Goal: Task Accomplishment & Management: Manage account settings

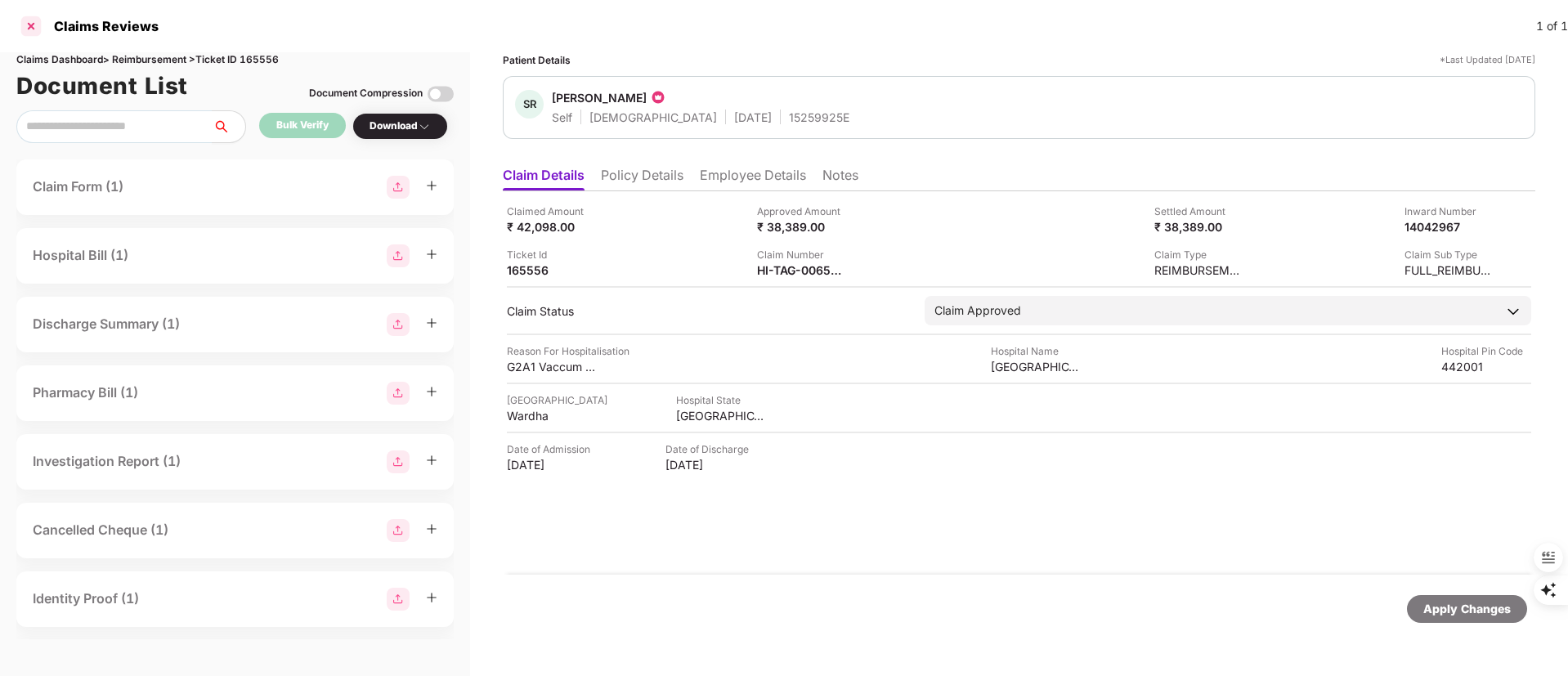
click at [26, 21] on div at bounding box center [31, 26] width 26 height 26
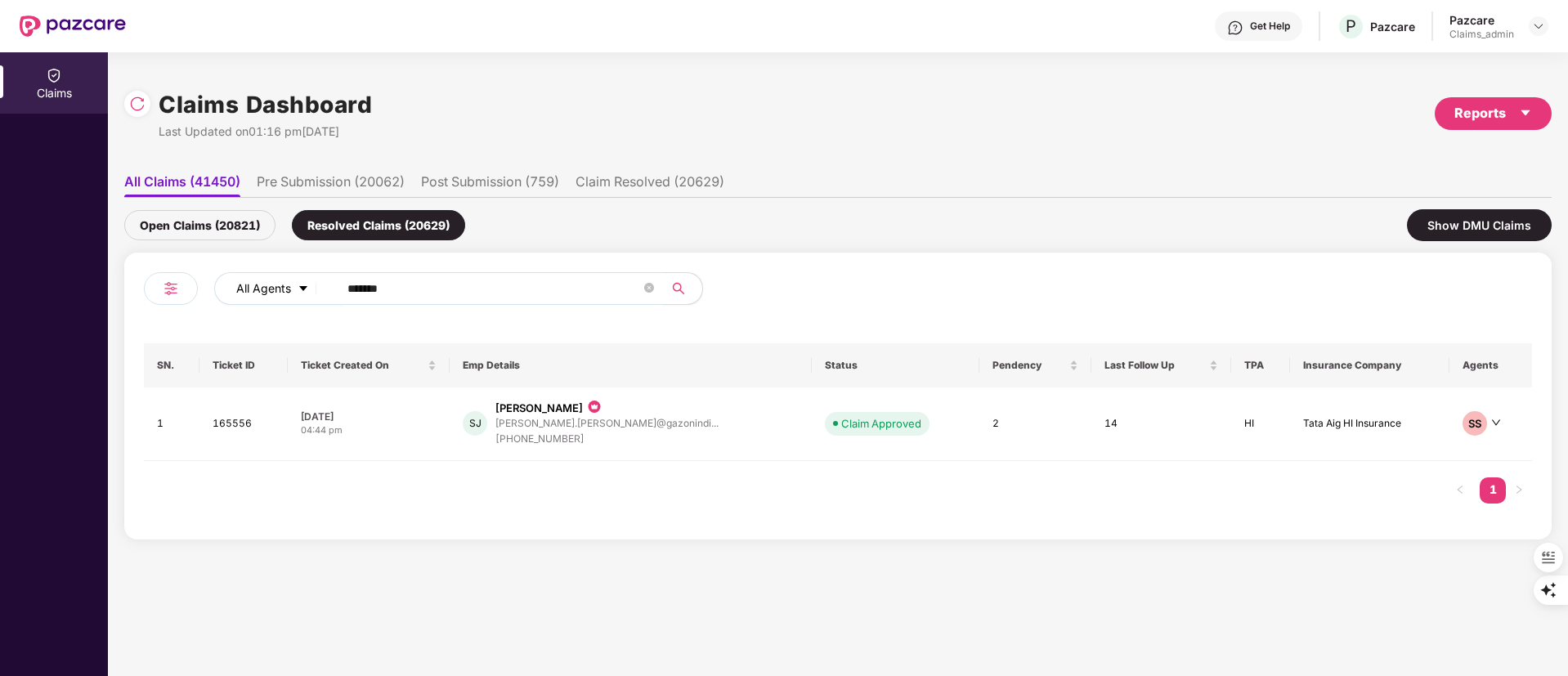
drag, startPoint x: 409, startPoint y: 292, endPoint x: 243, endPoint y: 292, distance: 166.0
click at [243, 292] on div "All Agents ******" at bounding box center [630, 288] width 833 height 33
paste input "text"
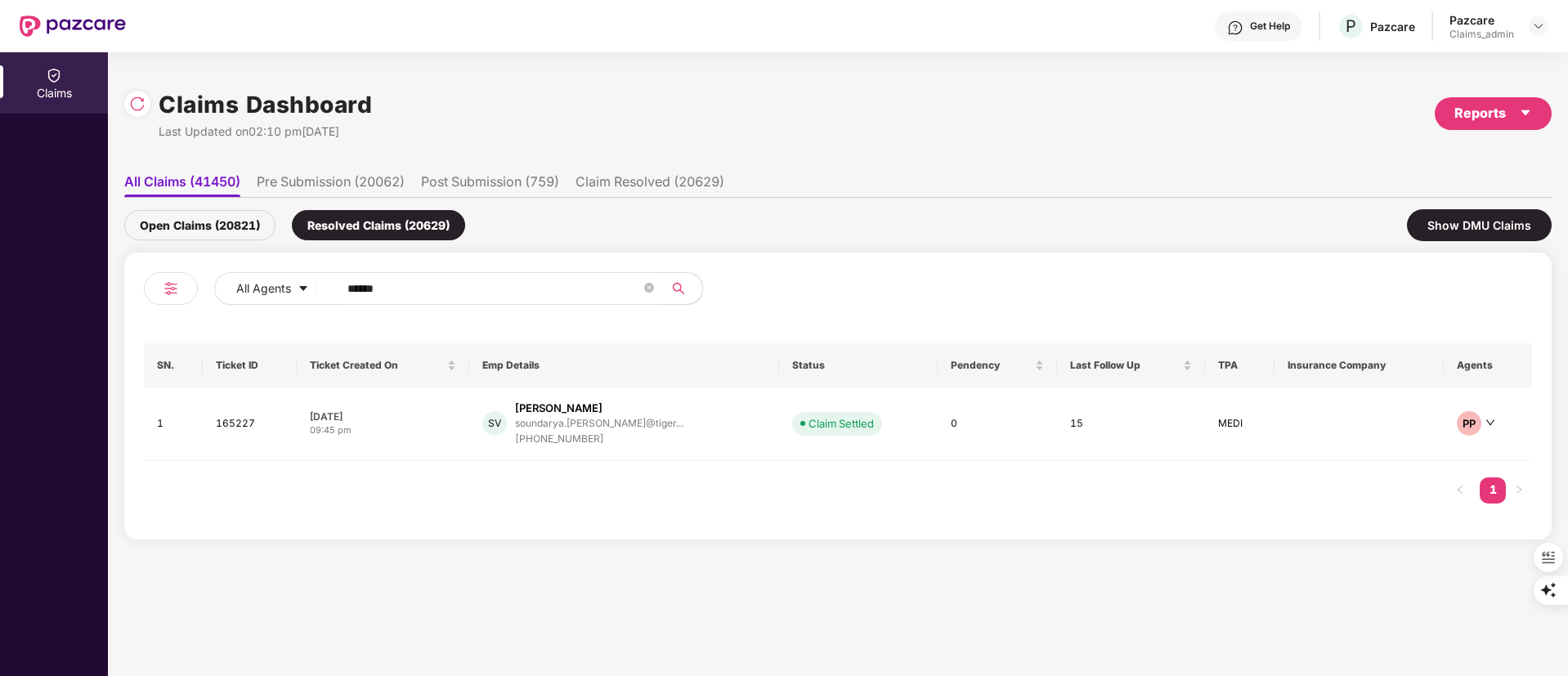
type input "******"
click at [575, 426] on div "soundarya.[PERSON_NAME]@tiger..." at bounding box center [599, 423] width 169 height 10
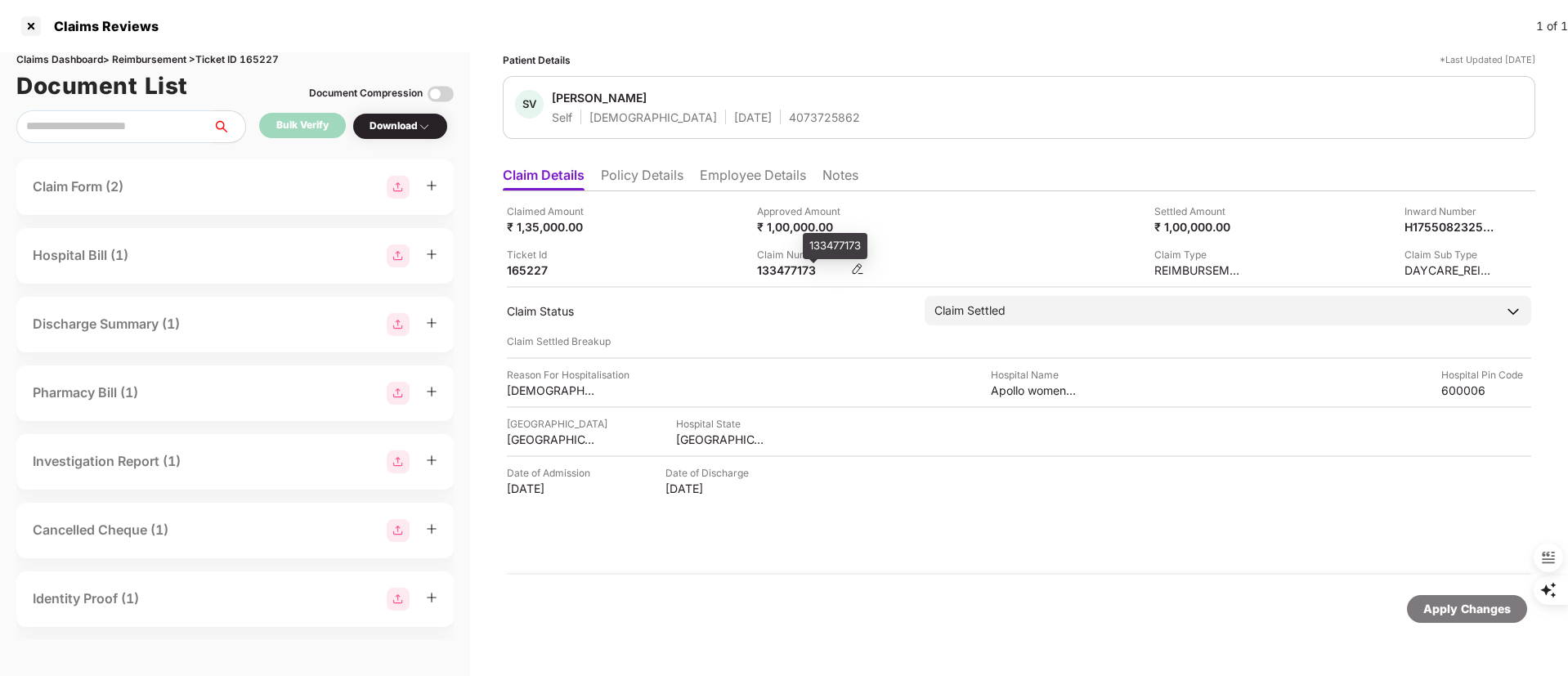
click at [775, 271] on div "133477173" at bounding box center [801, 270] width 90 height 16
copy div "133477173"
click at [752, 173] on li "Employee Details" at bounding box center [753, 178] width 106 height 23
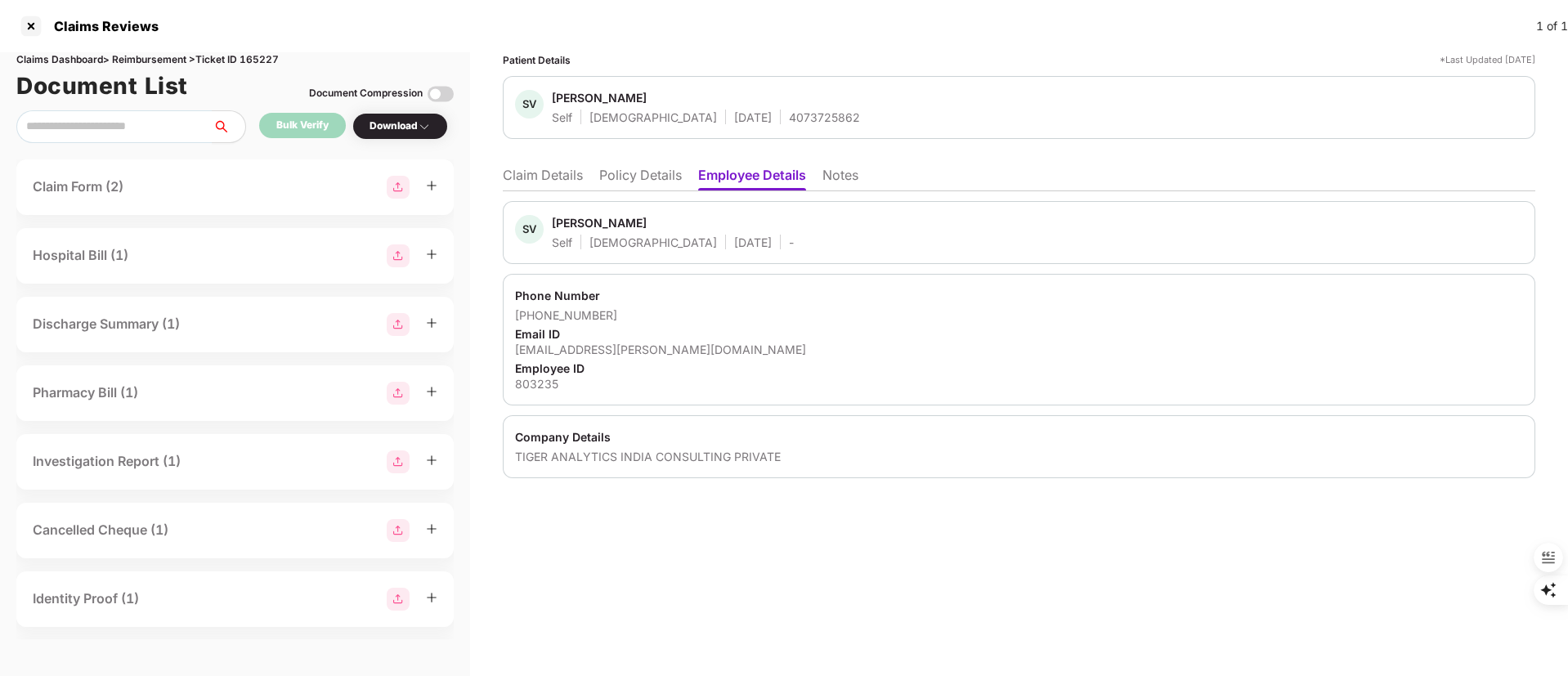
click at [650, 175] on li "Policy Details" at bounding box center [640, 178] width 83 height 23
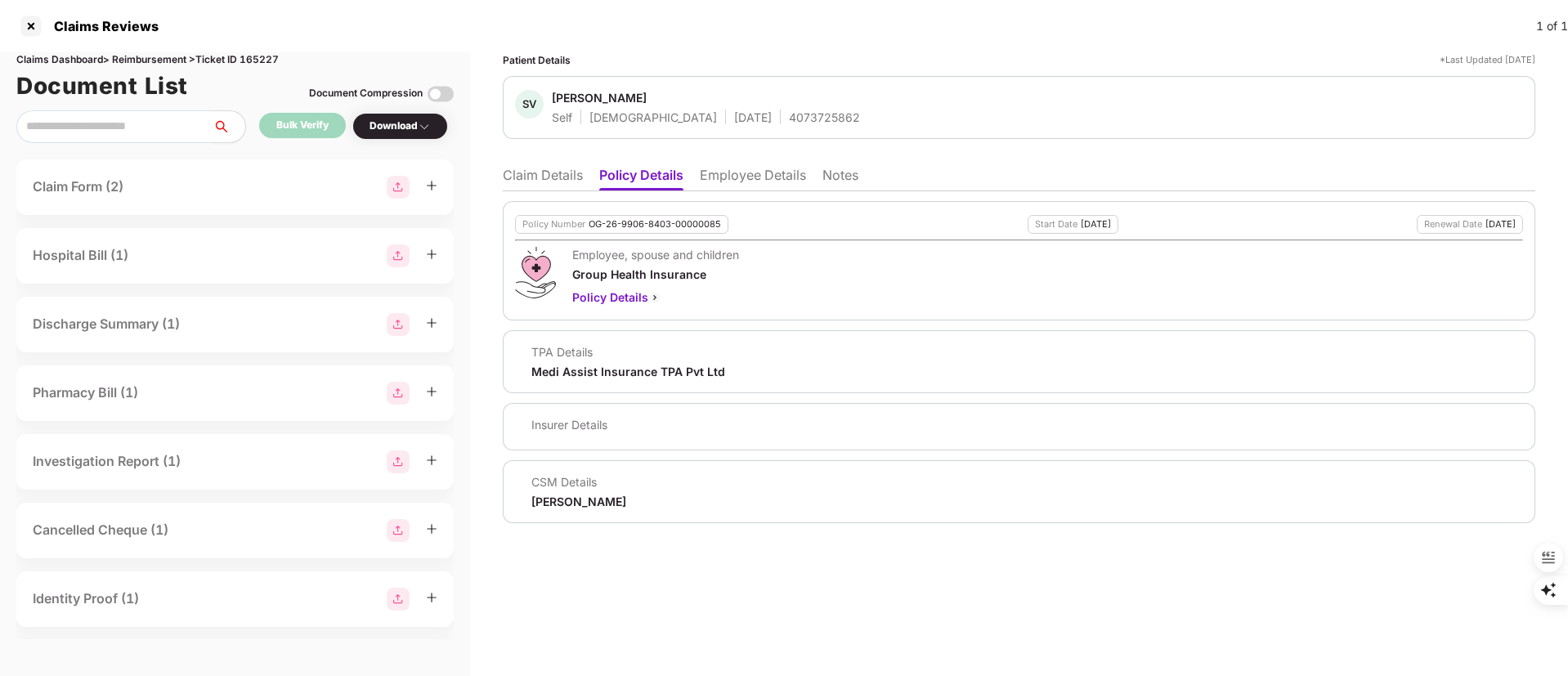
click at [543, 169] on li "Claim Details" at bounding box center [542, 178] width 80 height 23
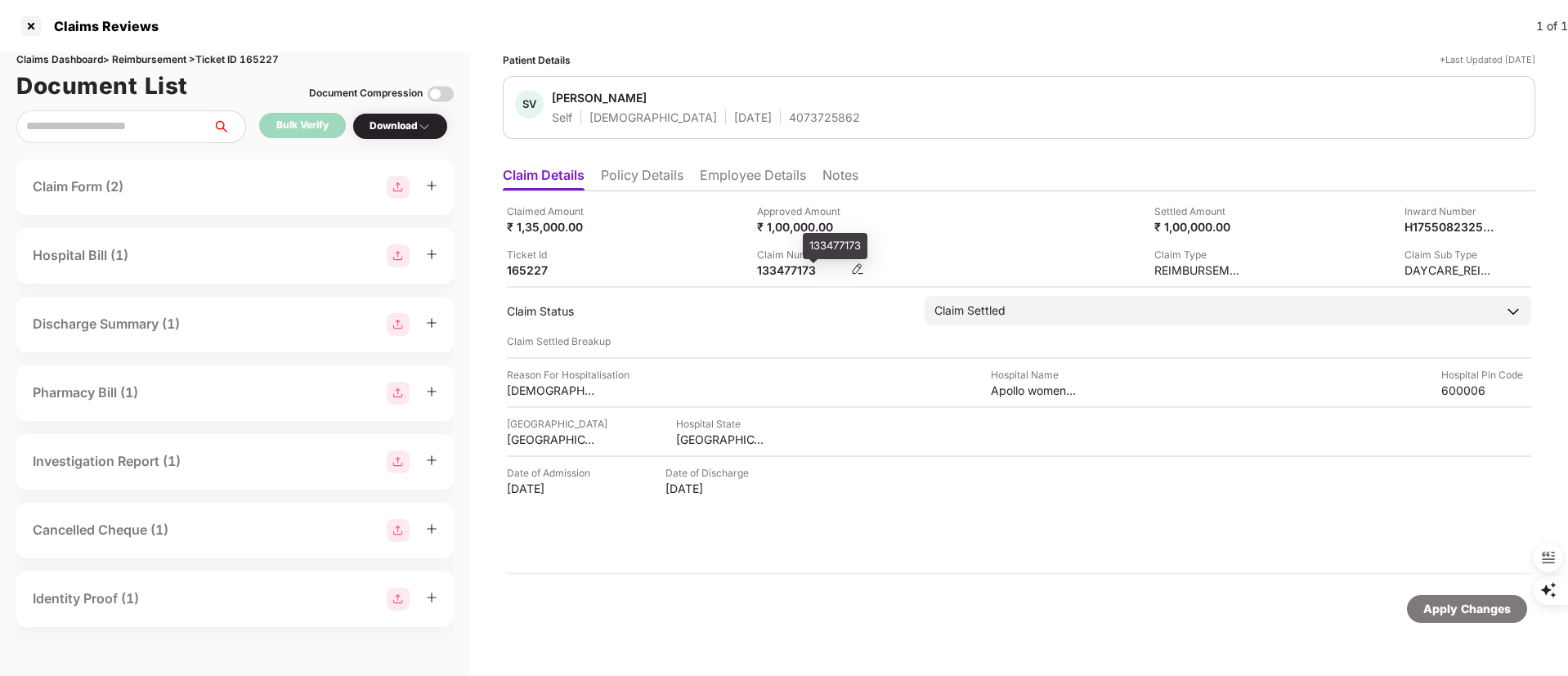
click at [790, 271] on div "133477173" at bounding box center [801, 270] width 90 height 16
copy div "133477173"
click at [42, 21] on div at bounding box center [31, 26] width 26 height 26
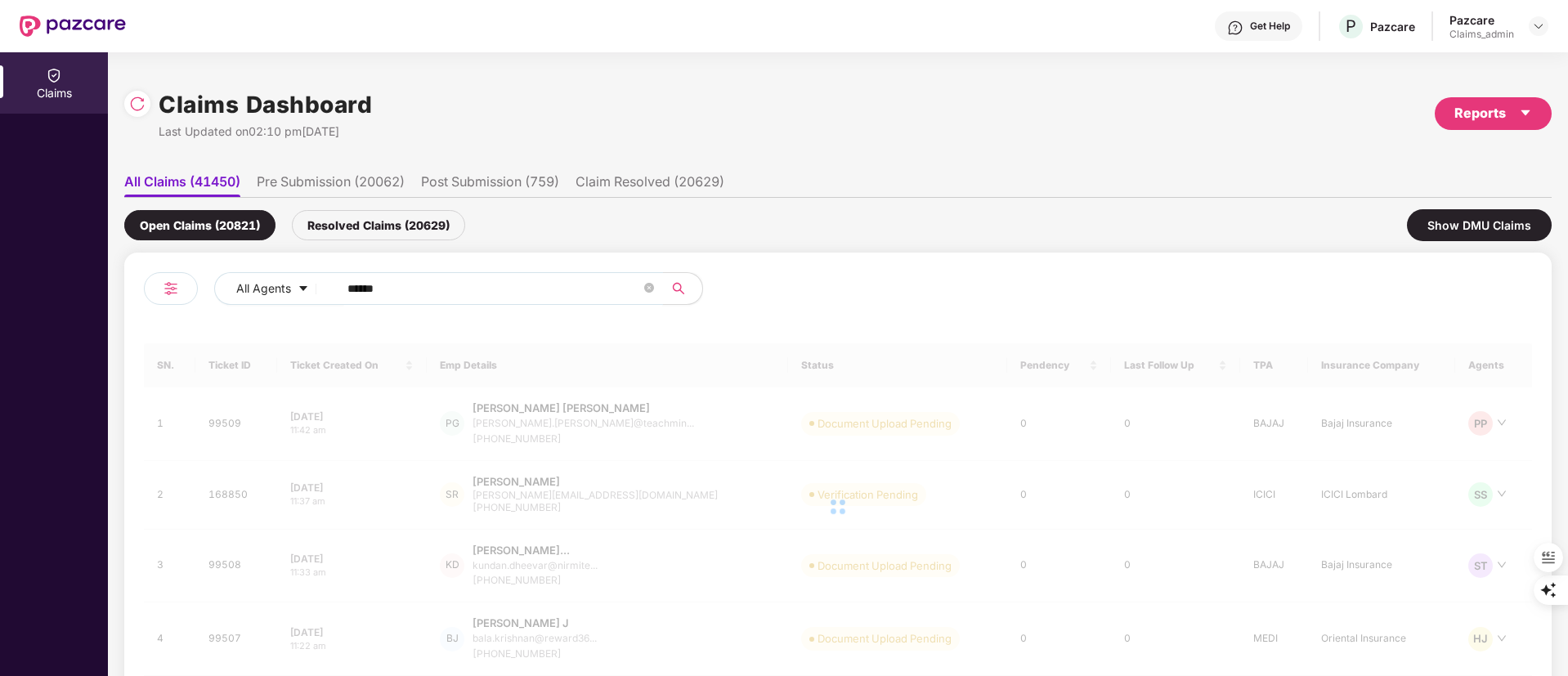
drag, startPoint x: 475, startPoint y: 282, endPoint x: 139, endPoint y: 291, distance: 336.1
click at [139, 291] on div "All Agents ****** SN. Ticket ID Ticket Created On Emp Details Status Pendency L…" at bounding box center [838, 540] width 1427 height 575
paste input "text"
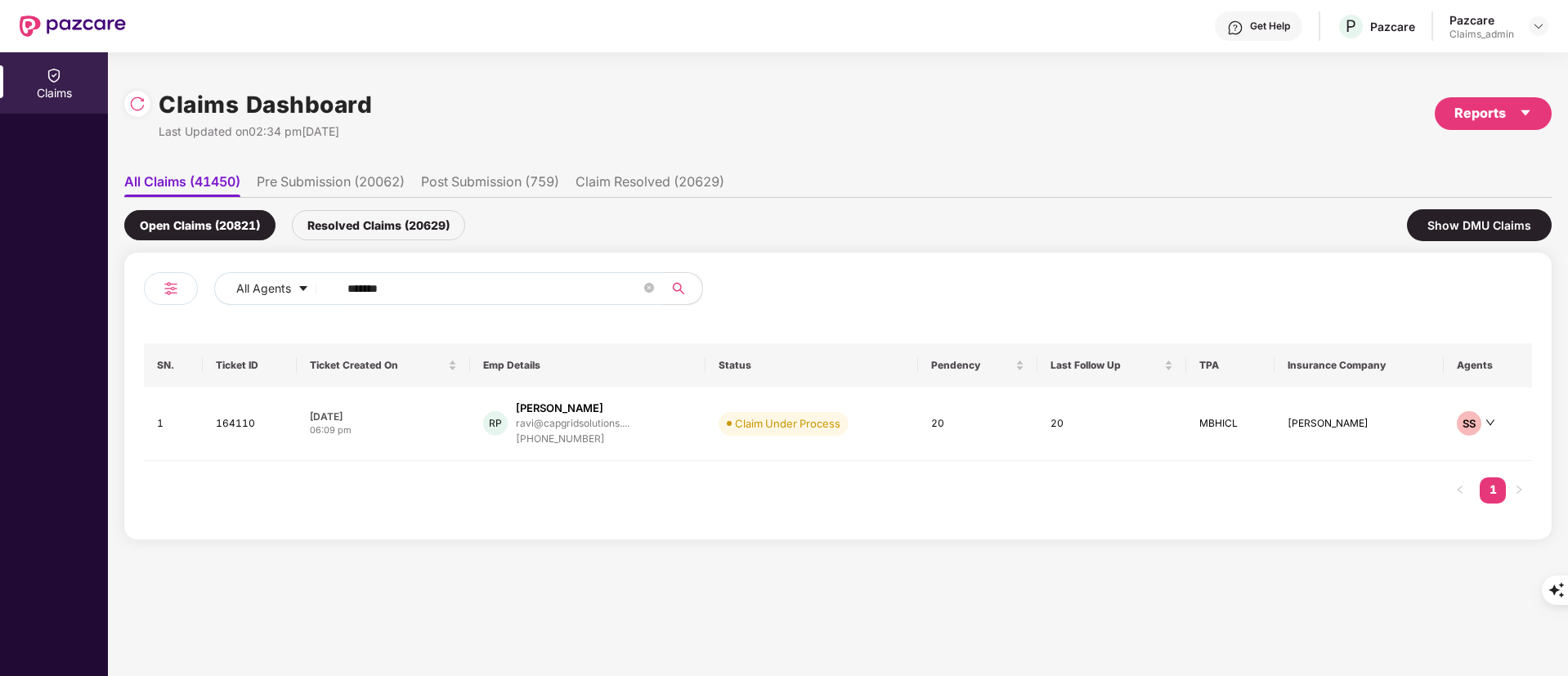
click at [377, 220] on div "Resolved Claims (20629)" at bounding box center [378, 225] width 173 height 30
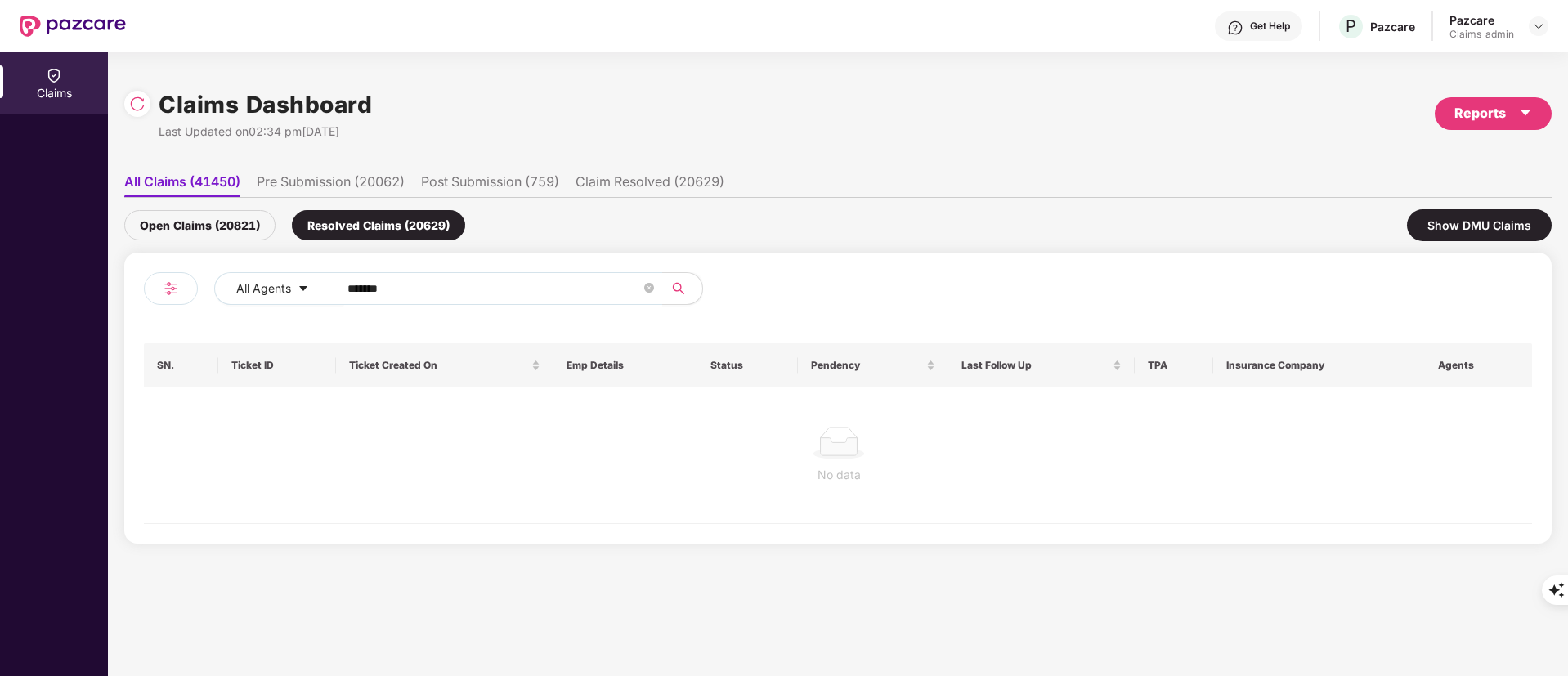
click at [179, 231] on div "Open Claims (20821)" at bounding box center [200, 225] width 151 height 30
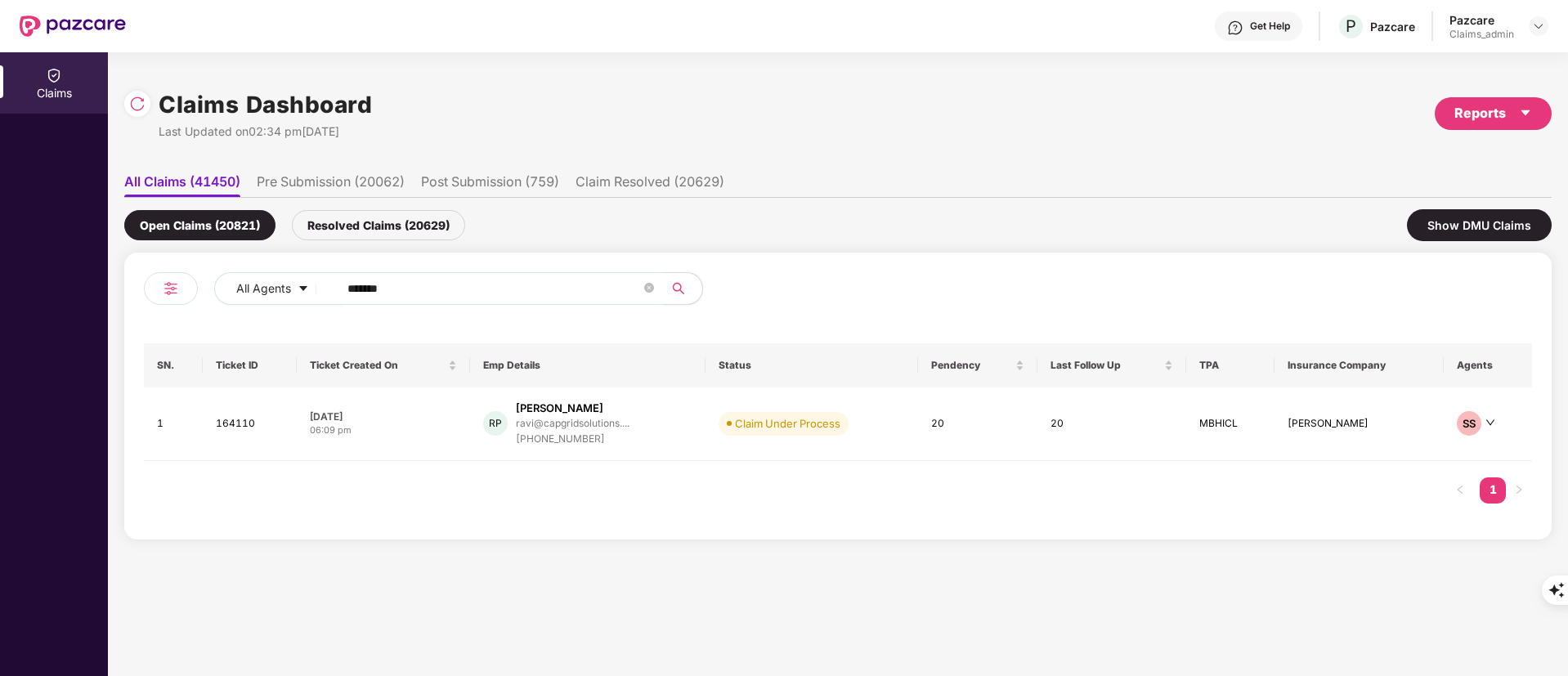
drag, startPoint x: 429, startPoint y: 295, endPoint x: 3, endPoint y: 290, distance: 426.0
click at [0, 295] on div "Claims Claims Dashboard Last Updated on 02:34 pm[DATE] Reports All Claims (4145…" at bounding box center [784, 364] width 1568 height 624
paste input "text"
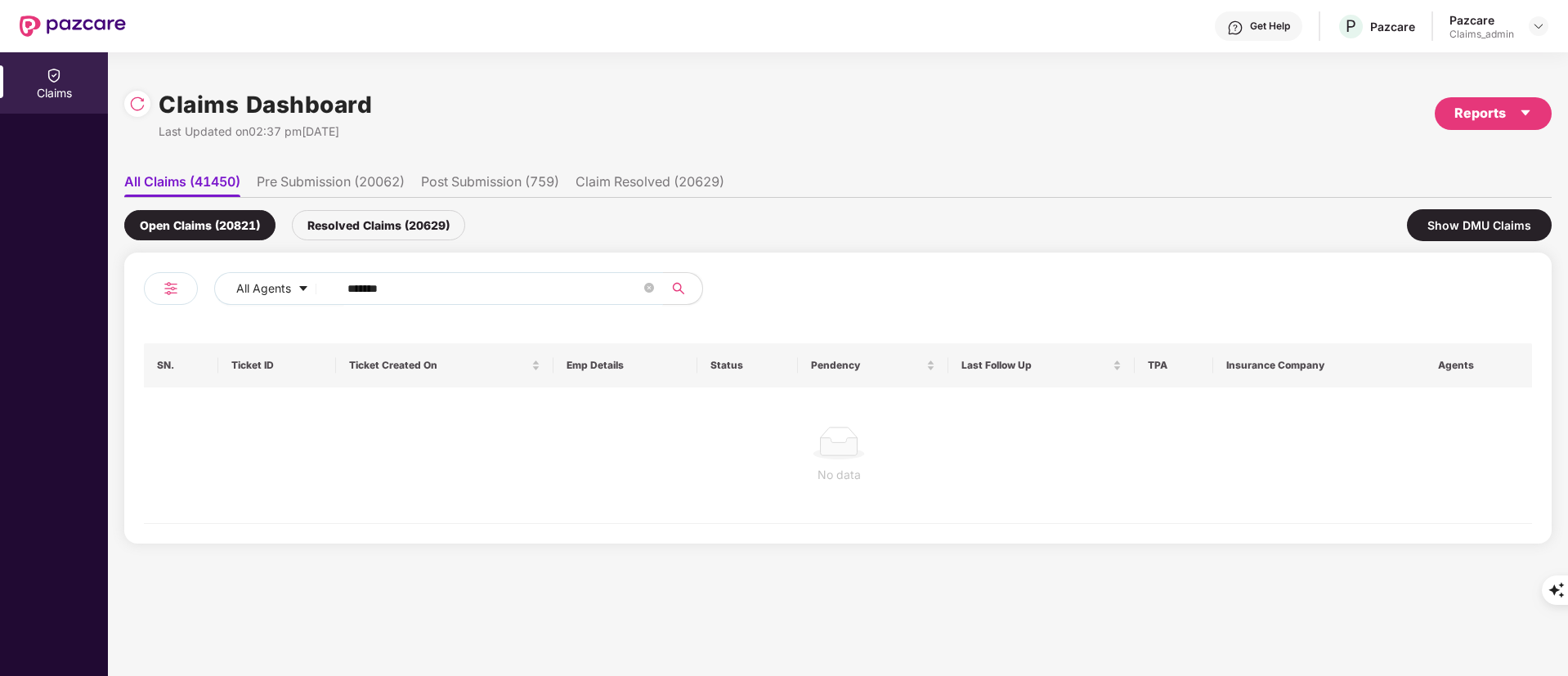
click at [400, 221] on div "Resolved Claims (20629)" at bounding box center [378, 225] width 173 height 30
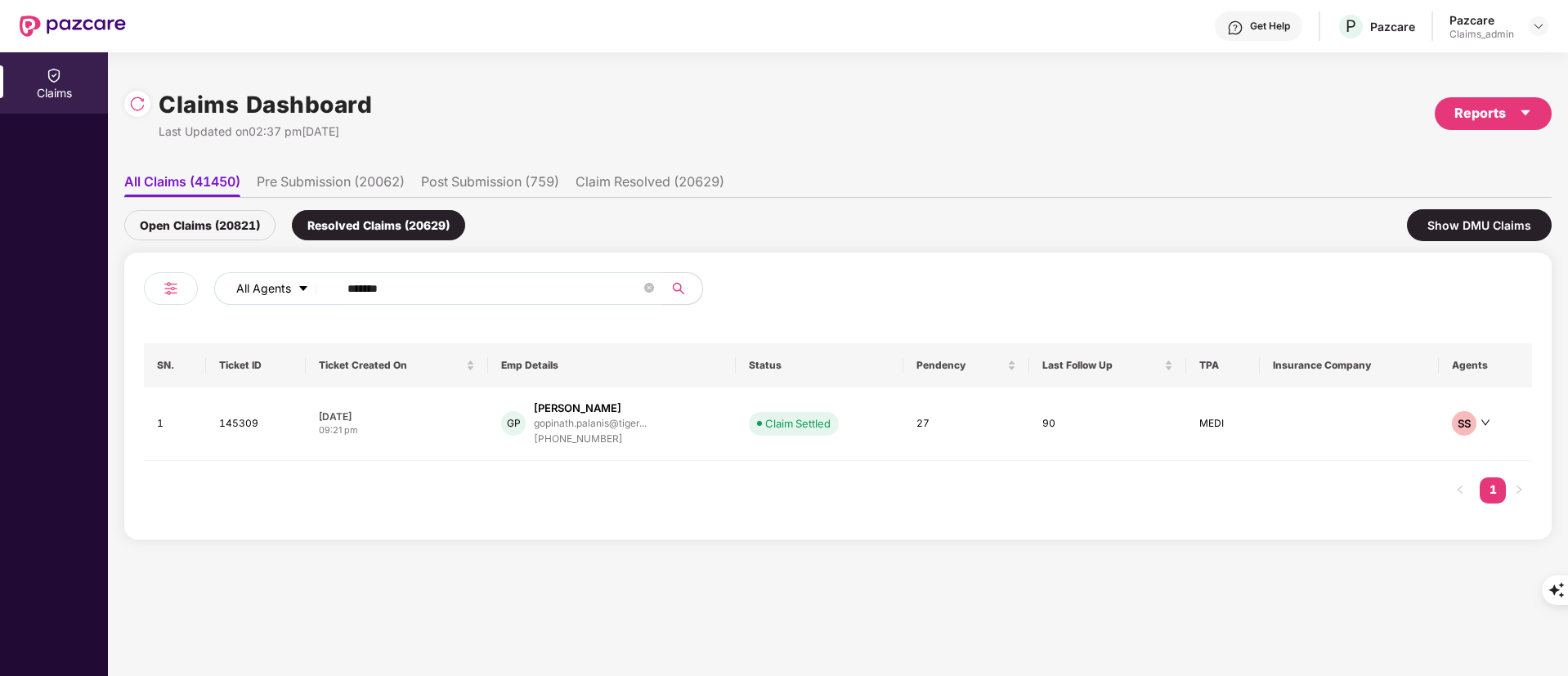
drag, startPoint x: 404, startPoint y: 285, endPoint x: 261, endPoint y: 287, distance: 143.0
click at [262, 287] on div "All Agents ******" at bounding box center [630, 288] width 833 height 33
click at [670, 288] on span "search" at bounding box center [678, 288] width 32 height 13
click at [680, 284] on icon "search" at bounding box center [678, 288] width 13 height 13
click at [679, 285] on icon "search" at bounding box center [678, 288] width 13 height 13
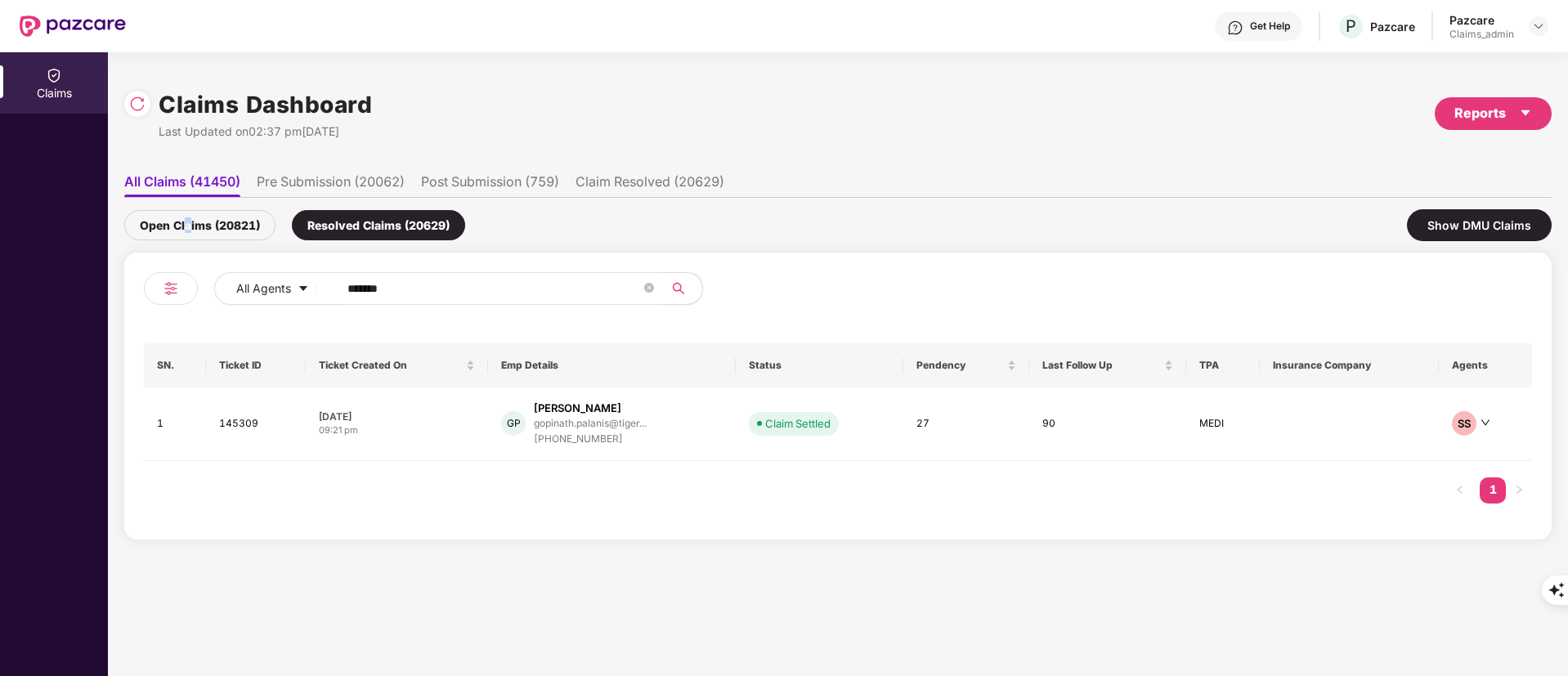
click at [186, 228] on div "Open Claims (20821)" at bounding box center [200, 225] width 151 height 30
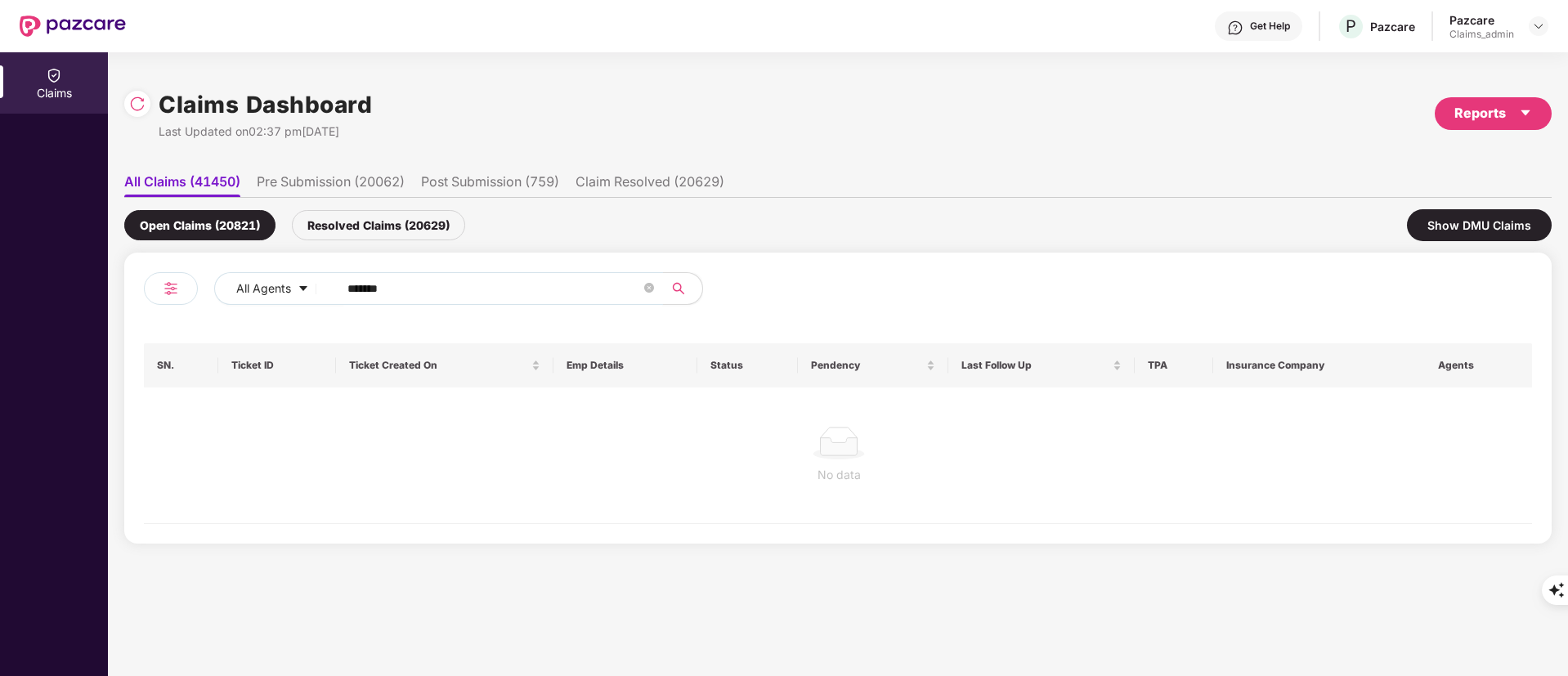
click at [426, 299] on input "******" at bounding box center [495, 288] width 294 height 24
type input "******"
click at [374, 235] on div "Resolved Claims (20629)" at bounding box center [378, 225] width 173 height 30
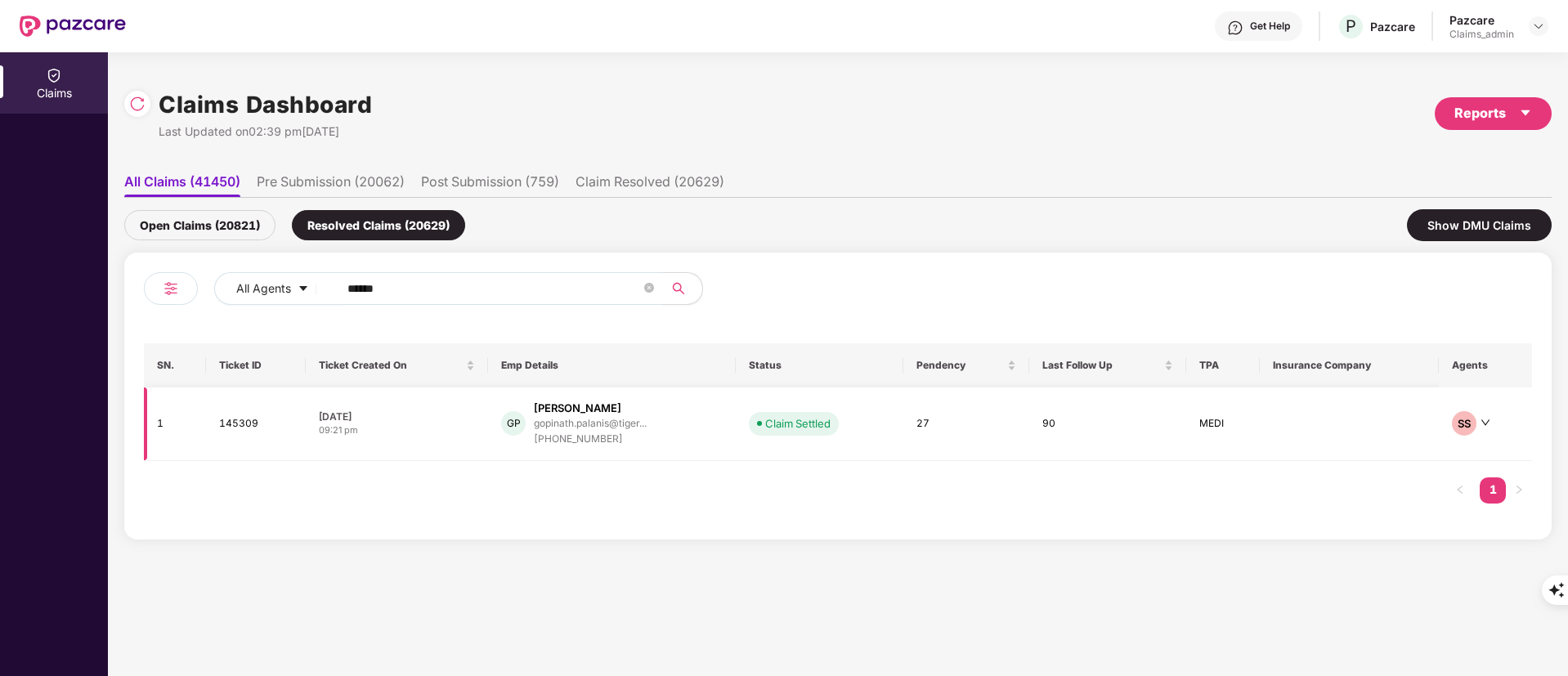
click at [579, 427] on div "gopinath.palanis@tiger..." at bounding box center [590, 423] width 113 height 10
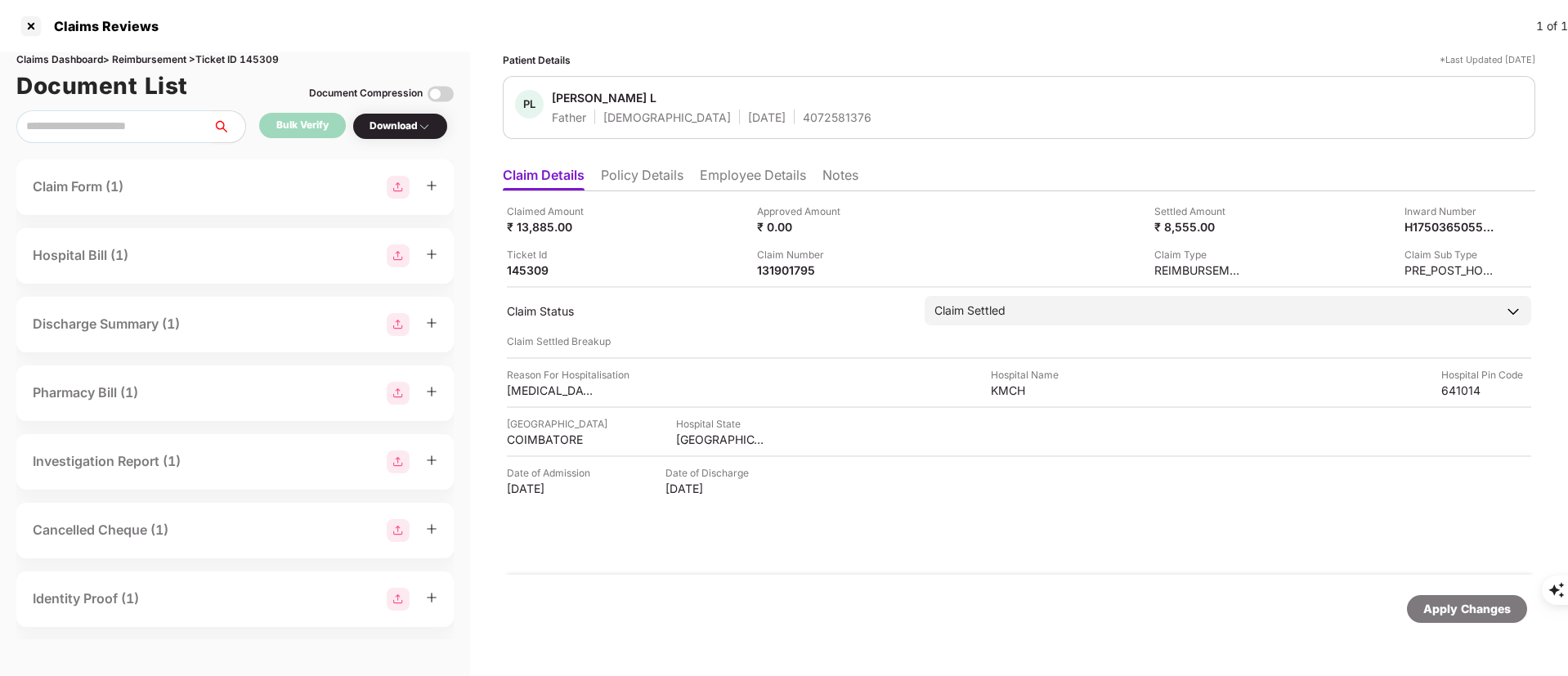
click at [625, 172] on li "Policy Details" at bounding box center [641, 178] width 83 height 23
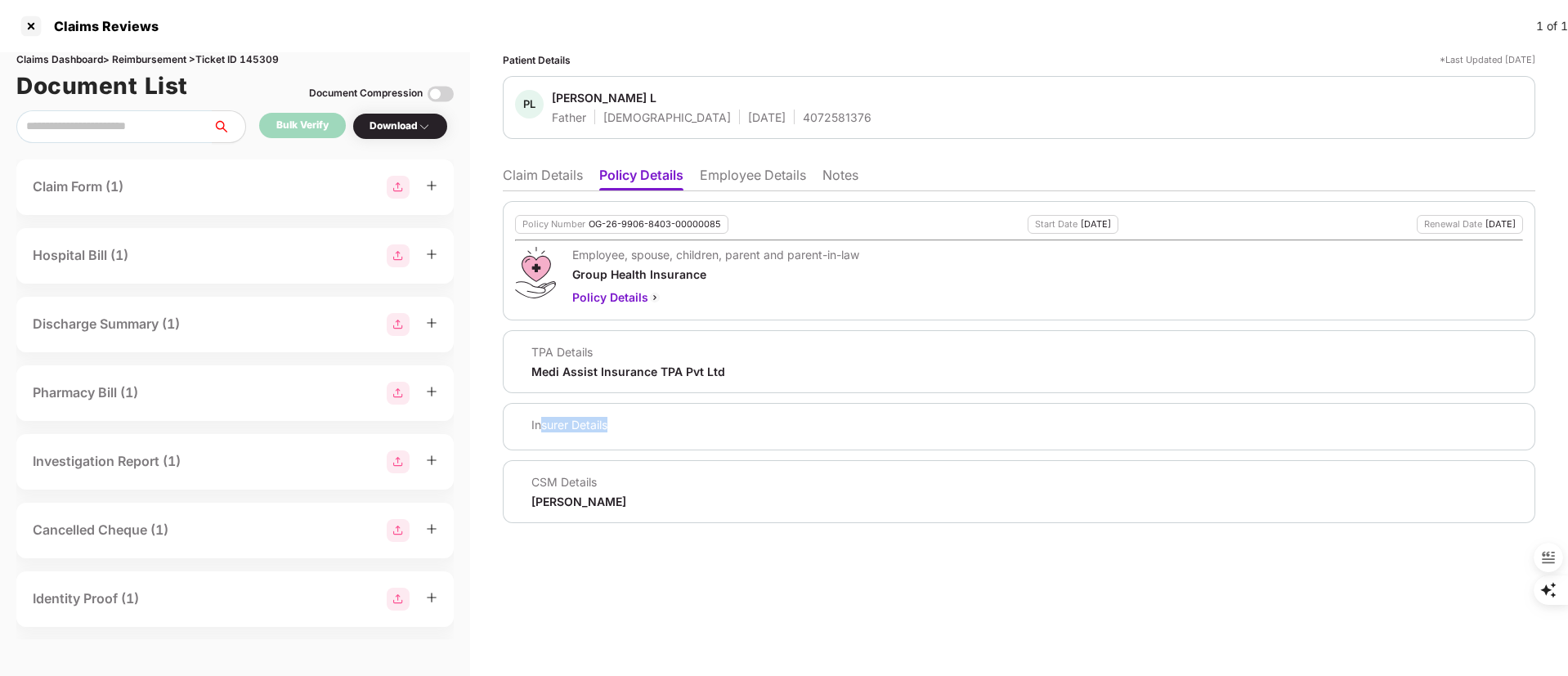
drag, startPoint x: 539, startPoint y: 436, endPoint x: 776, endPoint y: 437, distance: 237.0
click at [776, 437] on div "Insurer Details" at bounding box center [1019, 427] width 1033 height 48
click at [754, 169] on li "Employee Details" at bounding box center [753, 178] width 106 height 23
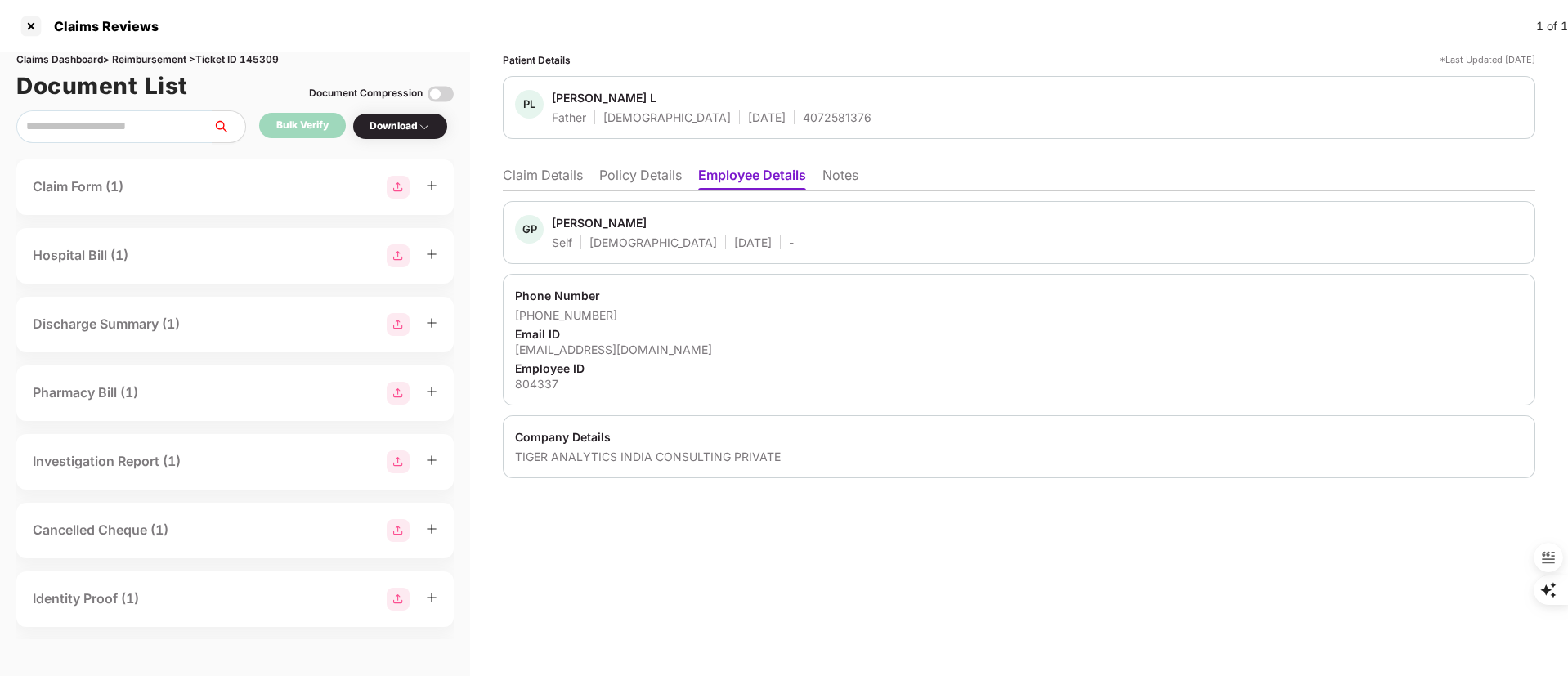
drag, startPoint x: 555, startPoint y: 174, endPoint x: 553, endPoint y: 185, distance: 11.2
click at [553, 175] on li "Claim Details" at bounding box center [542, 178] width 80 height 23
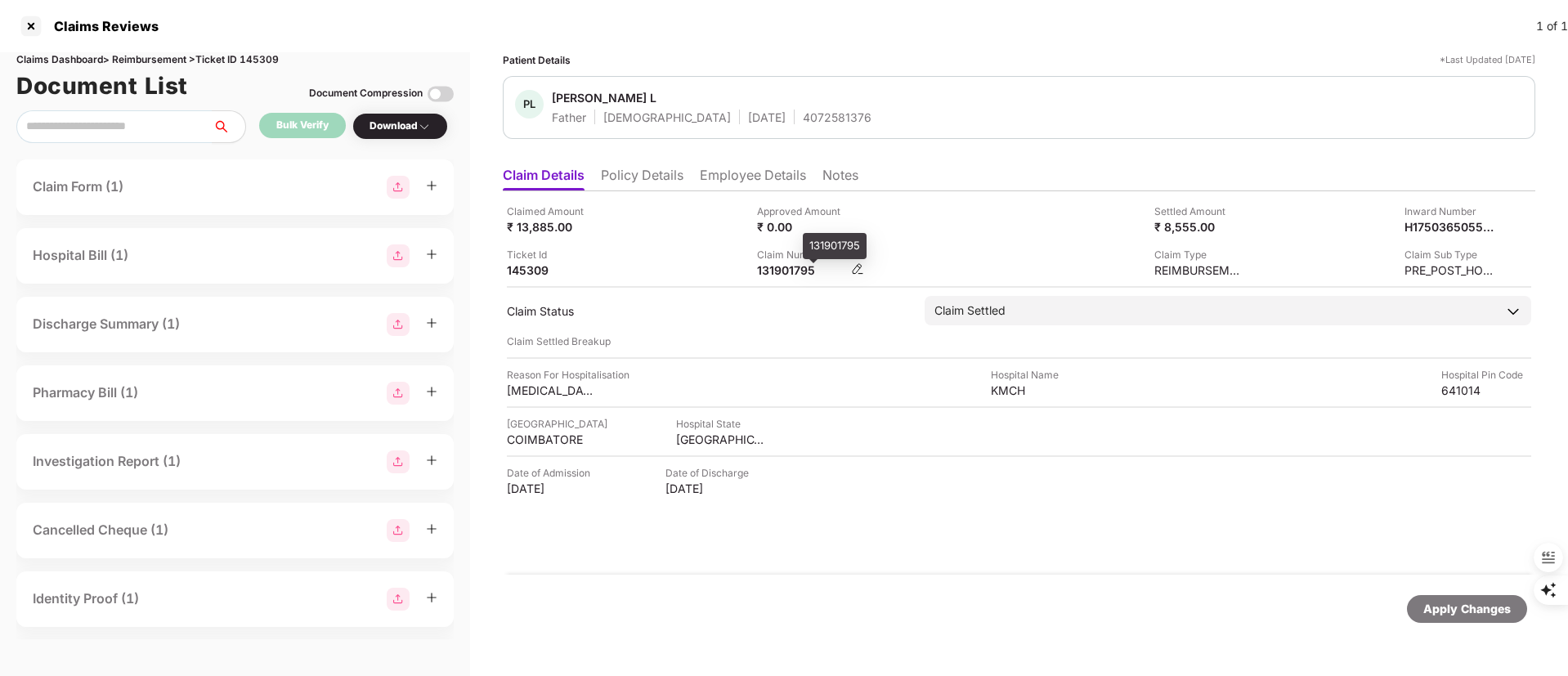
click at [781, 272] on div "131901795" at bounding box center [801, 270] width 90 height 16
click at [778, 273] on div "131901795" at bounding box center [801, 270] width 90 height 16
click at [777, 273] on div "131901795" at bounding box center [801, 270] width 90 height 16
copy div "131901795"
click at [755, 167] on li "Employee Details" at bounding box center [753, 178] width 106 height 23
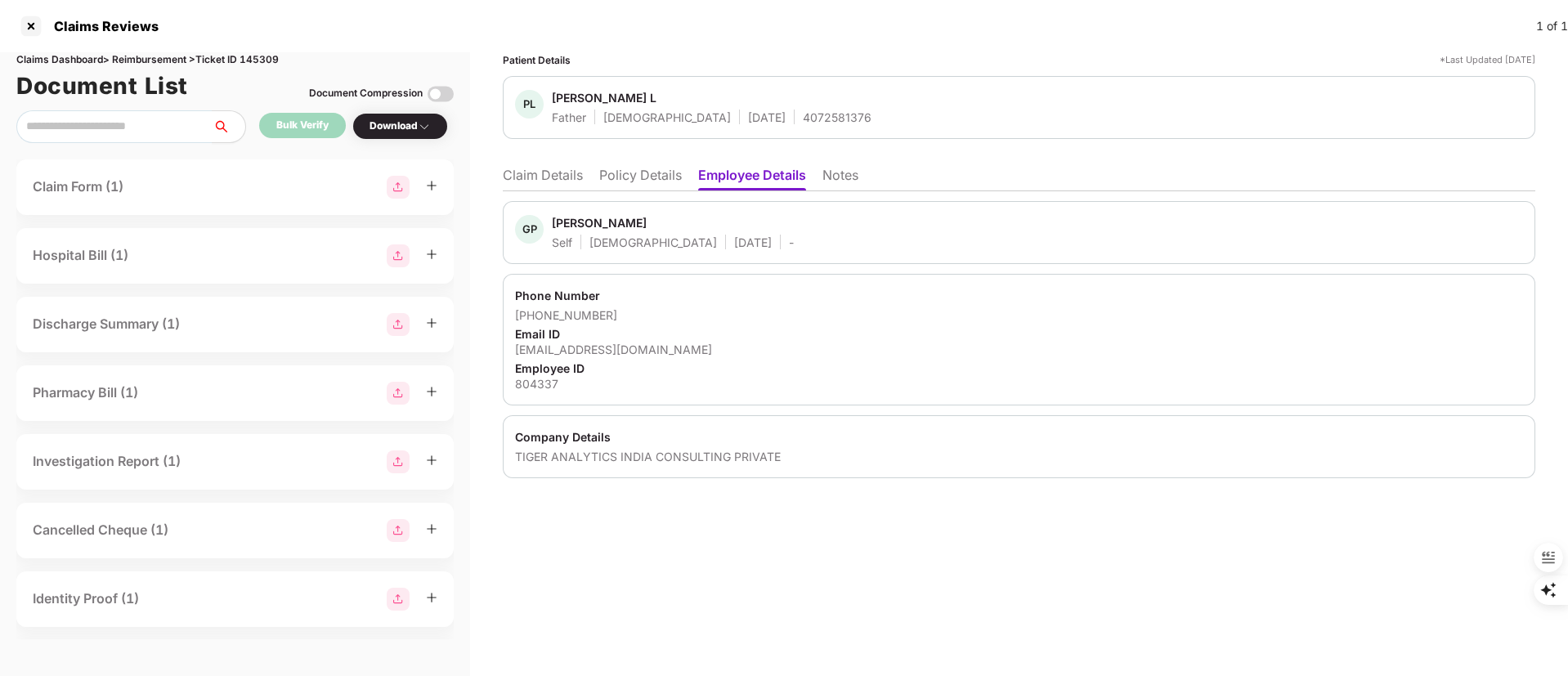
click at [566, 223] on div "[PERSON_NAME]" at bounding box center [599, 222] width 95 height 16
copy div "Gopinath"
click at [553, 176] on li "Claim Details" at bounding box center [542, 178] width 80 height 23
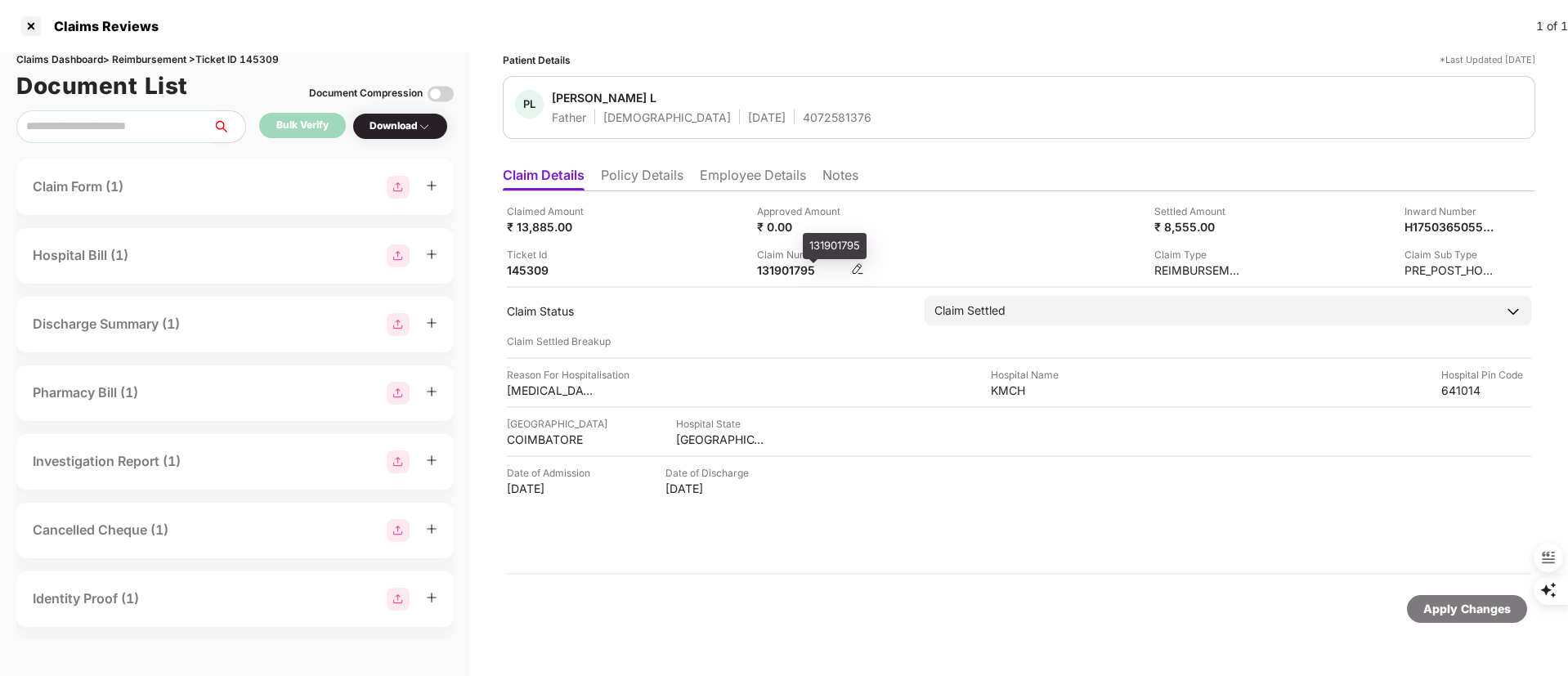
click at [781, 275] on div "131901795" at bounding box center [801, 270] width 90 height 16
copy div "131901795"
click at [813, 288] on div "Claimed Amount ₹ 13,885.00 Approved Amount ₹ 0.00 Settled Amount ₹ 8,555.00 Inw…" at bounding box center [1019, 382] width 1033 height 383
click at [775, 275] on div "131901795" at bounding box center [801, 270] width 90 height 16
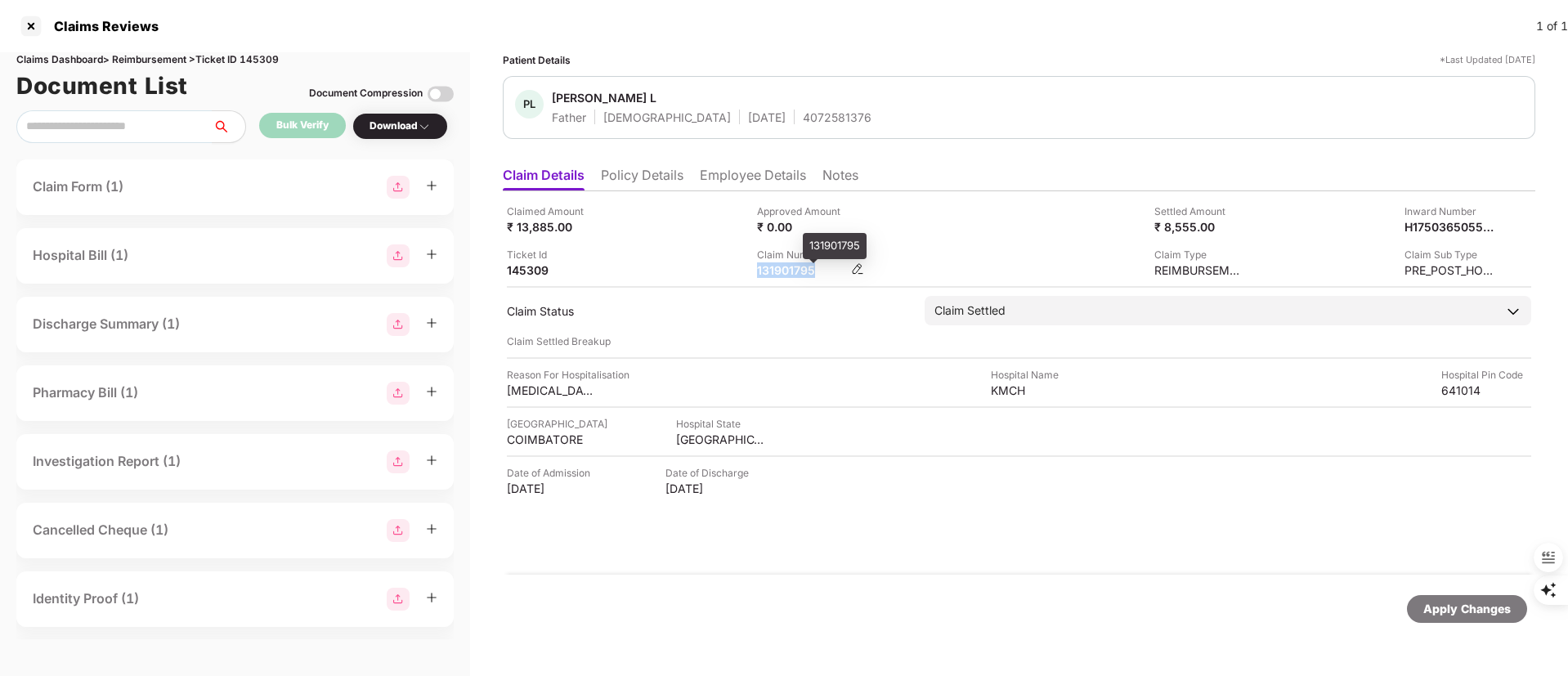
click at [775, 275] on div "131901795" at bounding box center [801, 270] width 90 height 16
copy div "131901795"
click at [36, 29] on div at bounding box center [31, 26] width 26 height 26
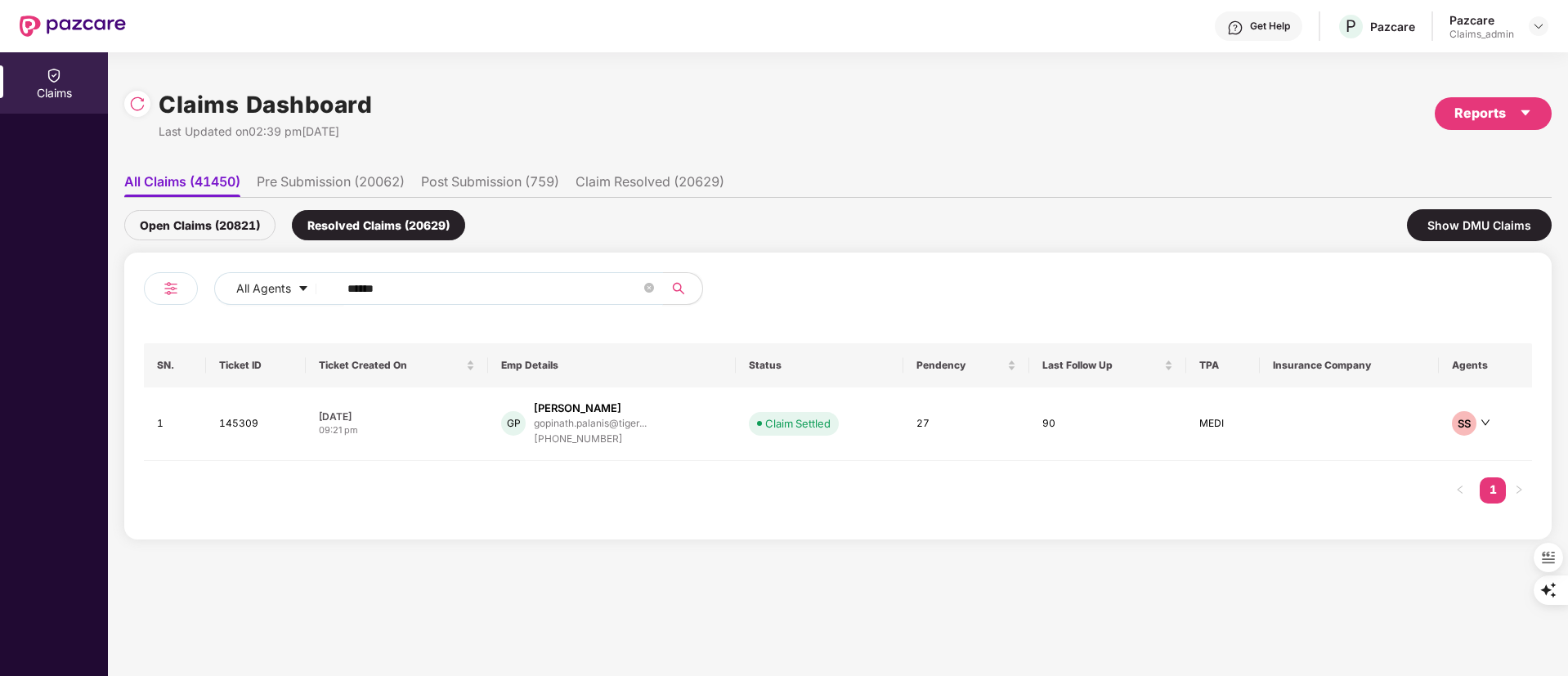
drag, startPoint x: 484, startPoint y: 281, endPoint x: 142, endPoint y: 280, distance: 342.0
click at [142, 280] on div "All Agents ****** SN. Ticket ID Ticket Created On Emp Details Status Pendency L…" at bounding box center [838, 396] width 1427 height 287
paste input "text"
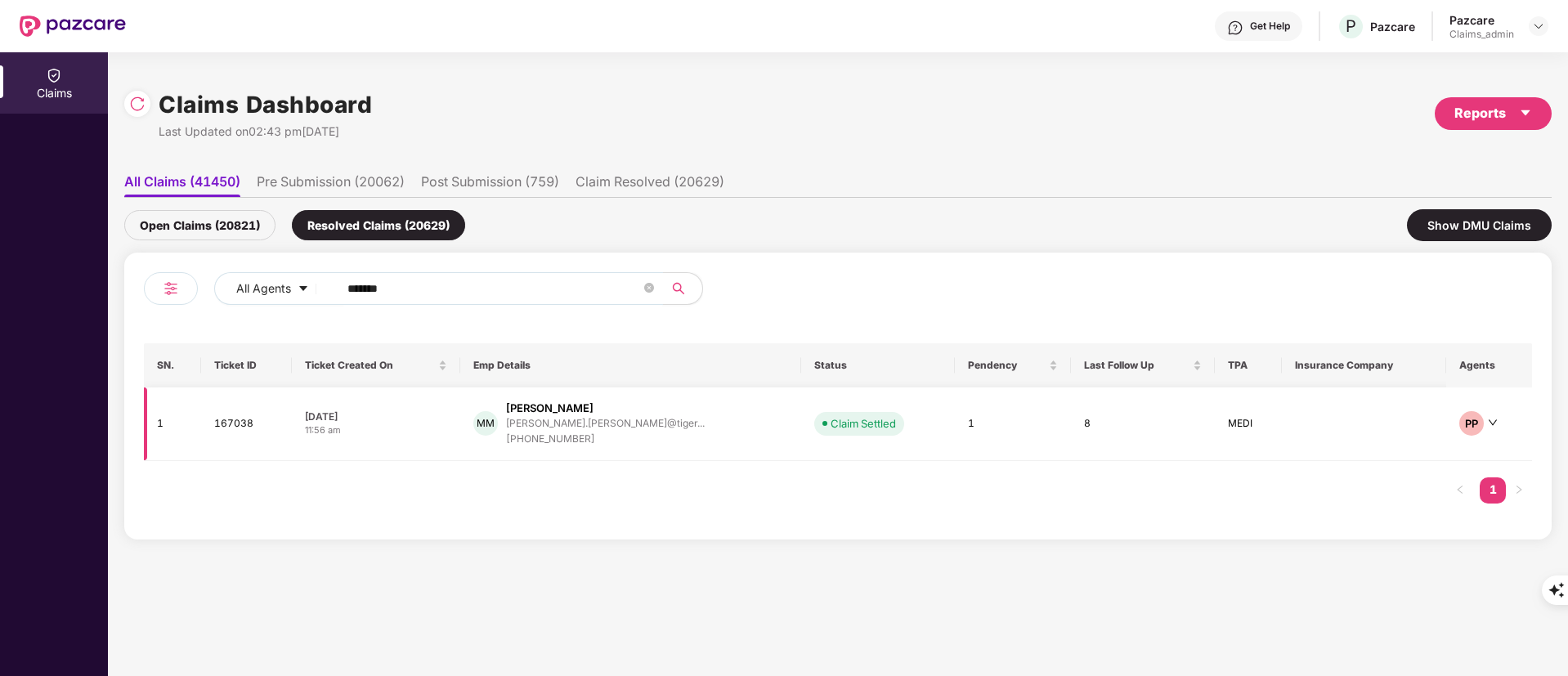
type input "******"
click at [612, 437] on div "[PHONE_NUMBER]" at bounding box center [605, 440] width 199 height 16
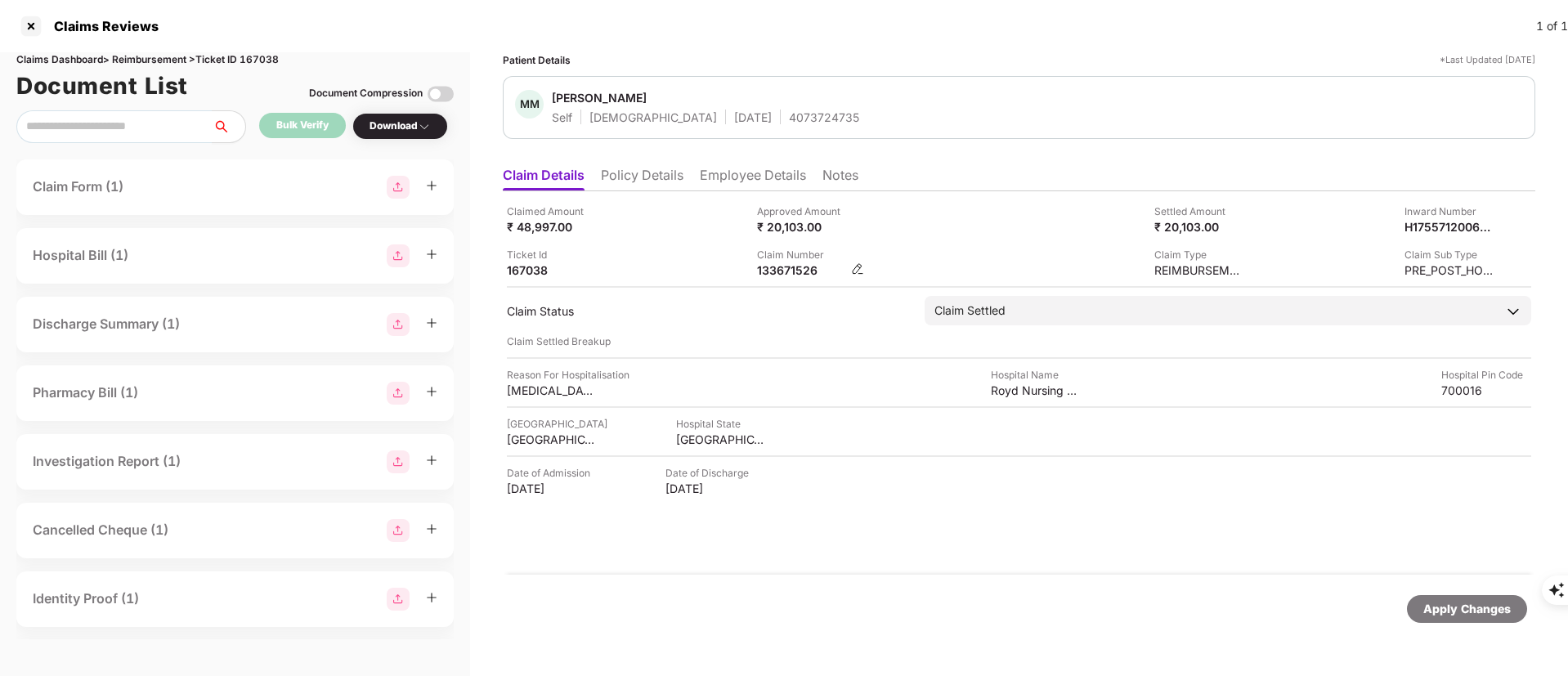
click at [787, 273] on div "133671526" at bounding box center [801, 270] width 90 height 16
copy div "133671526"
click at [118, 179] on div "Claim Form (1)" at bounding box center [78, 187] width 90 height 21
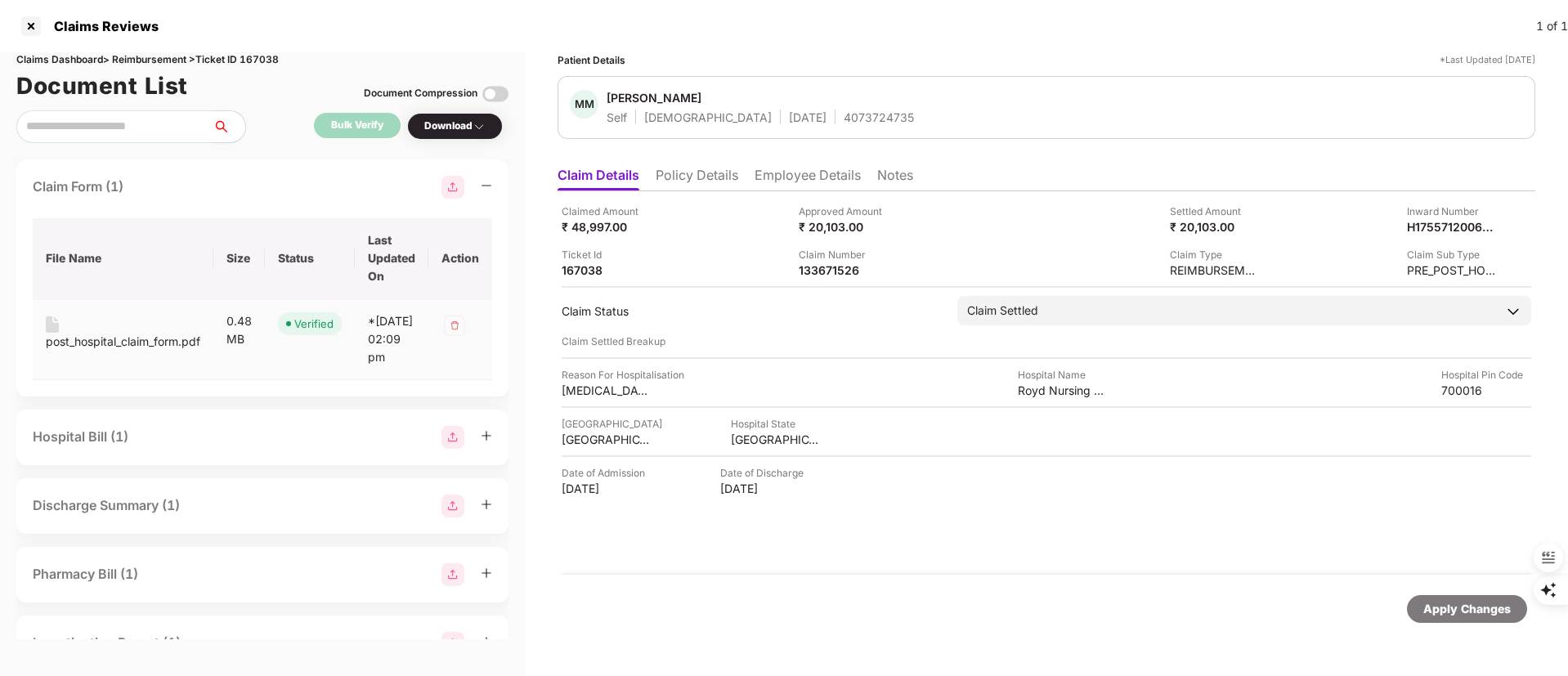
click at [96, 343] on div "post_hospital_claim_form.pdf" at bounding box center [123, 341] width 155 height 18
drag, startPoint x: 584, startPoint y: 231, endPoint x: 628, endPoint y: 231, distance: 44.0
click at [628, 231] on div "₹ 48,997.00" at bounding box center [606, 227] width 90 height 16
click at [669, 255] on div "Ticket Id 167038" at bounding box center [674, 262] width 225 height 31
click at [782, 169] on li "Employee Details" at bounding box center [807, 178] width 106 height 23
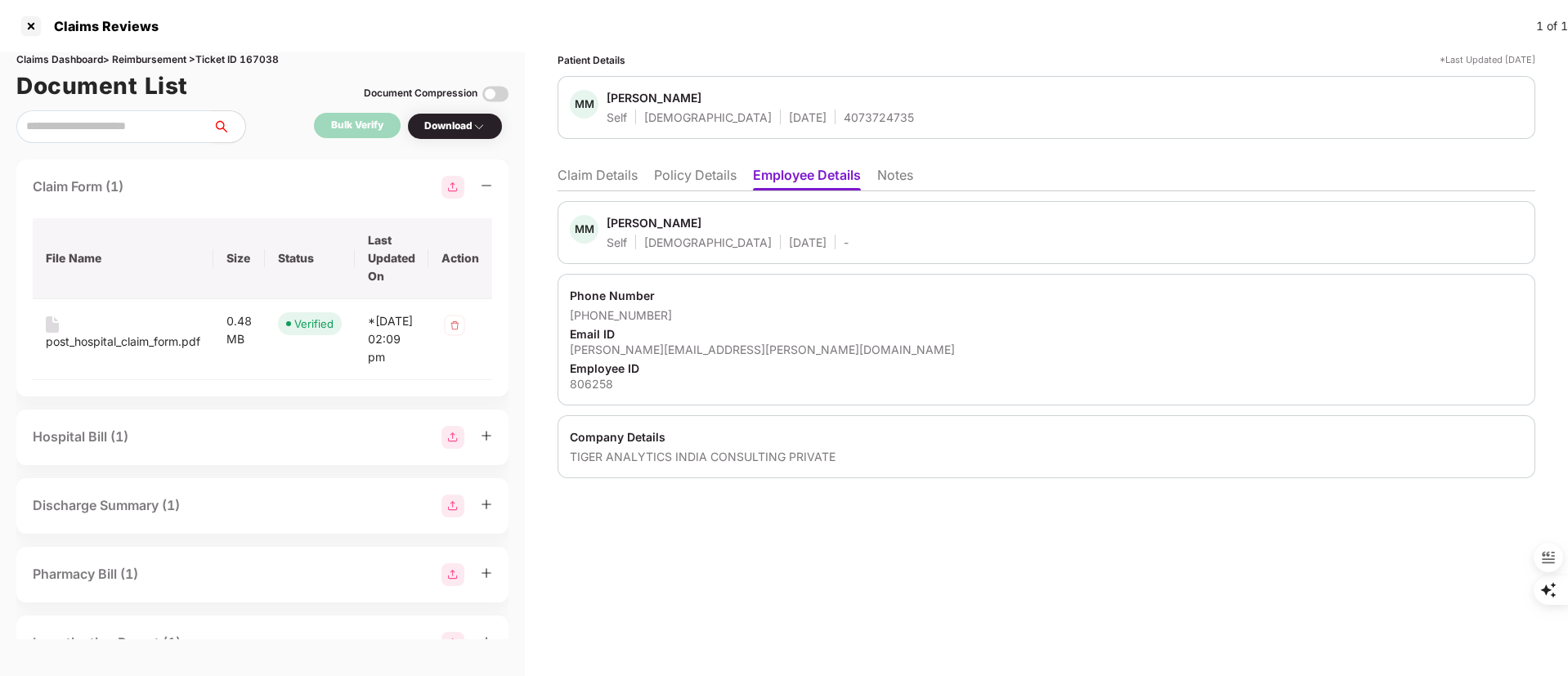
click at [629, 225] on div "[PERSON_NAME]" at bounding box center [654, 222] width 95 height 16
copy div "[PERSON_NAME]"
click at [28, 25] on div at bounding box center [31, 26] width 26 height 26
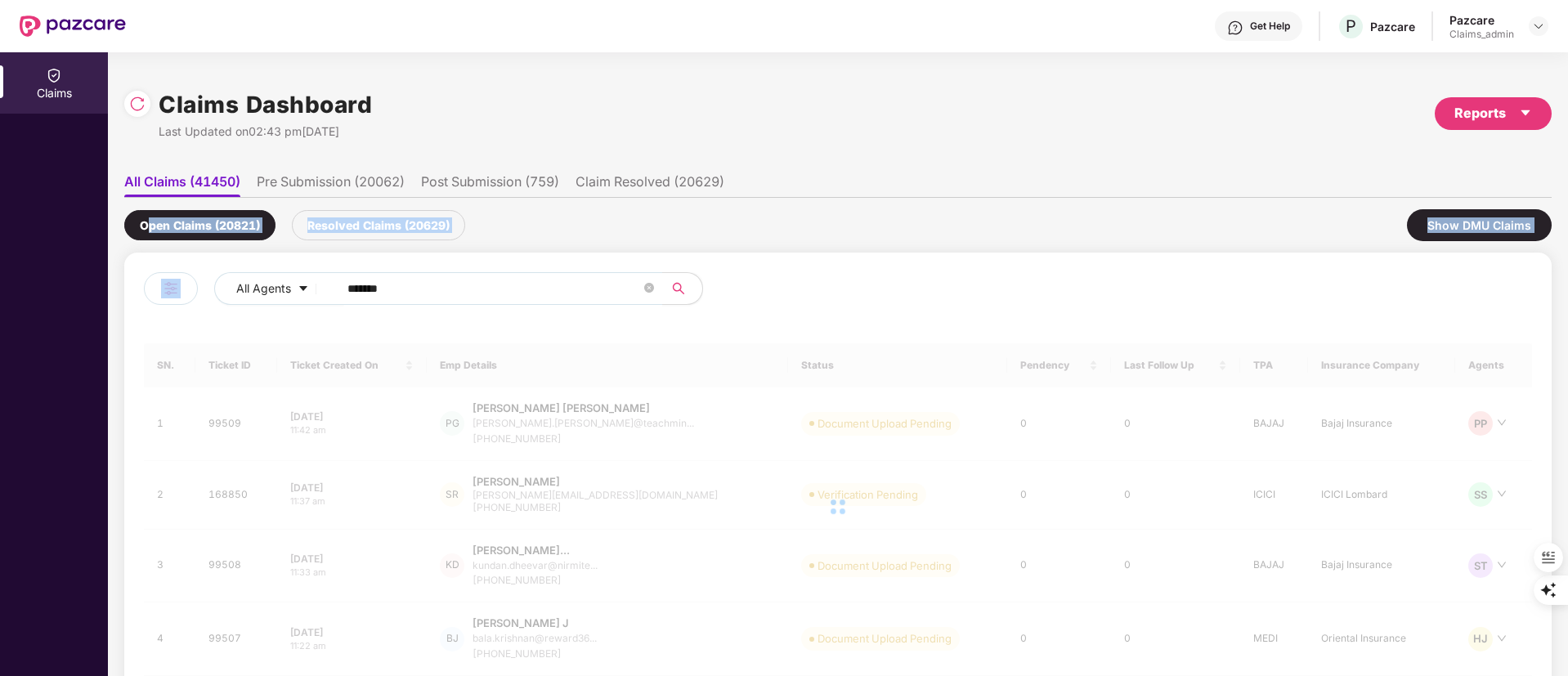
drag, startPoint x: 458, startPoint y: 280, endPoint x: 156, endPoint y: 229, distance: 306.3
click at [146, 229] on div "Open Claims (20821) Resolved Claims (20629) Show DMU Claims All Agents ****** S…" at bounding box center [838, 513] width 1427 height 630
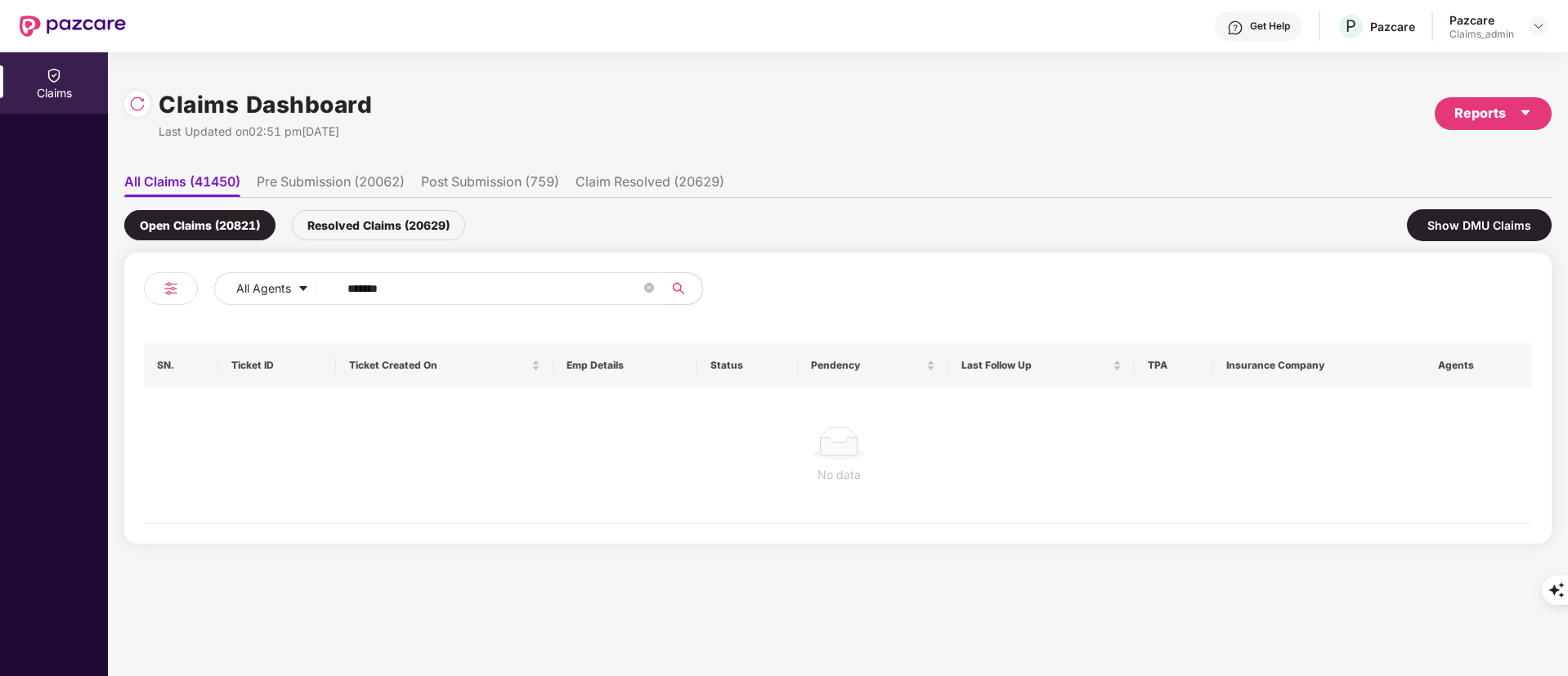
drag, startPoint x: 424, startPoint y: 287, endPoint x: 284, endPoint y: 263, distance: 142.0
click at [284, 263] on div "All Agents ****** SN. Ticket ID Ticket Created On Emp Details Status Pendency L…" at bounding box center [838, 398] width 1427 height 291
paste input "text"
type input "******"
click at [409, 229] on div "Resolved Claims (20629)" at bounding box center [378, 225] width 173 height 30
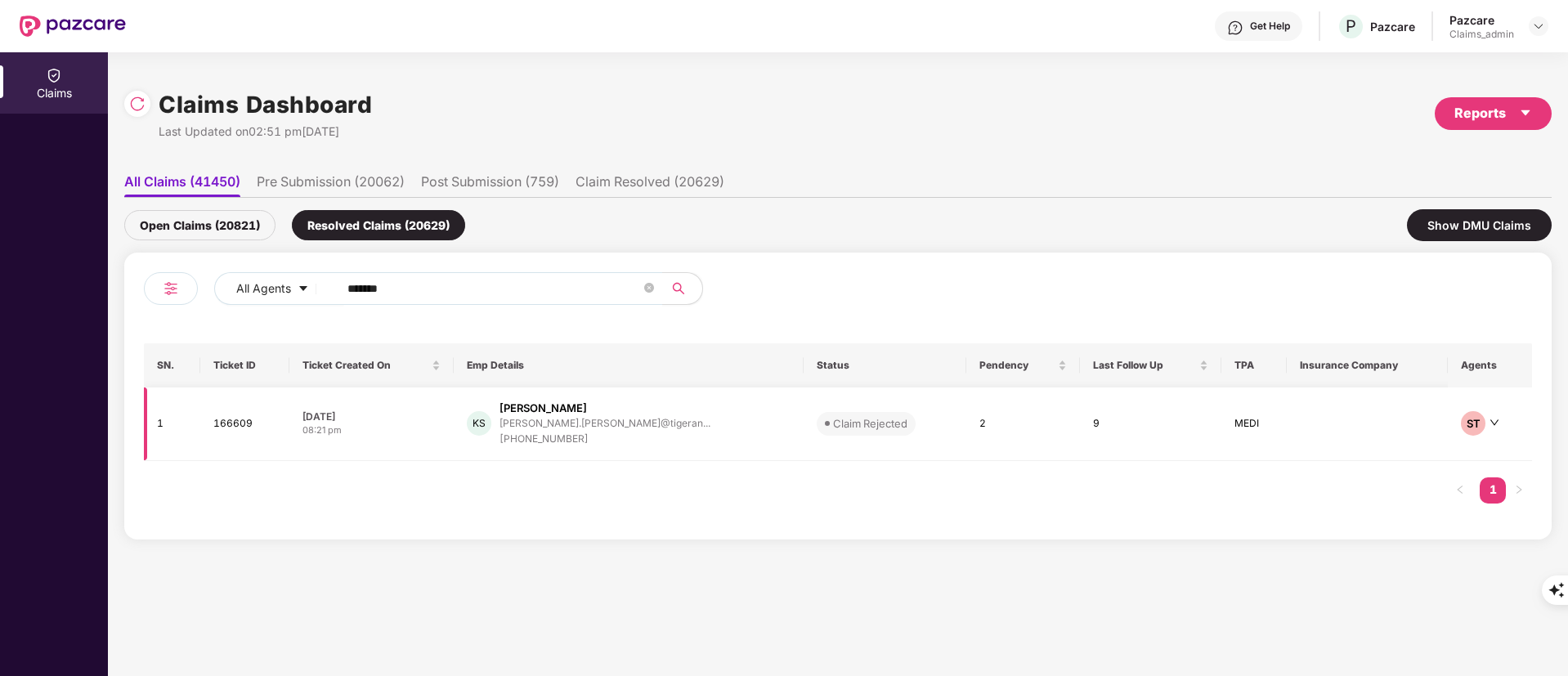
click at [610, 408] on div "[PERSON_NAME]" at bounding box center [605, 408] width 211 height 16
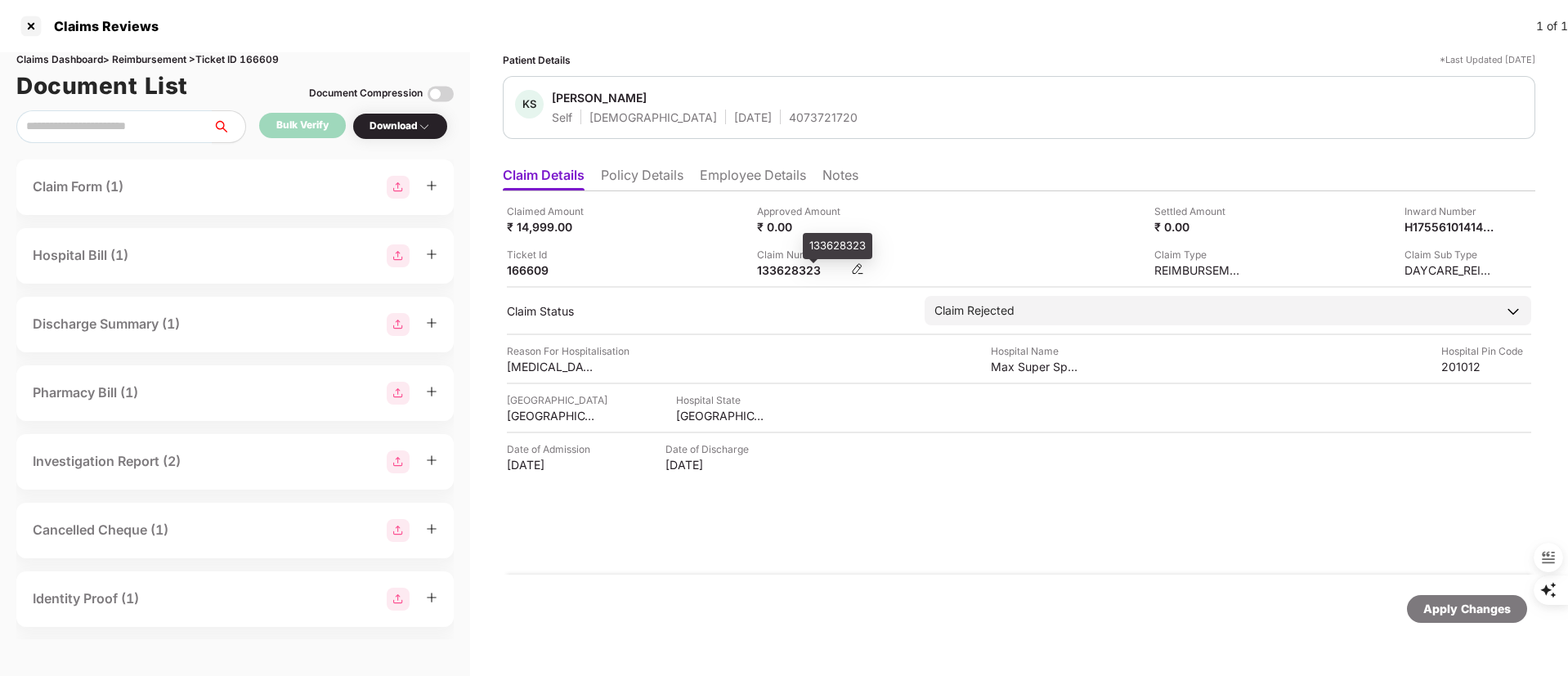
click at [775, 272] on div "133628323" at bounding box center [801, 270] width 90 height 16
copy div "133628323"
click at [785, 268] on div "133628323" at bounding box center [801, 270] width 90 height 16
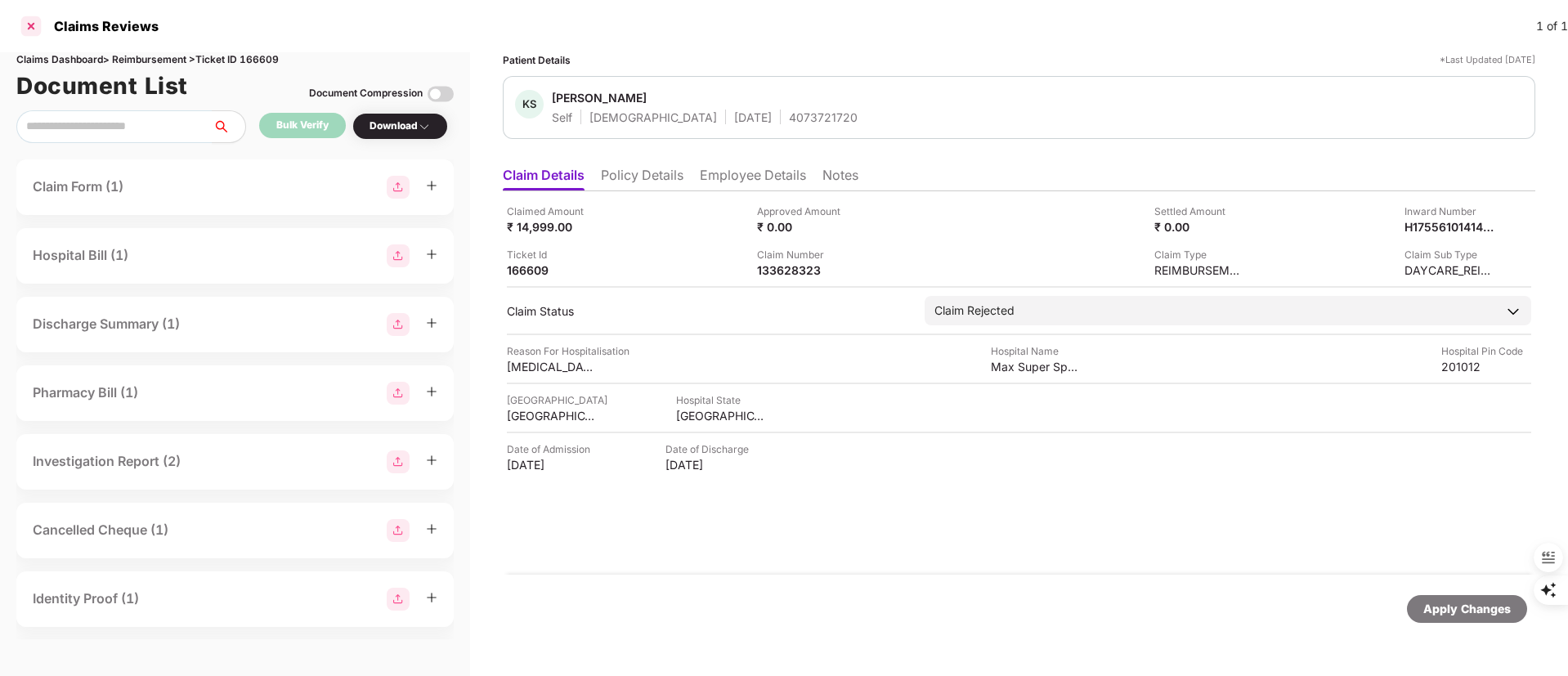
click at [30, 30] on div at bounding box center [31, 26] width 26 height 26
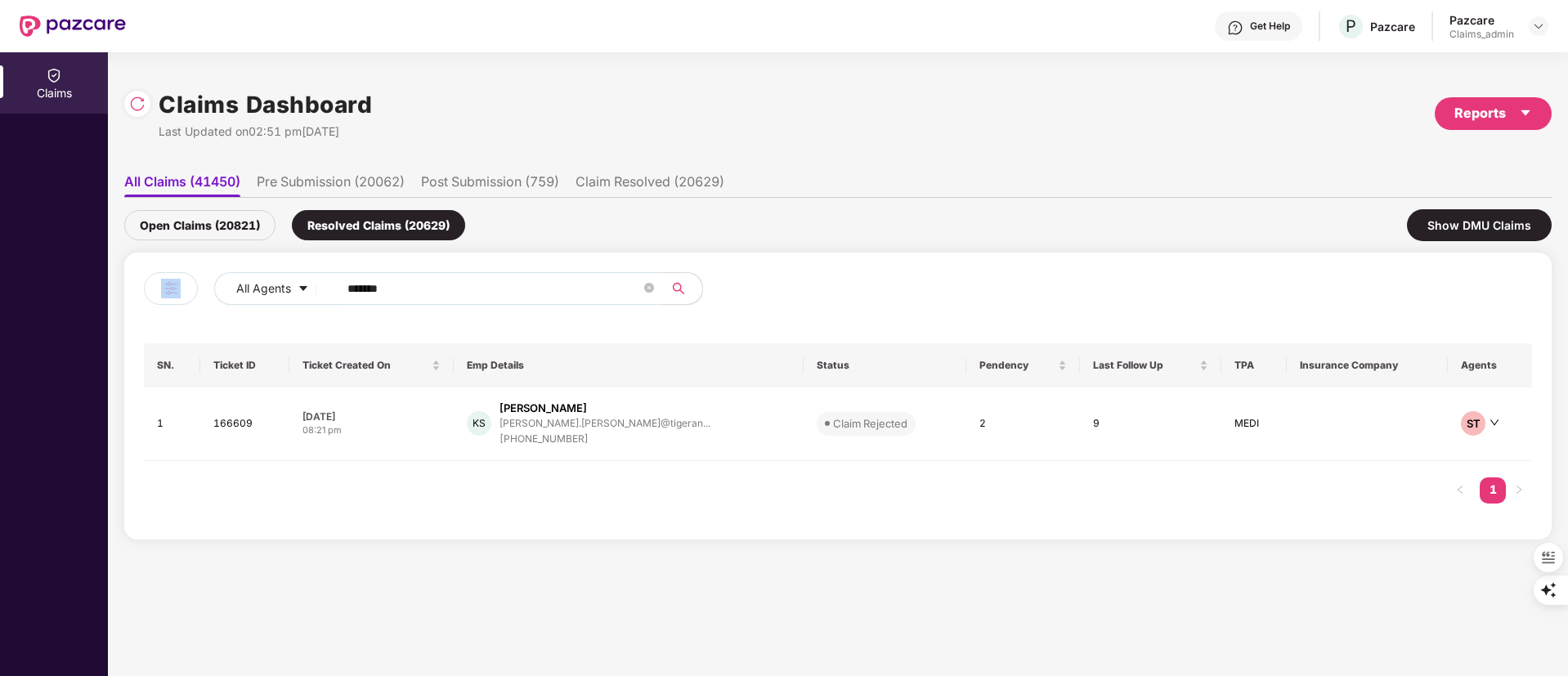
drag, startPoint x: 488, startPoint y: 277, endPoint x: 185, endPoint y: 302, distance: 304.0
click at [185, 302] on div "All Agents ******" at bounding box center [491, 295] width 694 height 46
click at [435, 296] on input "******" at bounding box center [495, 288] width 294 height 24
drag, startPoint x: 422, startPoint y: 294, endPoint x: 282, endPoint y: 294, distance: 140.0
click at [282, 294] on div "All Agents ******" at bounding box center [630, 288] width 833 height 33
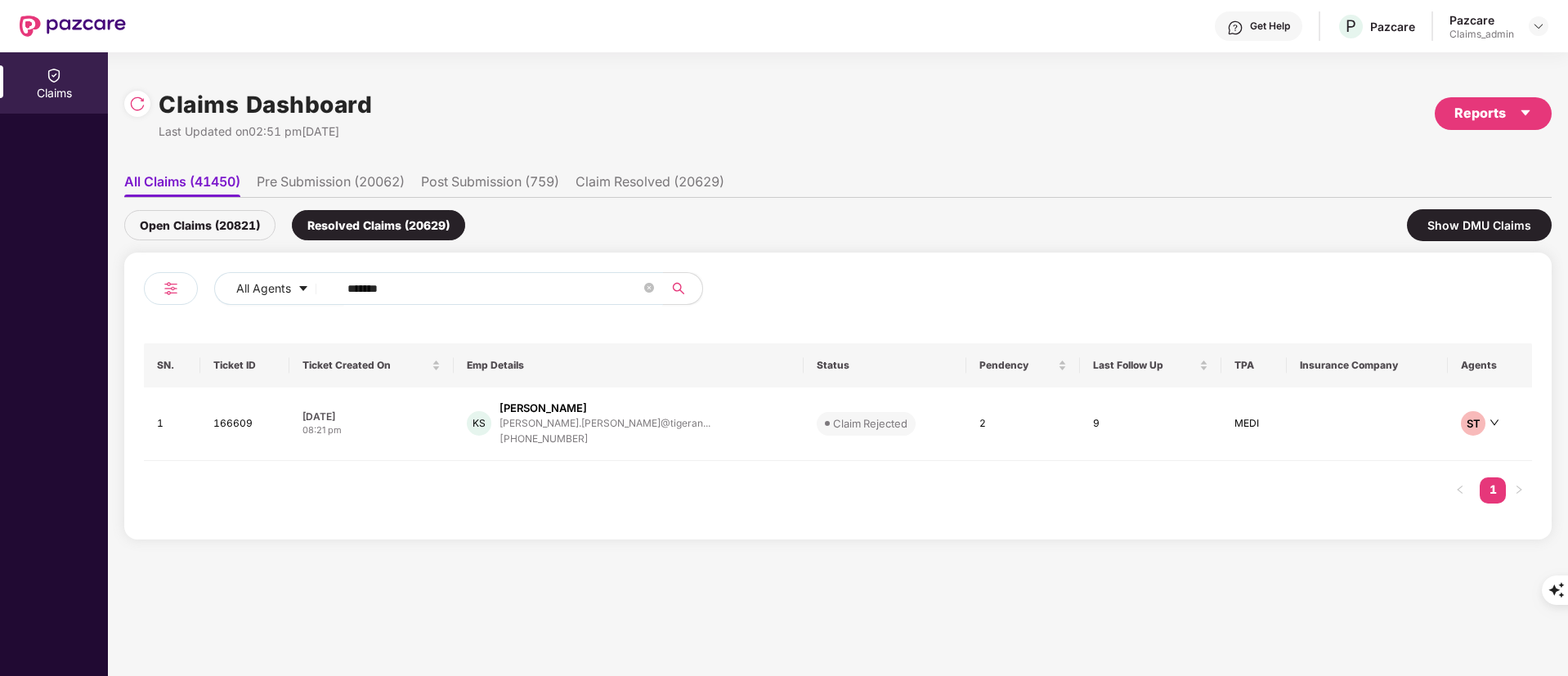
paste input "text"
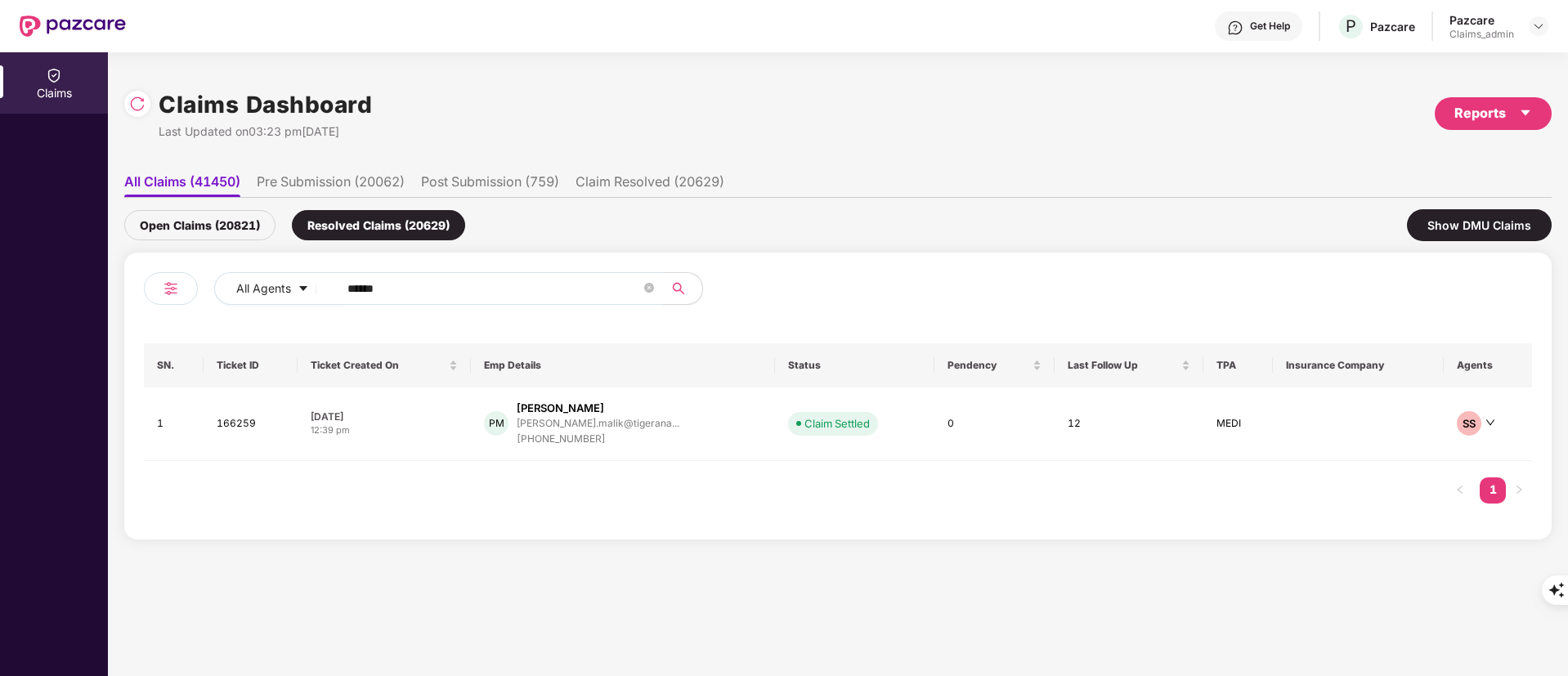
type input "******"
click at [636, 430] on div "[PERSON_NAME].malik@tigerana..." at bounding box center [597, 424] width 163 height 16
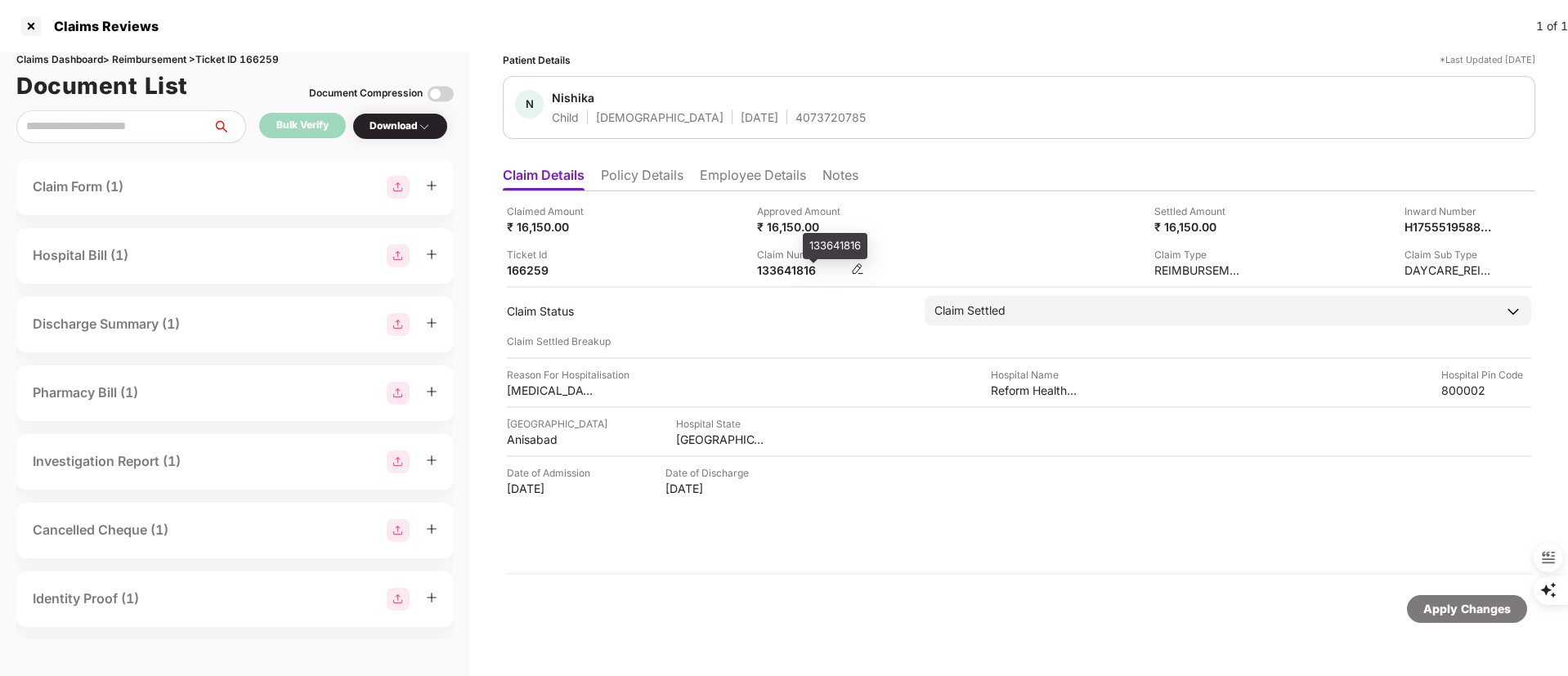
click at [797, 271] on div "133641816" at bounding box center [801, 270] width 90 height 16
copy div "133641816"
click at [789, 278] on div "Claimed Amount ₹ 16,150.00 Approved Amount ₹ 16,150.00 Settled Amount ₹ 16,150.…" at bounding box center [1019, 382] width 1033 height 383
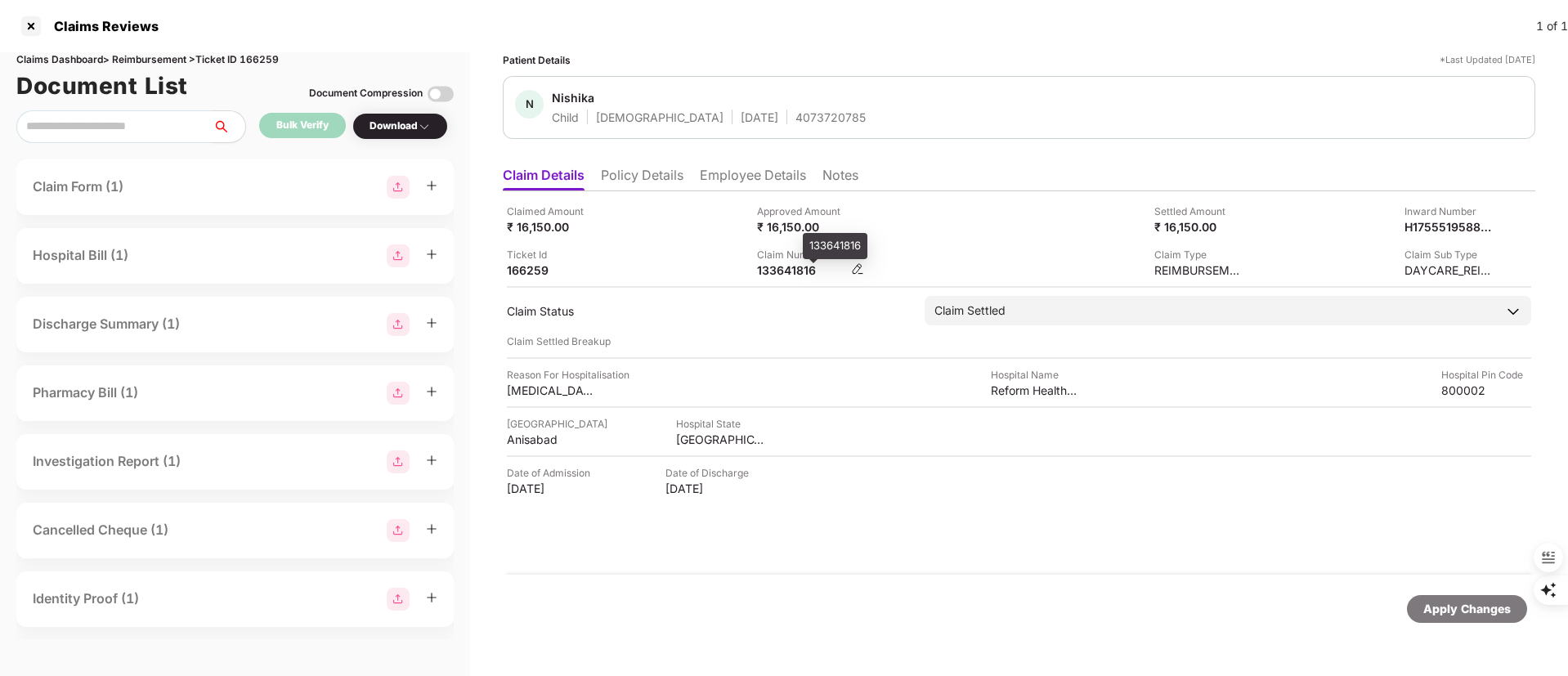
click at [786, 271] on div "133641816" at bounding box center [801, 270] width 90 height 16
click at [789, 328] on div "Claimed Amount ₹ 16,150.00 Approved Amount ₹ 16,150.00 Settled Amount ₹ 16,150.…" at bounding box center [1019, 382] width 1033 height 383
click at [796, 264] on div "133641816" at bounding box center [801, 270] width 90 height 16
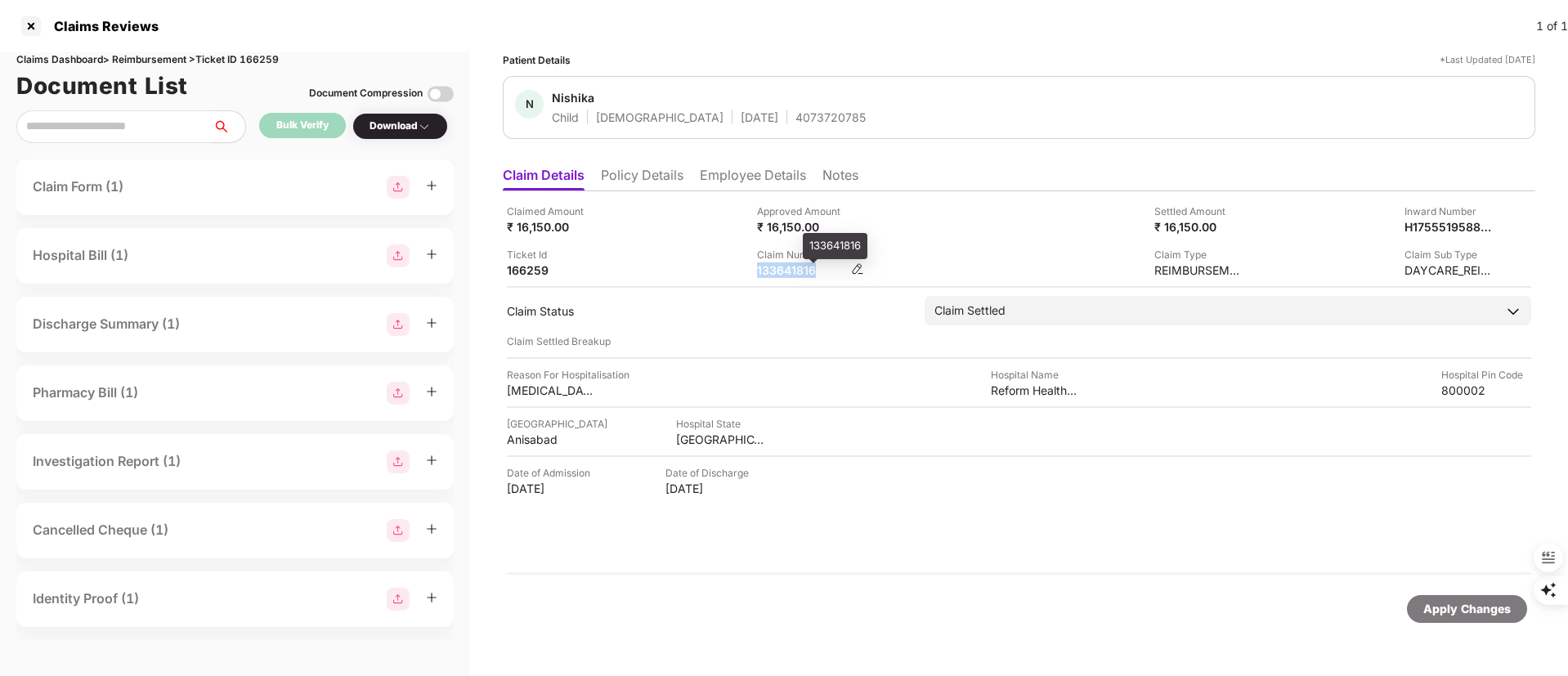
click at [796, 264] on div "133641816" at bounding box center [801, 270] width 90 height 16
click at [33, 34] on div at bounding box center [31, 26] width 26 height 26
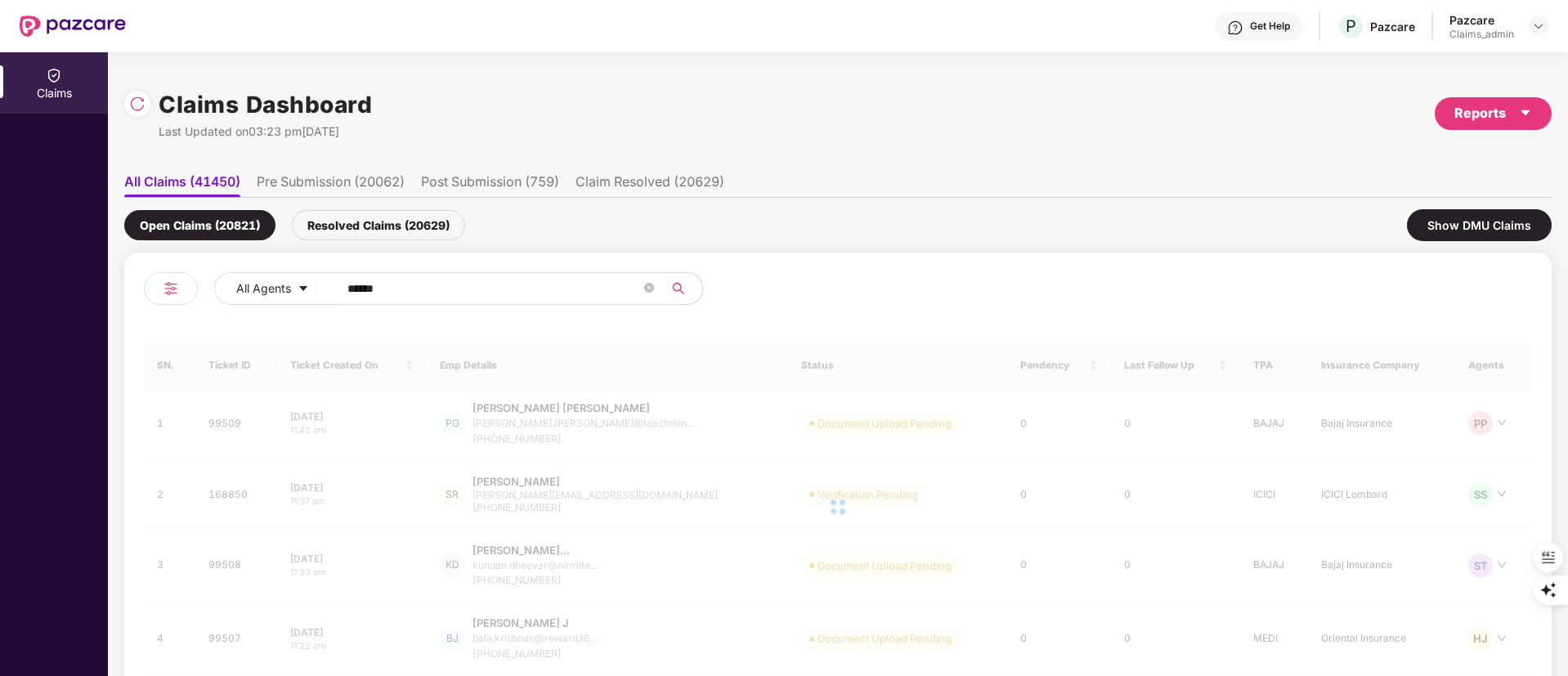
drag, startPoint x: 515, startPoint y: 300, endPoint x: 414, endPoint y: 295, distance: 101.1
click at [414, 295] on span "******" at bounding box center [495, 288] width 336 height 33
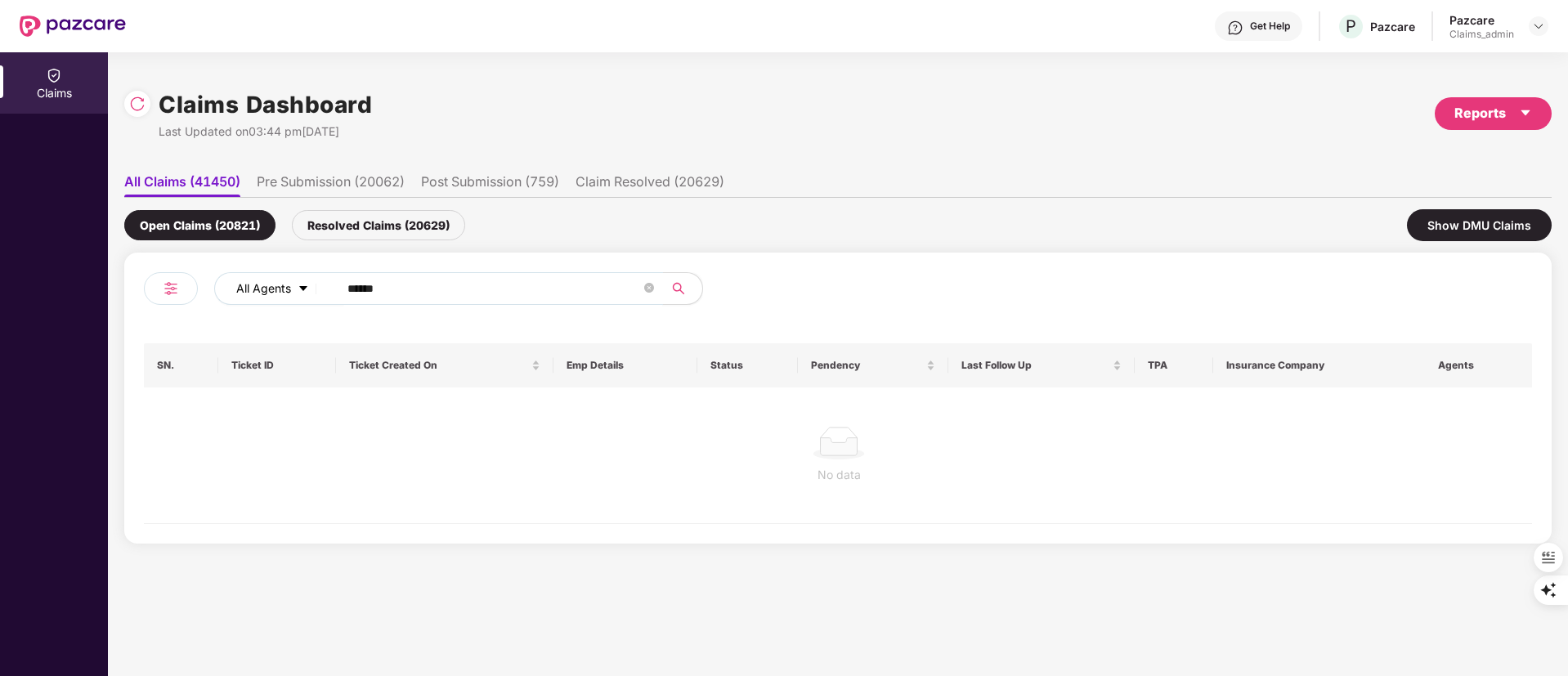
drag, startPoint x: 416, startPoint y: 286, endPoint x: 262, endPoint y: 285, distance: 154.0
click at [262, 285] on div "All Agents ******" at bounding box center [630, 288] width 833 height 33
paste input "text"
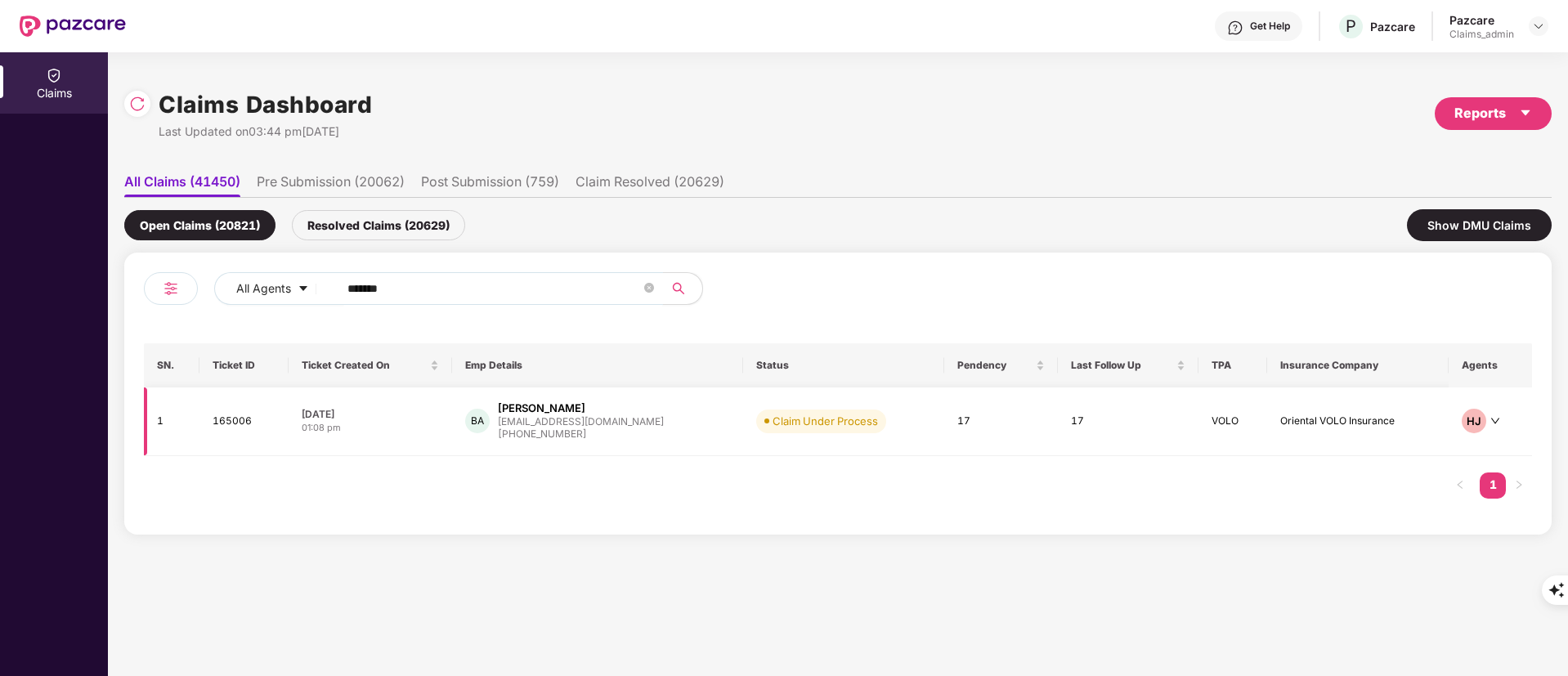
type input "******"
click at [604, 423] on div "[EMAIL_ADDRESS][DOMAIN_NAME]" at bounding box center [581, 421] width 166 height 10
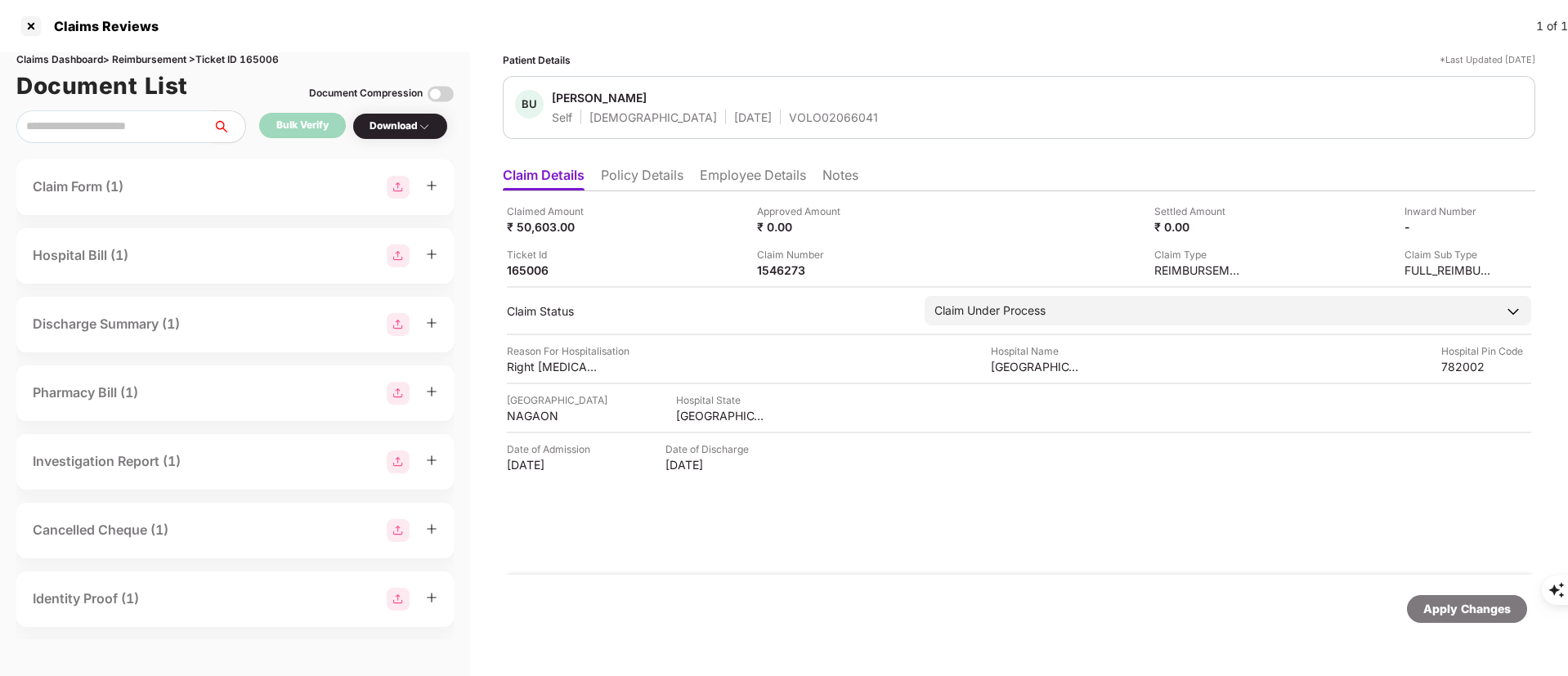
click at [631, 186] on li "Policy Details" at bounding box center [641, 178] width 83 height 23
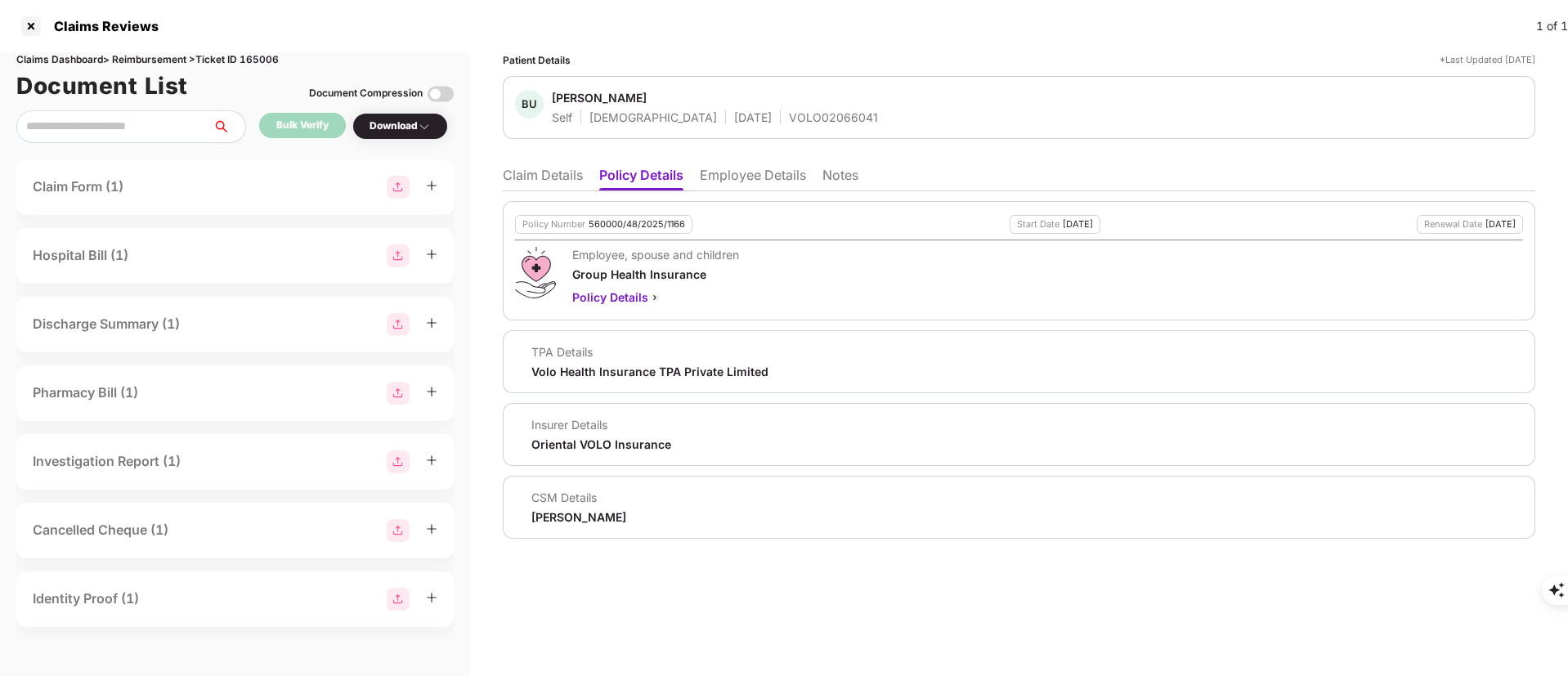
click at [626, 221] on div "560000/48/2025/1166" at bounding box center [636, 224] width 96 height 10
click at [732, 176] on li "Employee Details" at bounding box center [753, 178] width 106 height 23
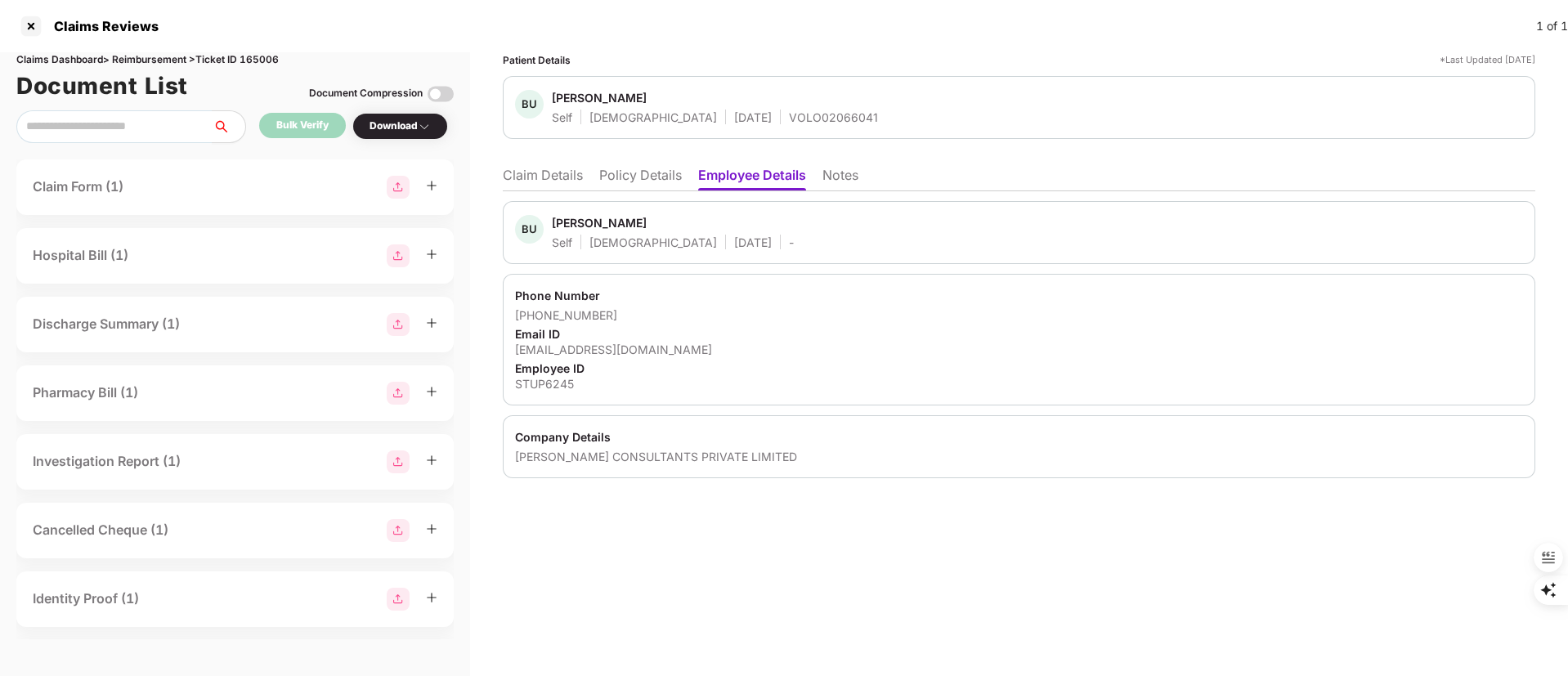
click at [542, 390] on div "STUP6245" at bounding box center [1019, 384] width 1008 height 16
click at [542, 391] on div "STUP6245" at bounding box center [1019, 384] width 1008 height 16
click at [639, 184] on li "Policy Details" at bounding box center [640, 178] width 83 height 23
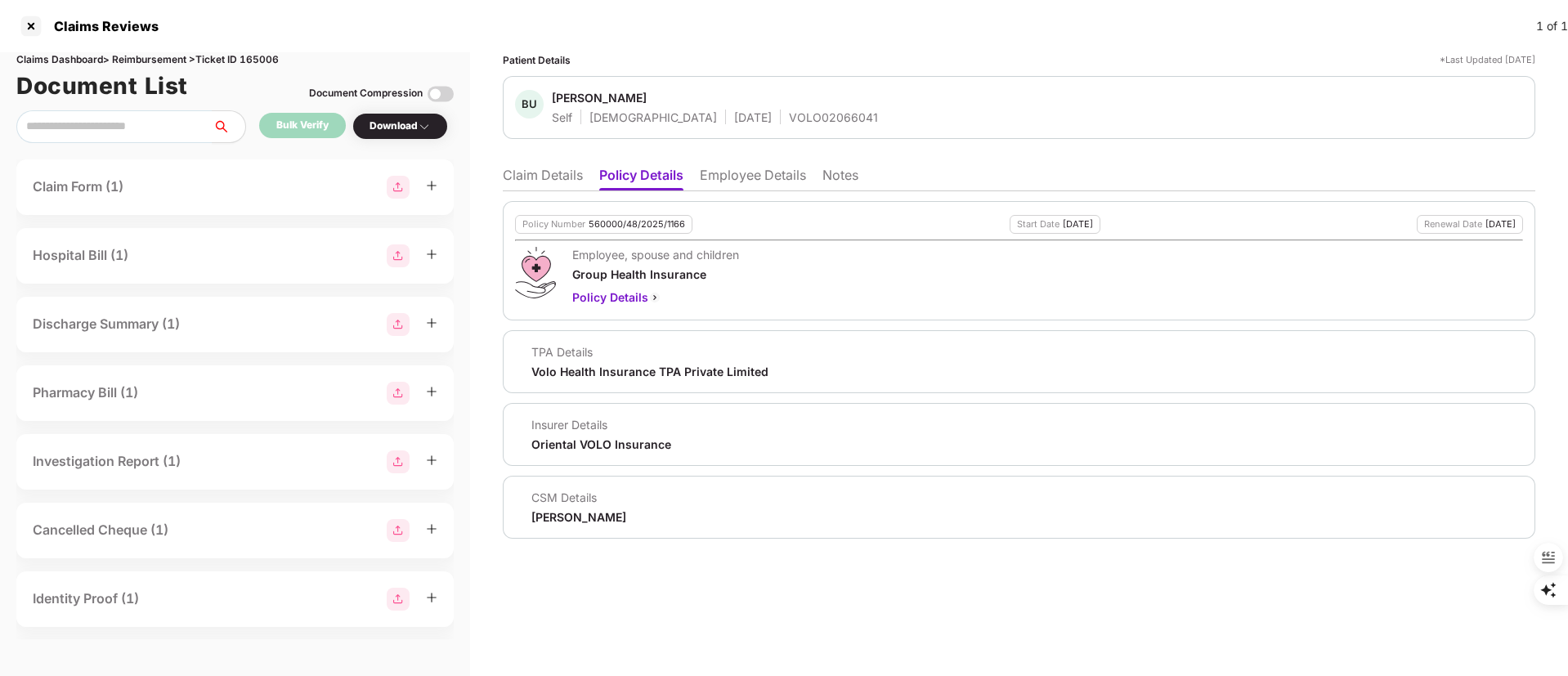
click at [633, 219] on div "560000/48/2025/1166" at bounding box center [636, 224] width 96 height 10
click at [645, 215] on div "Policy Number 560000/48/2025/1166" at bounding box center [603, 224] width 177 height 19
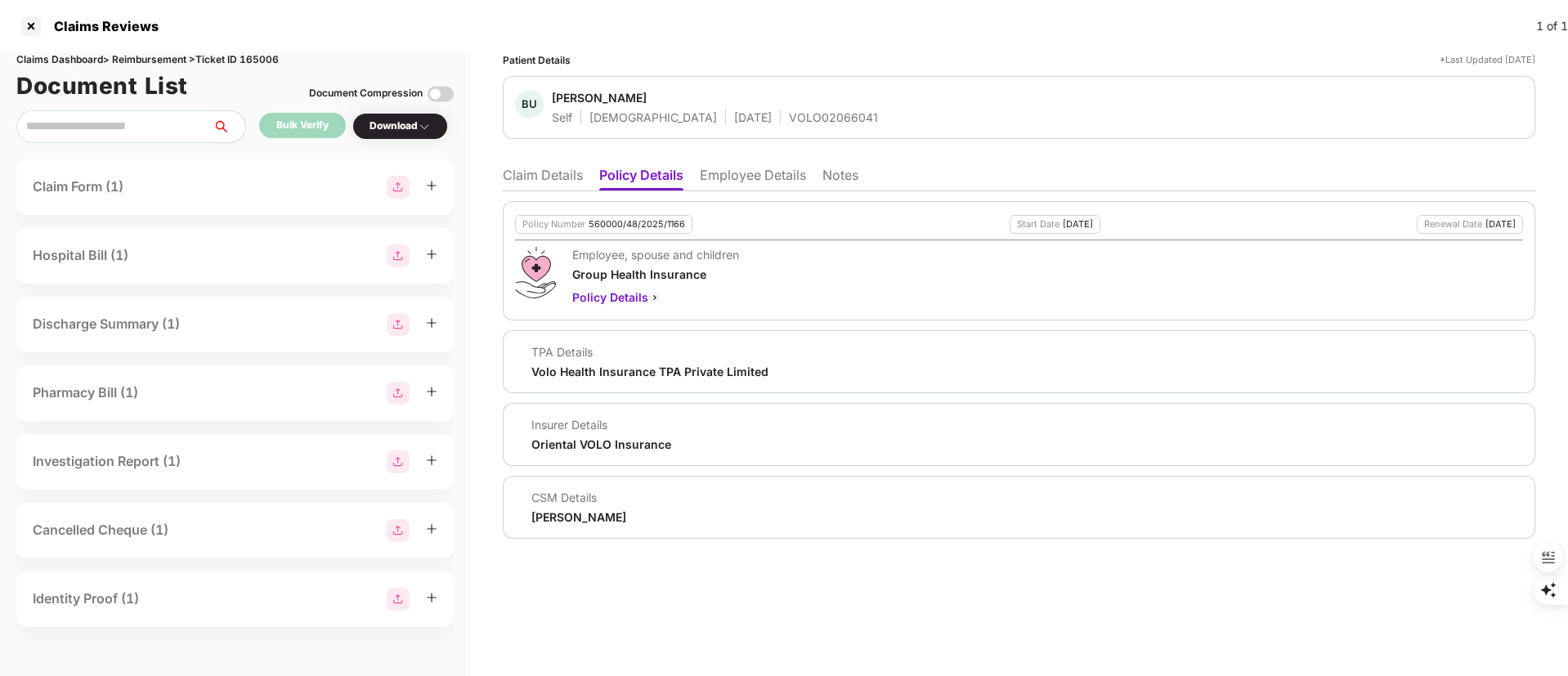
click at [548, 172] on li "Claim Details" at bounding box center [542, 178] width 80 height 23
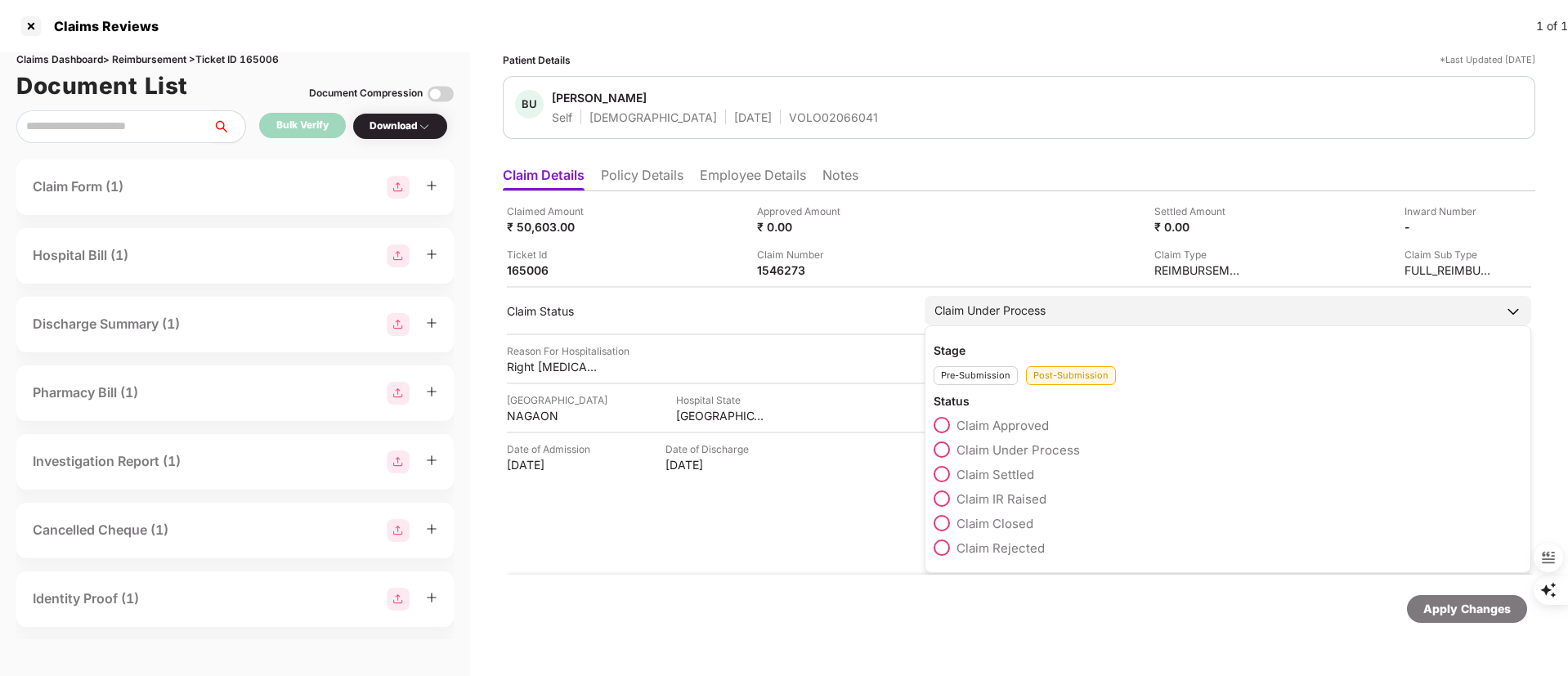
click at [1001, 419] on span "Claim Approved" at bounding box center [1002, 426] width 92 height 16
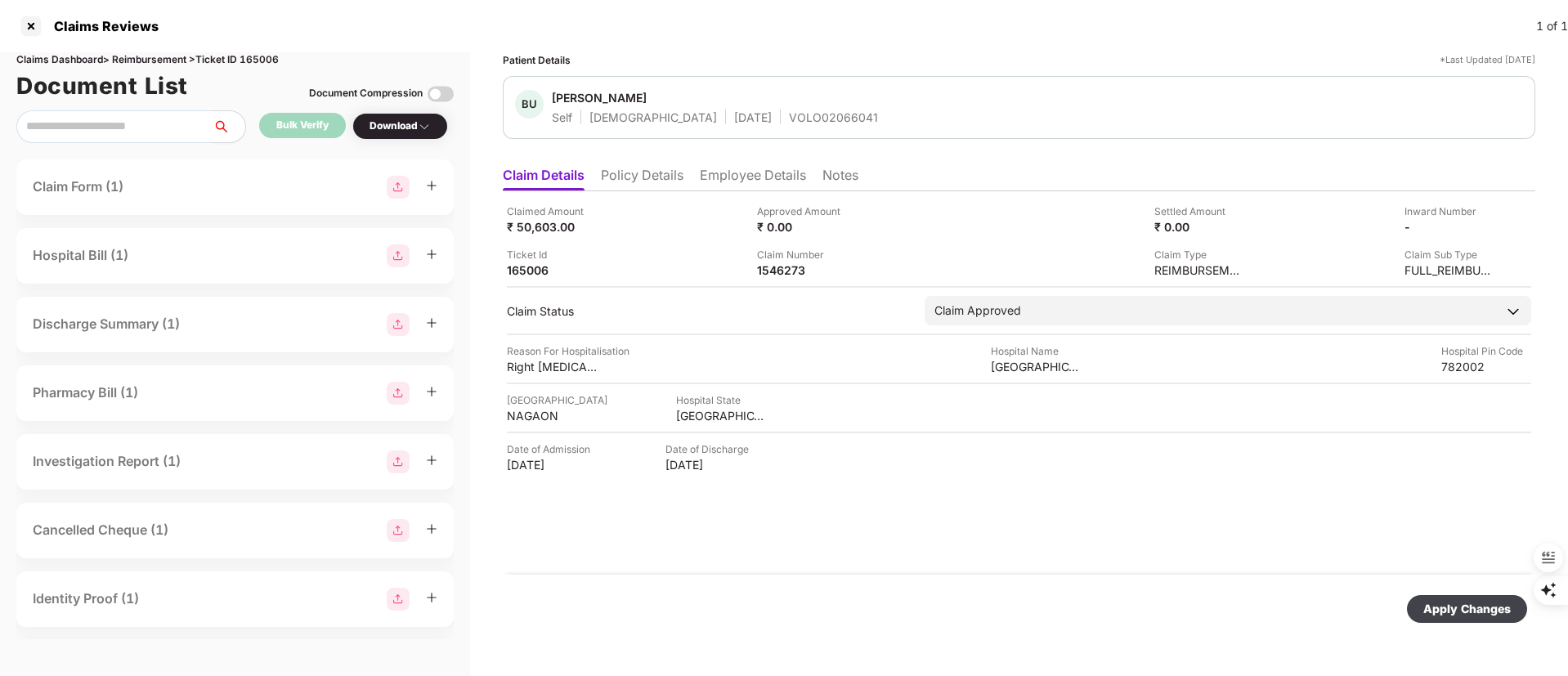
click at [1478, 615] on div "Apply Changes" at bounding box center [1466, 608] width 88 height 18
click at [787, 275] on div "1546273" at bounding box center [801, 270] width 90 height 16
click at [786, 275] on div "1546273" at bounding box center [801, 270] width 90 height 16
click at [34, 23] on div at bounding box center [31, 26] width 26 height 26
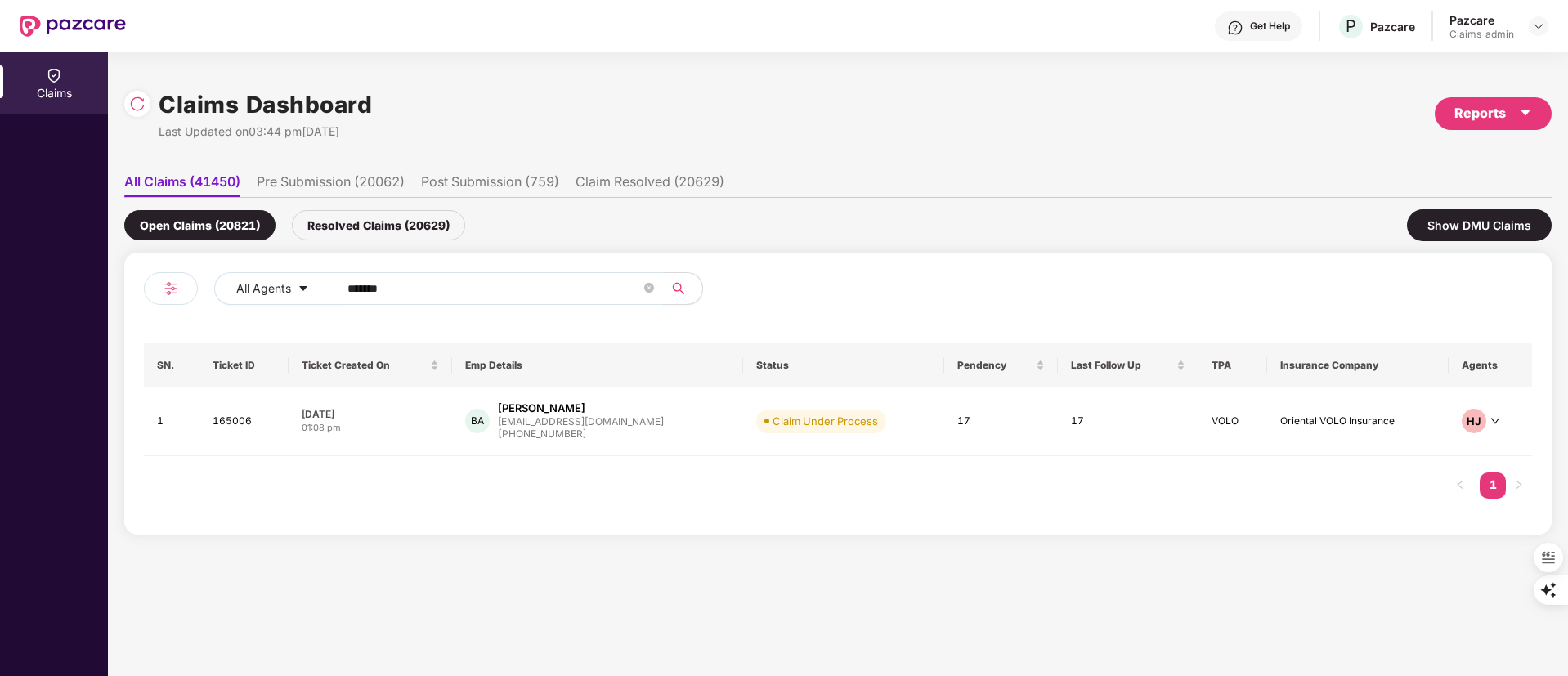
drag, startPoint x: 489, startPoint y: 292, endPoint x: 180, endPoint y: 297, distance: 309.0
click at [181, 297] on div "All Agents ******" at bounding box center [491, 295] width 694 height 46
paste input "text"
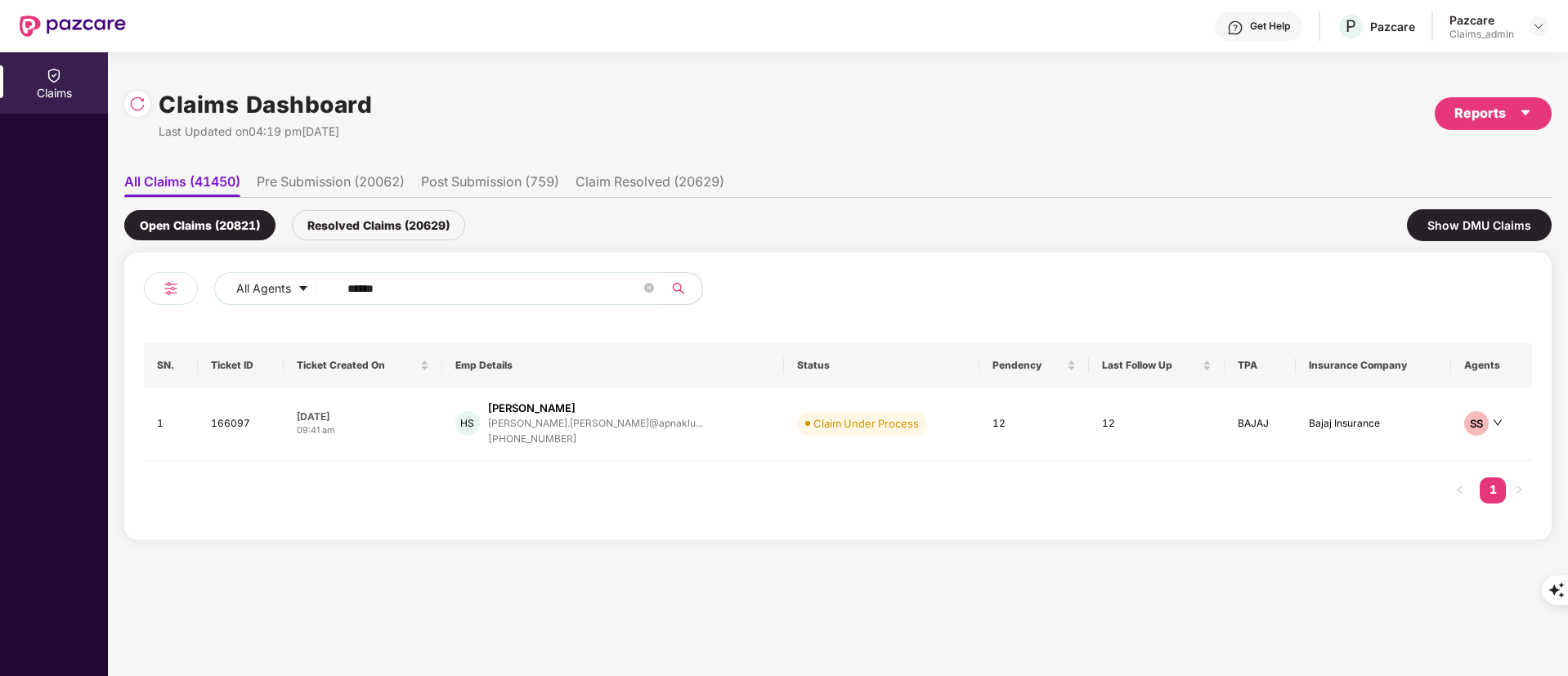
type input "******"
click at [622, 413] on div "[PERSON_NAME]" at bounding box center [595, 408] width 215 height 16
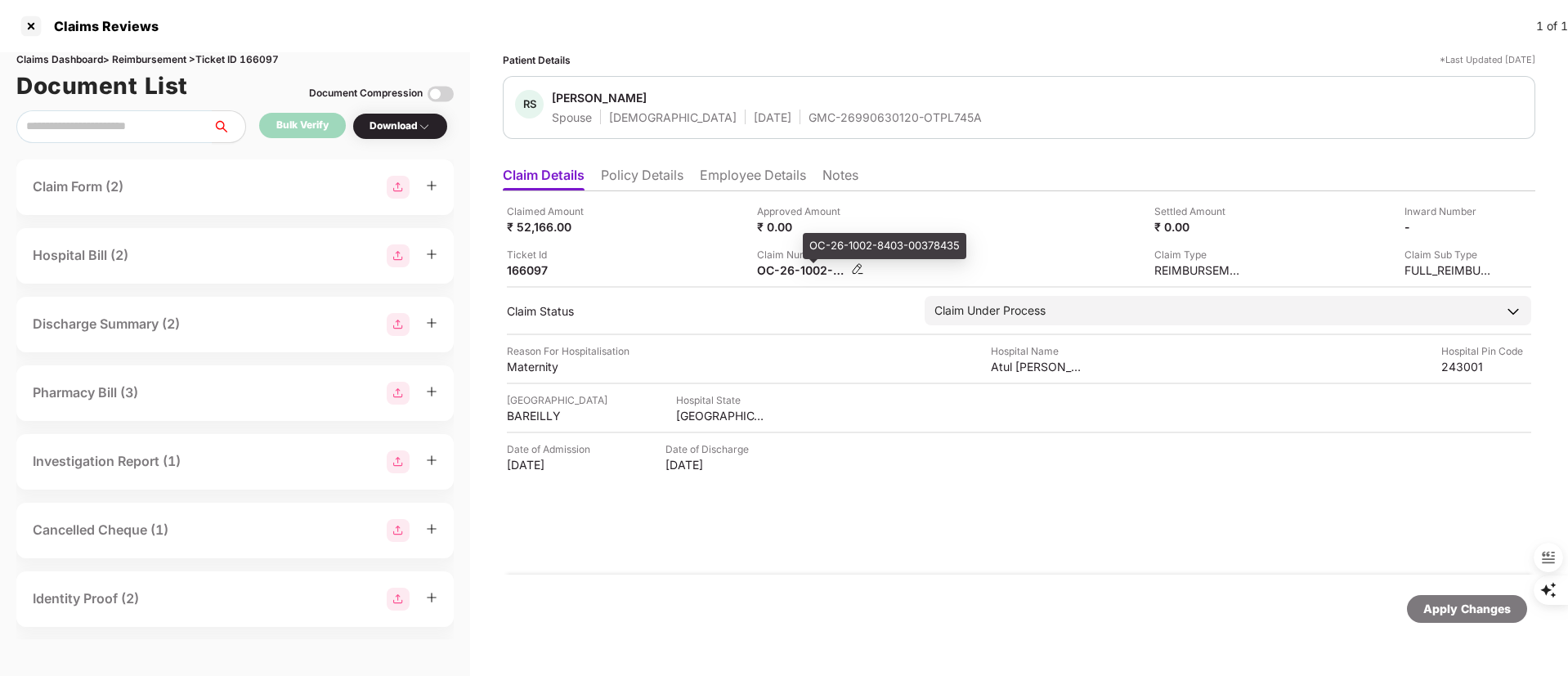
click at [793, 271] on div "OC-26-1002-8403-00378435" at bounding box center [801, 270] width 90 height 16
click at [862, 249] on div "OC-26-1002-8403-00378435" at bounding box center [885, 246] width 163 height 26
click at [839, 222] on div "₹ 0.00" at bounding box center [801, 227] width 90 height 16
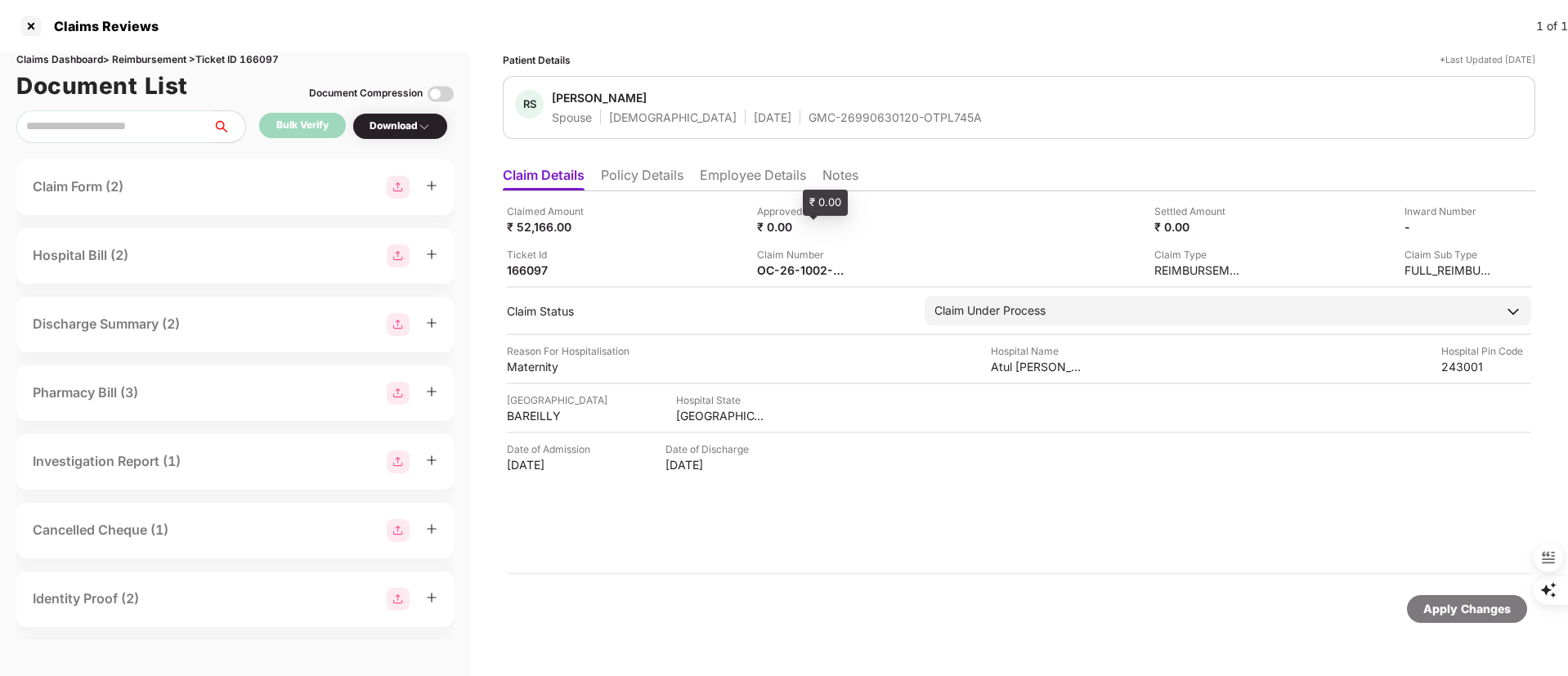
click at [797, 224] on div "₹ 0.00" at bounding box center [801, 227] width 90 height 16
click at [785, 224] on div "₹ 0.00" at bounding box center [801, 227] width 90 height 16
click at [844, 247] on div "Claim Number" at bounding box center [801, 255] width 90 height 16
click at [895, 226] on div "Approved Amount ₹ 0.00" at bounding box center [876, 219] width 238 height 31
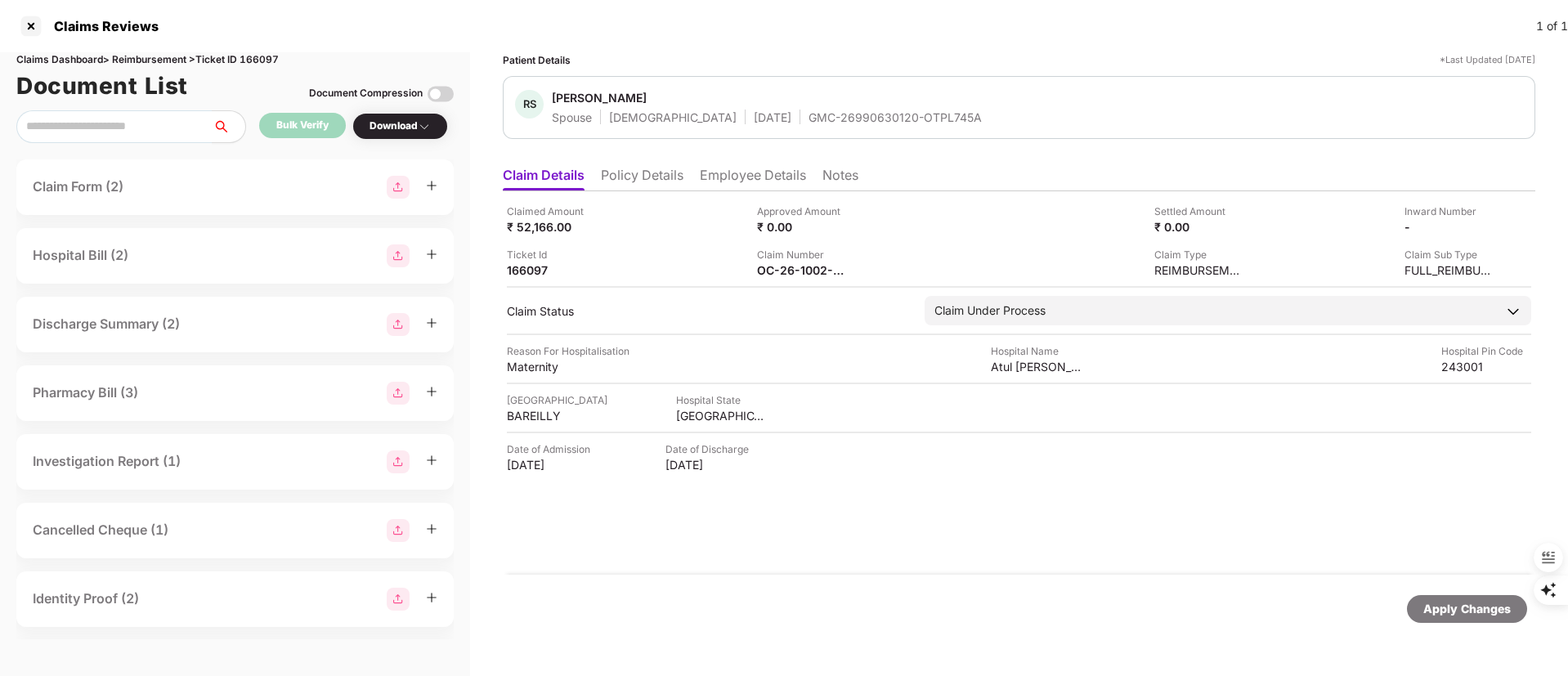
drag, startPoint x: 849, startPoint y: 224, endPoint x: 800, endPoint y: 224, distance: 49.0
click at [847, 224] on div "Approved Amount ₹ 0.00" at bounding box center [876, 219] width 238 height 31
click at [787, 224] on div "₹ 0.00" at bounding box center [801, 227] width 90 height 16
click at [769, 224] on div "₹ 0.00" at bounding box center [801, 227] width 90 height 16
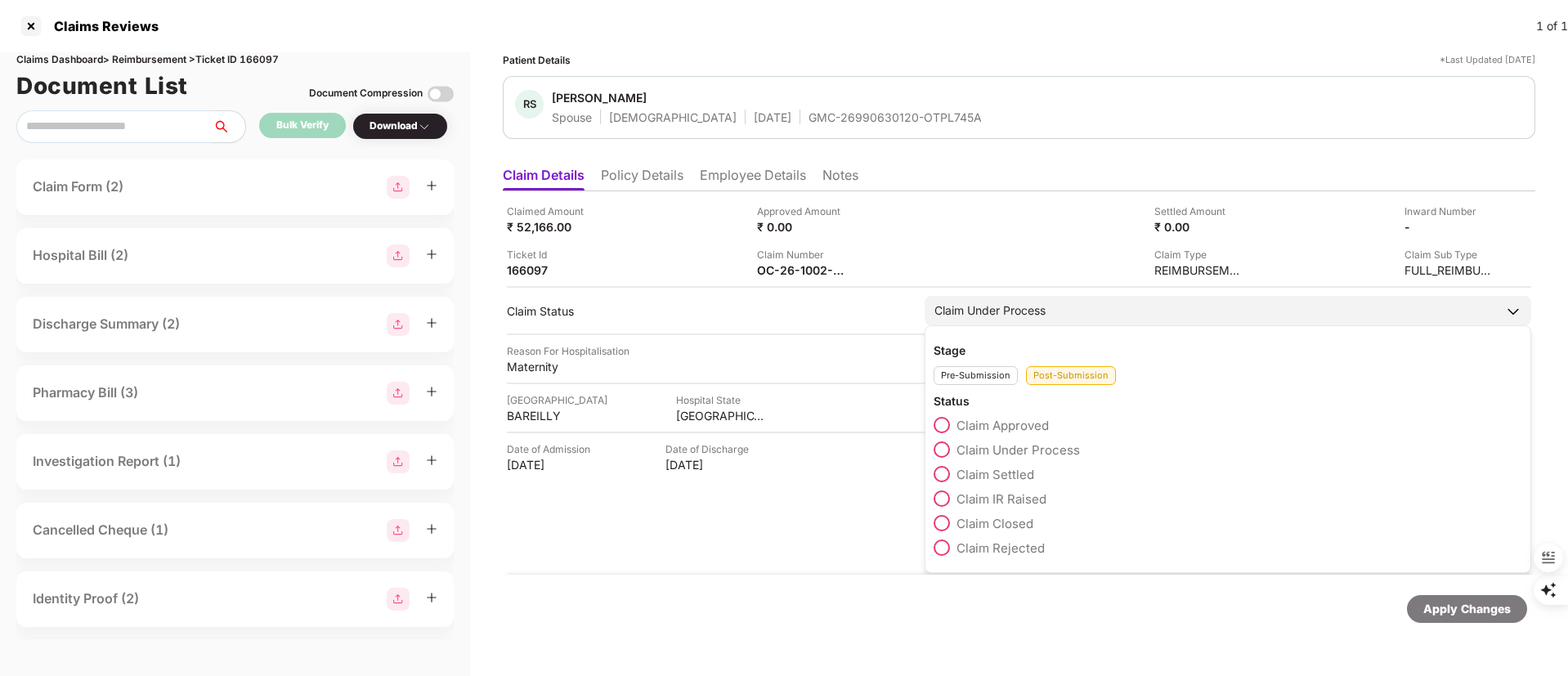
click at [994, 425] on span "Claim Approved" at bounding box center [1002, 426] width 92 height 16
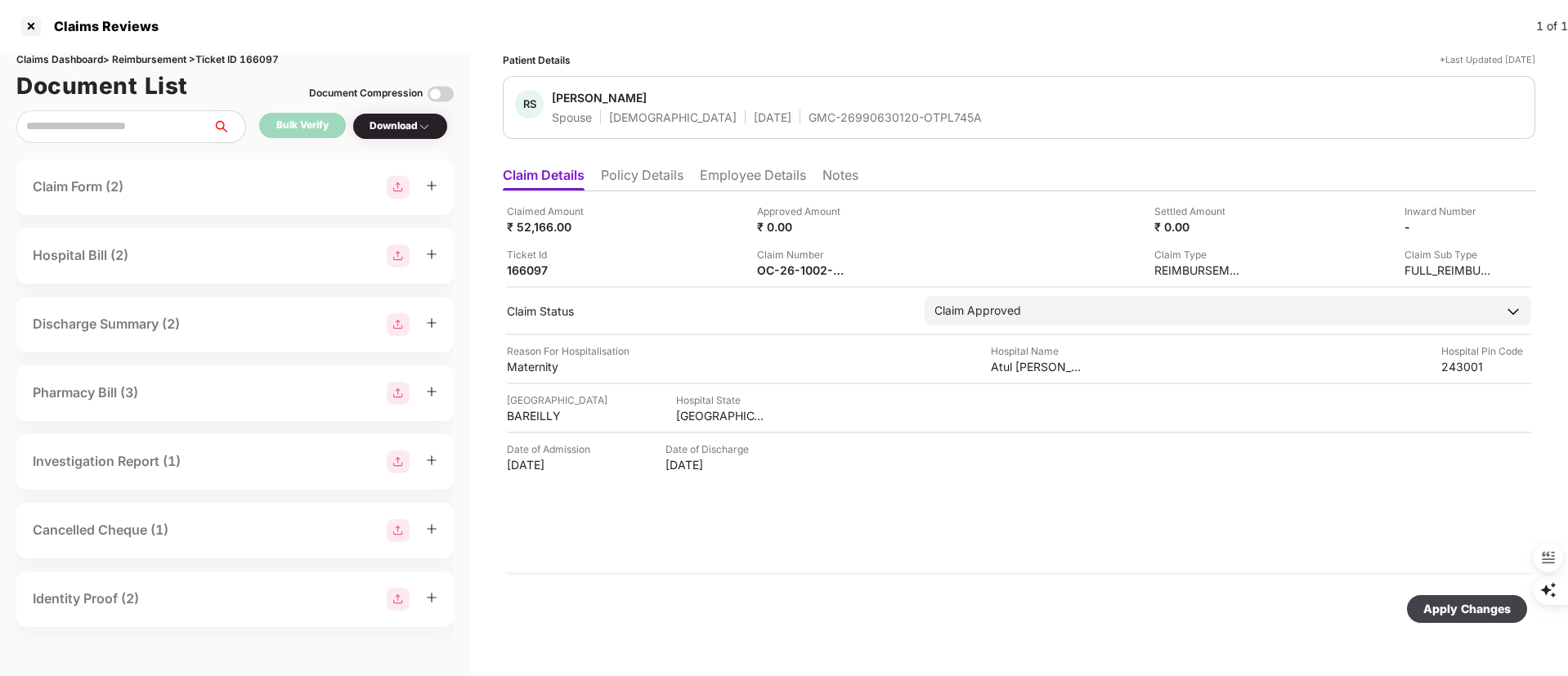
click at [1481, 613] on div "Apply Changes" at bounding box center [1466, 608] width 88 height 18
click at [860, 223] on img at bounding box center [857, 225] width 13 height 13
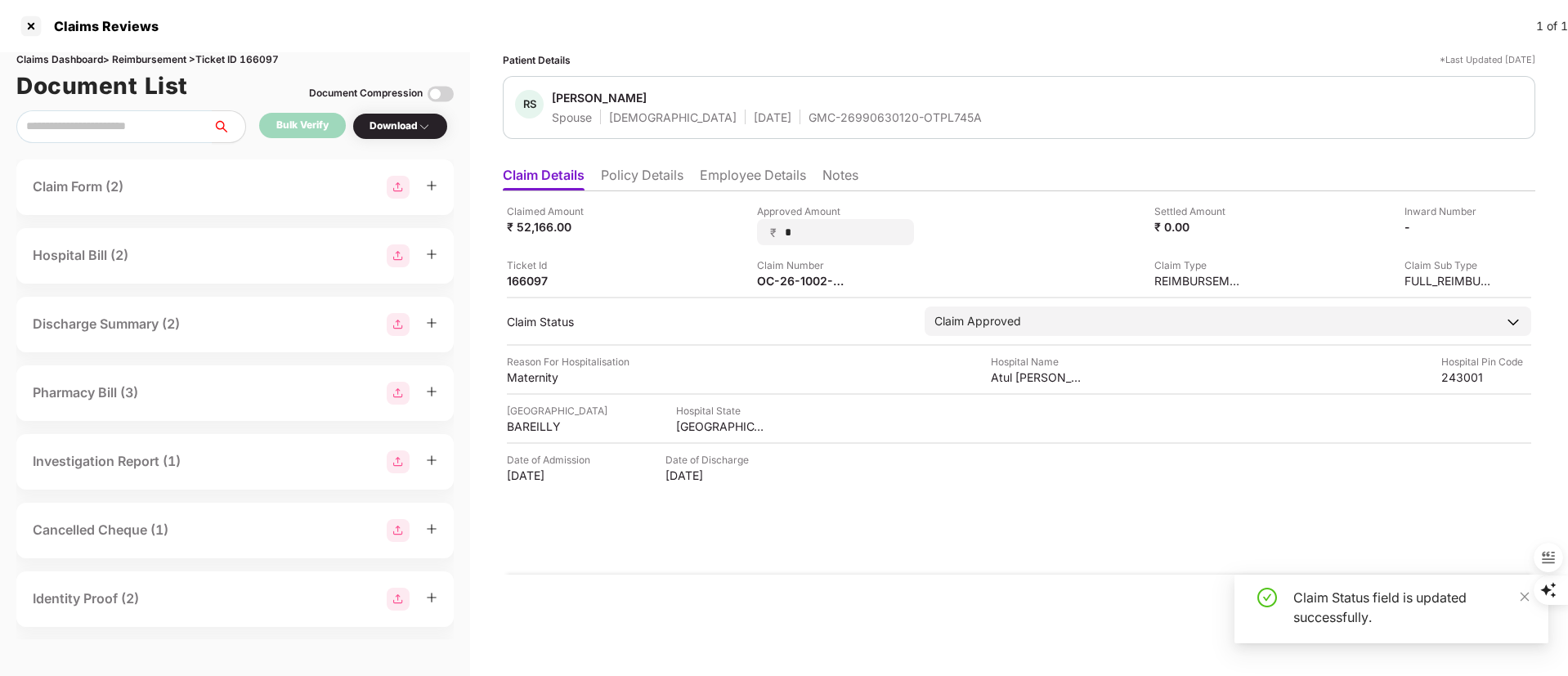
drag, startPoint x: 814, startPoint y: 226, endPoint x: 724, endPoint y: 227, distance: 90.0
click at [725, 227] on div "Claimed Amount ₹ 52,166.00 Approved Amount ₹ * Settled Amount ₹ 0.00 Inward Num…" at bounding box center [1019, 246] width 1024 height 85
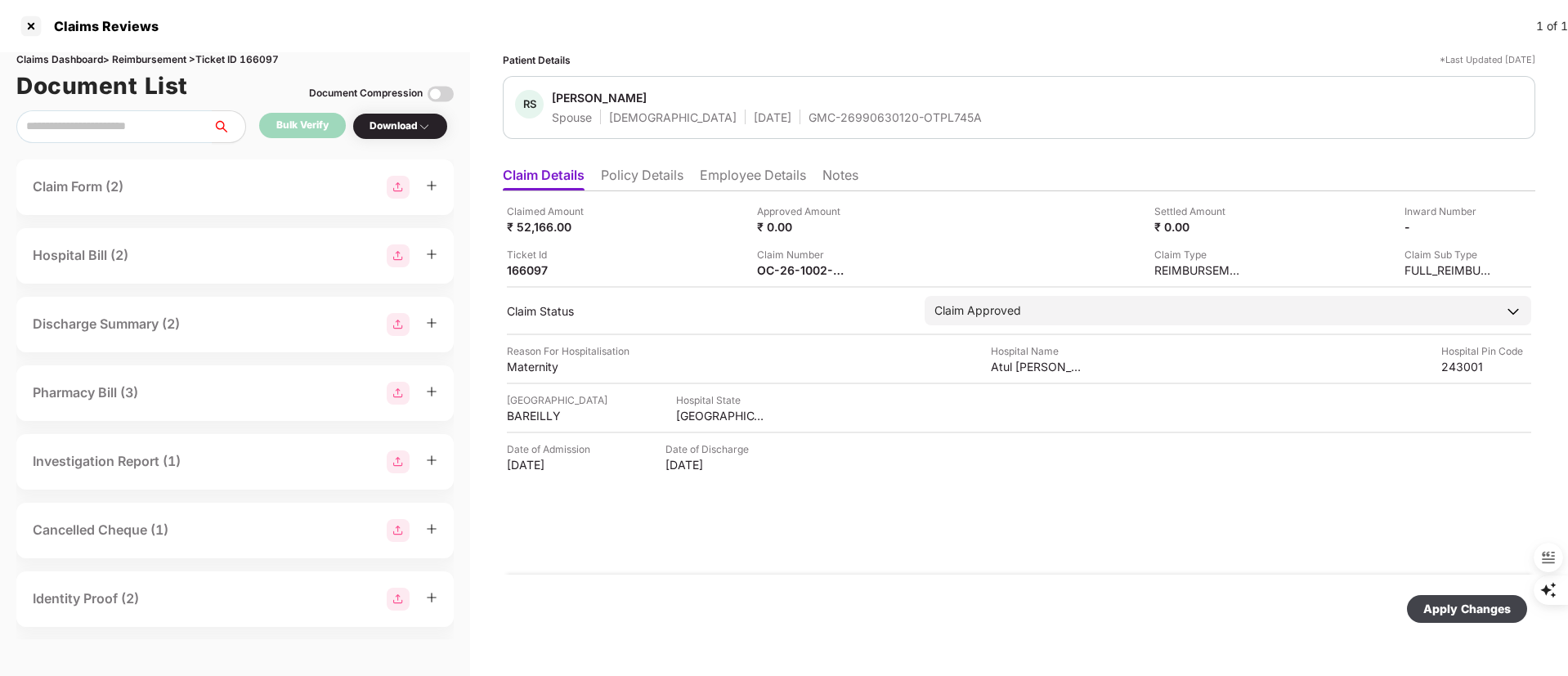
click at [790, 213] on div "Approved Amount" at bounding box center [801, 211] width 90 height 16
click at [860, 222] on img at bounding box center [857, 225] width 13 height 13
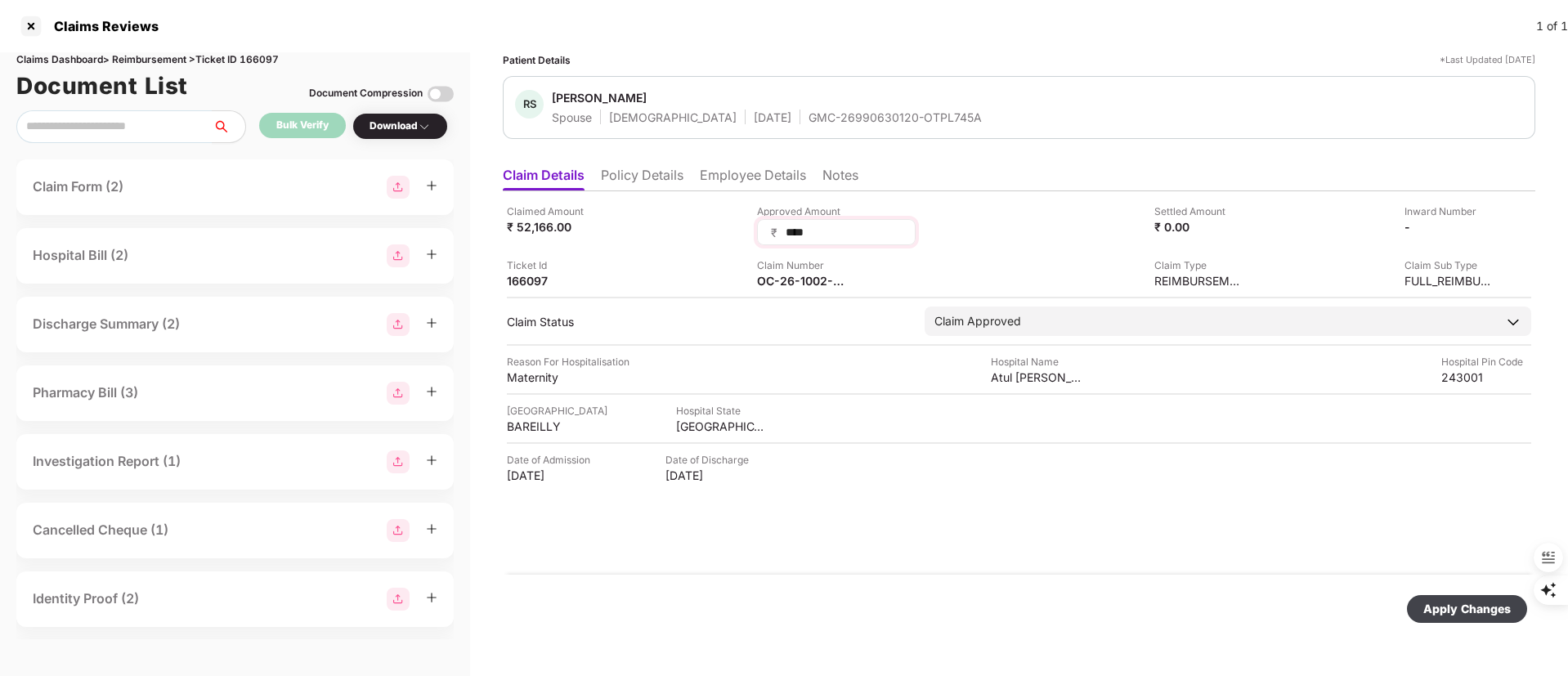
type input "*****"
click at [1458, 611] on div "Apply Changes" at bounding box center [1466, 608] width 88 height 18
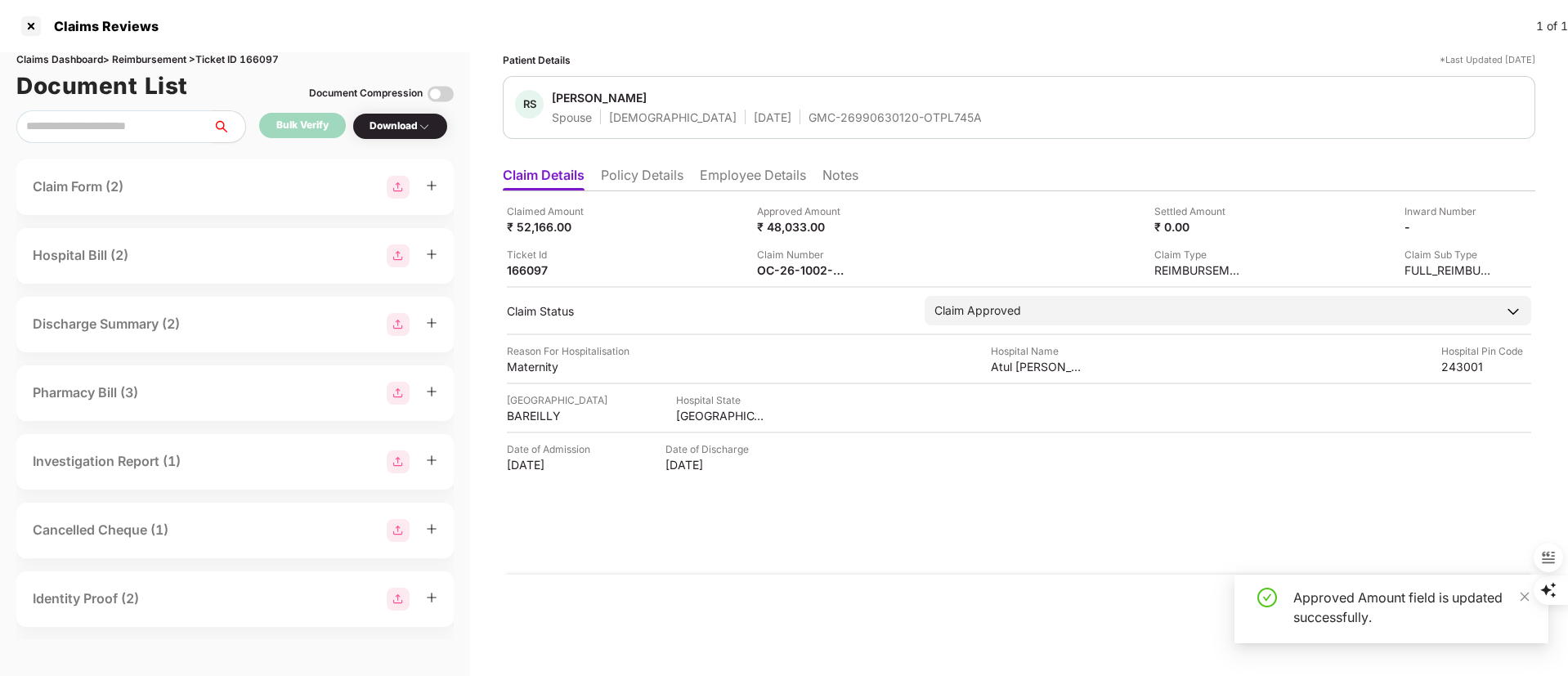
click at [937, 548] on div "Claimed Amount ₹ 52,166.00 Approved Amount ₹ 48,033.00 Settled Amount ₹ 0.00 In…" at bounding box center [1019, 382] width 1033 height 383
click at [23, 17] on div at bounding box center [31, 26] width 26 height 26
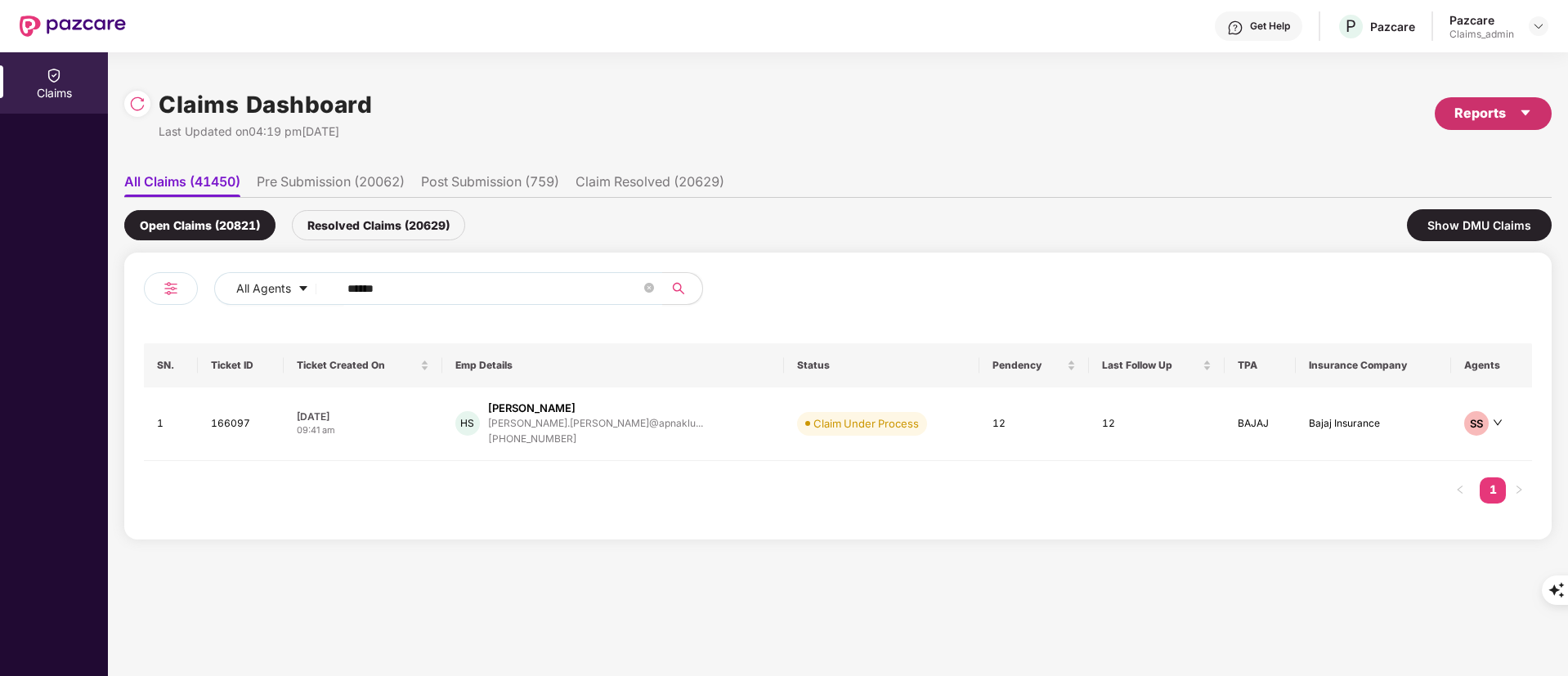
click at [1494, 120] on div "Reports" at bounding box center [1492, 113] width 77 height 21
click at [1429, 183] on div "Claims Pendency Report" at bounding box center [1423, 189] width 131 height 18
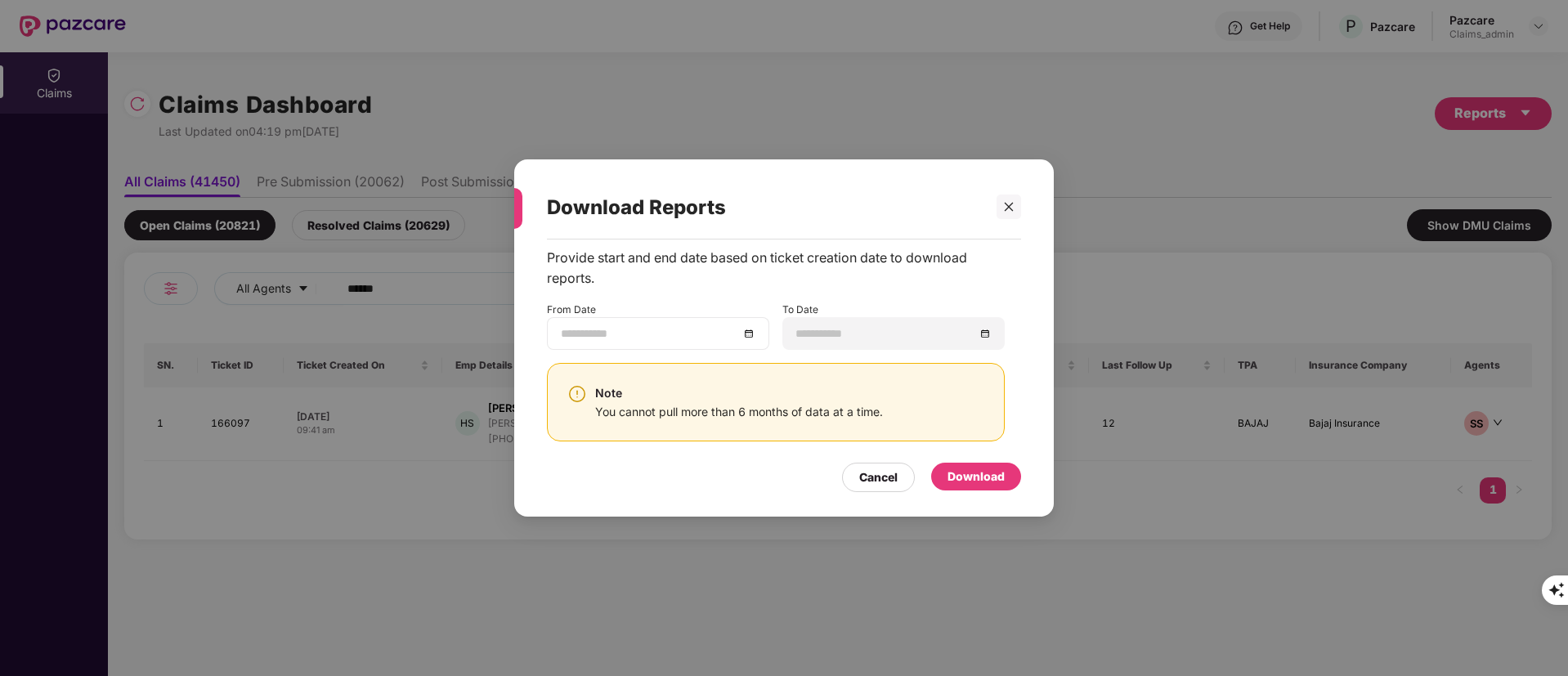
click at [754, 336] on div at bounding box center [658, 333] width 195 height 18
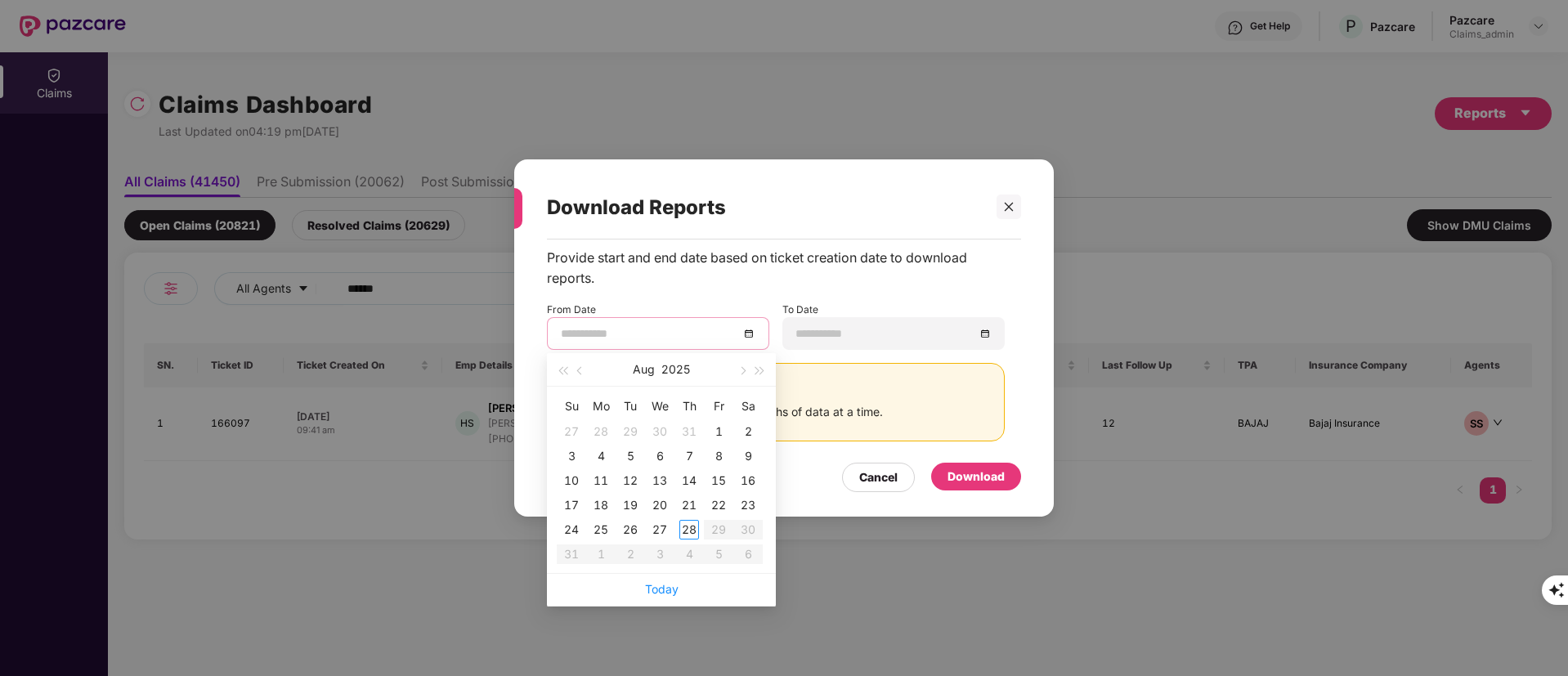
click at [694, 322] on div at bounding box center [658, 334] width 223 height 33
click at [577, 374] on button "button" at bounding box center [580, 369] width 18 height 33
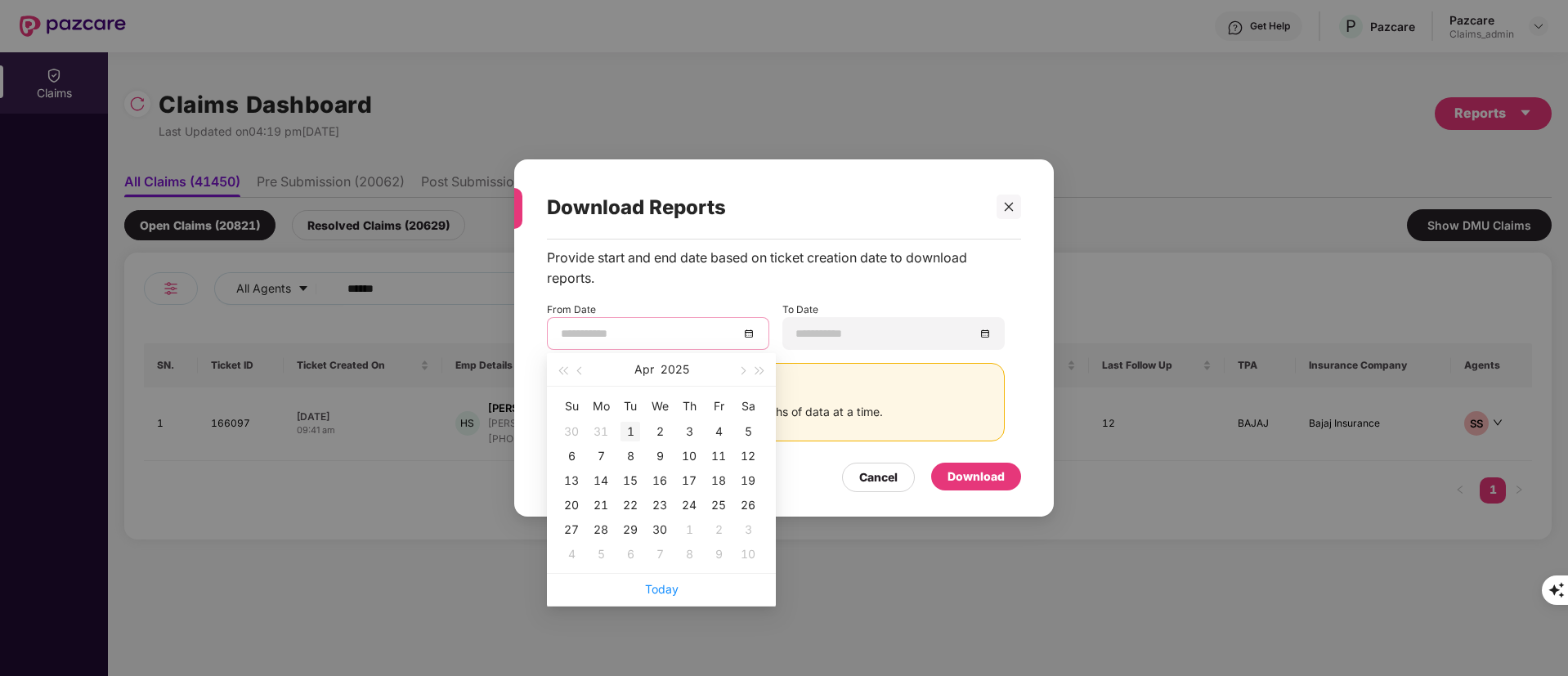
type input "**********"
click at [629, 421] on div "1" at bounding box center [630, 431] width 20 height 20
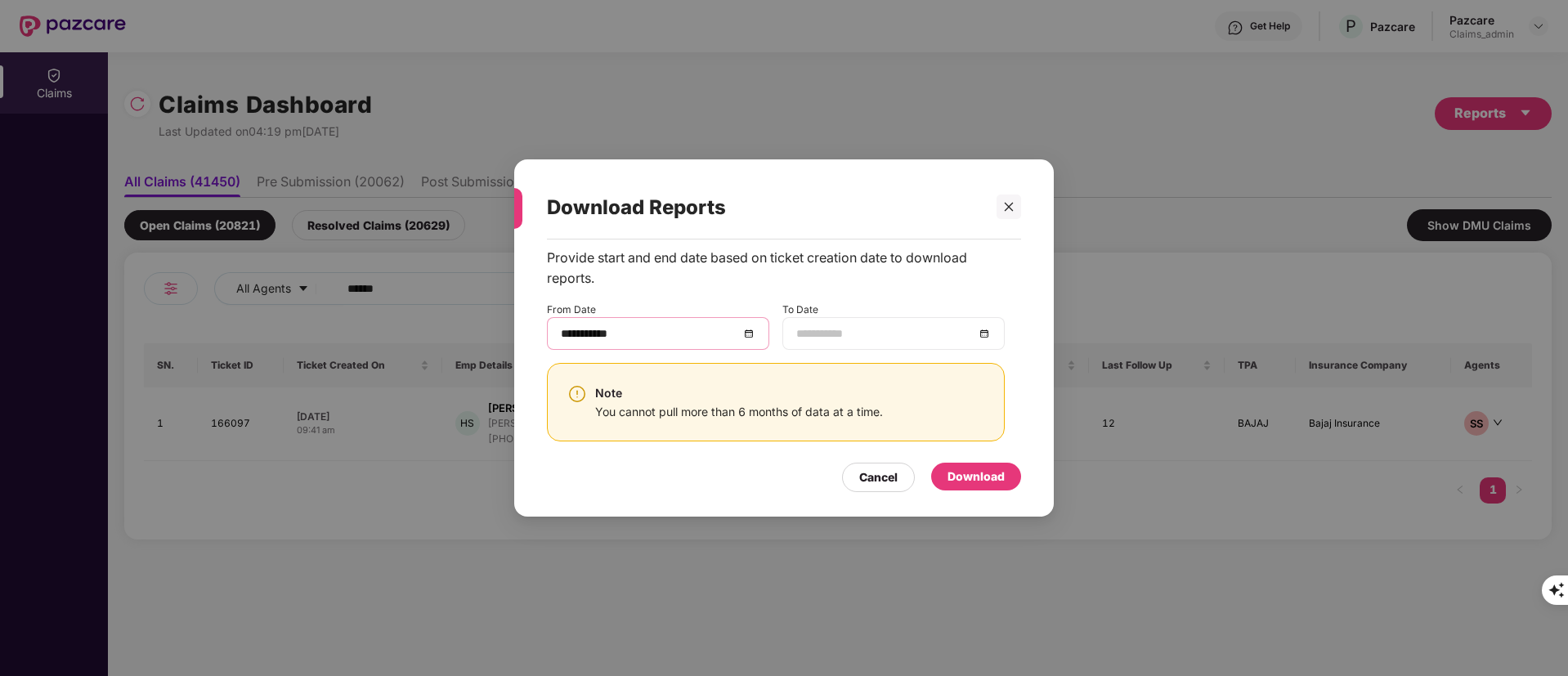
click at [800, 328] on input at bounding box center [885, 333] width 178 height 18
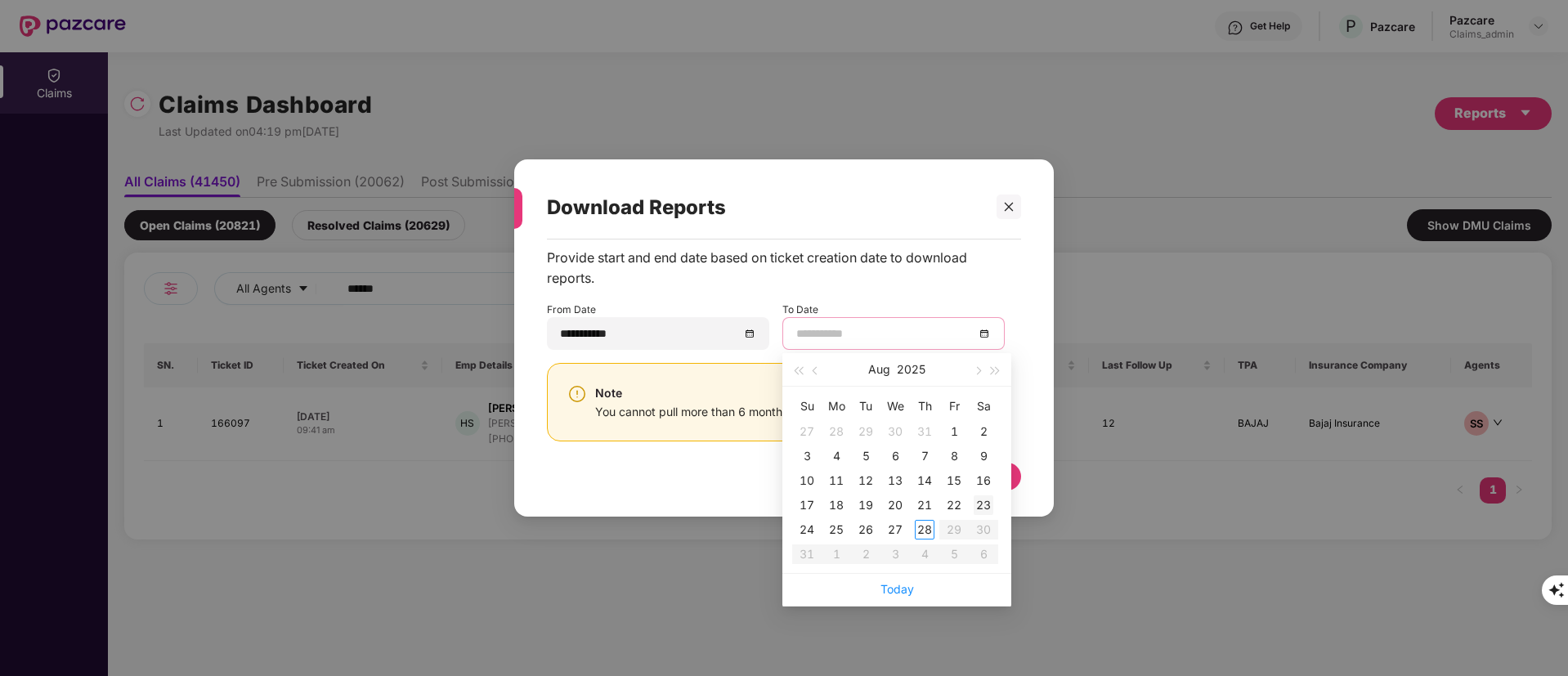
type input "**********"
click at [933, 526] on div "28" at bounding box center [924, 529] width 20 height 20
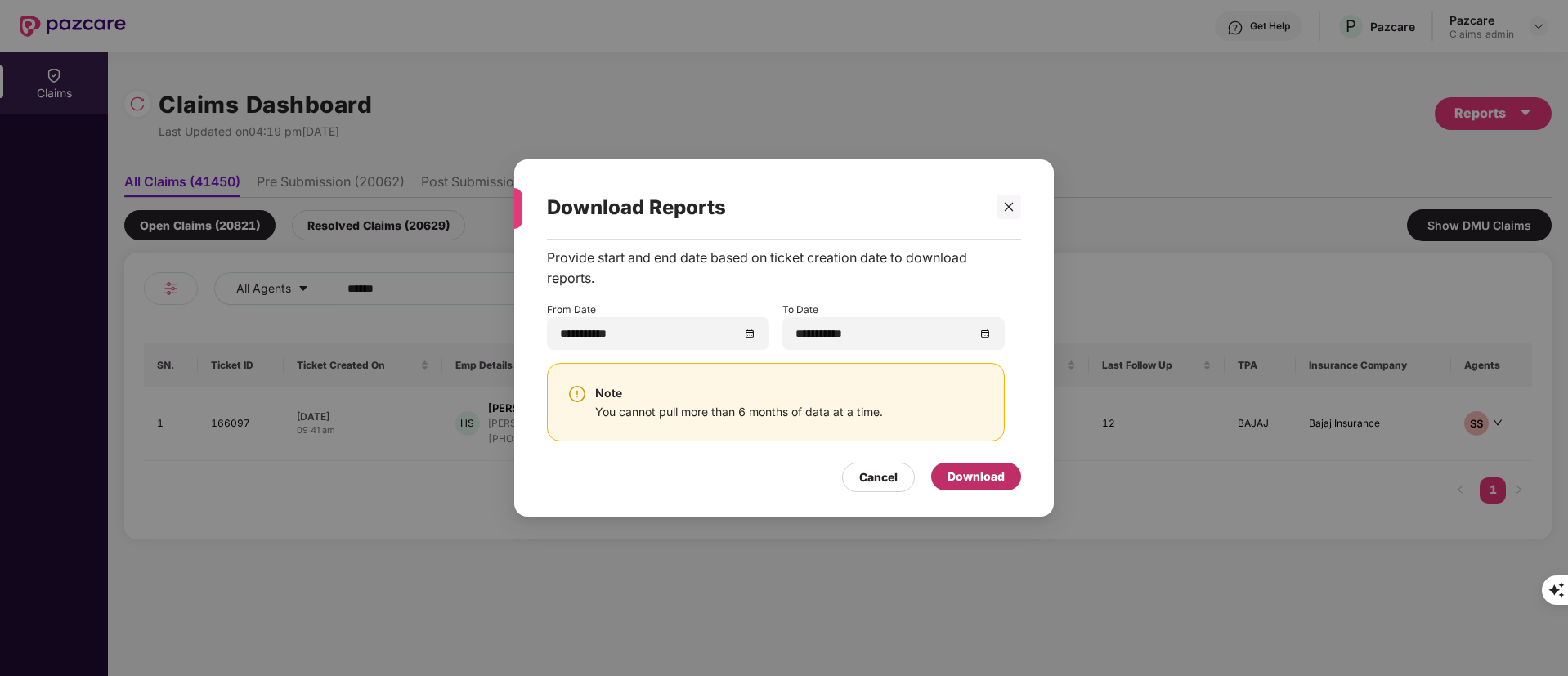
click at [980, 476] on div "Download" at bounding box center [976, 476] width 57 height 18
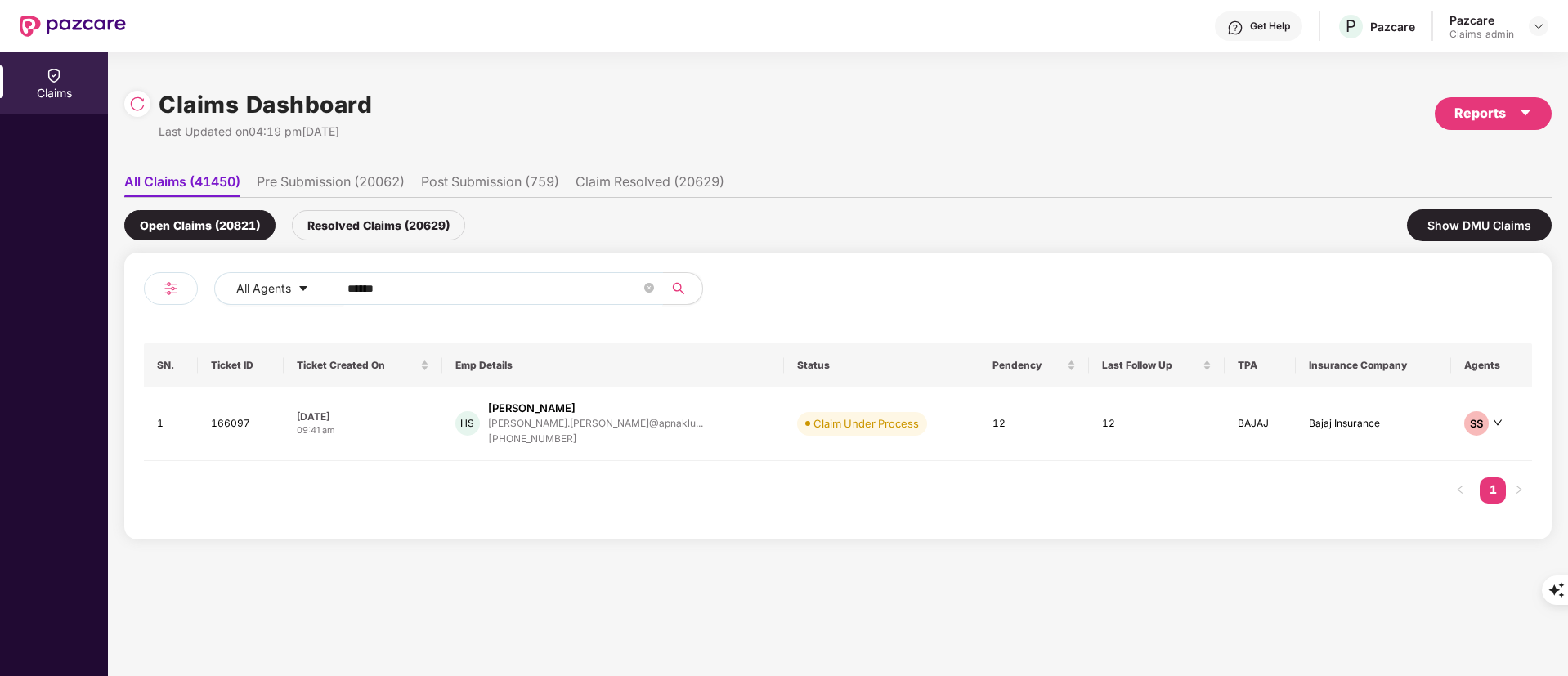
drag, startPoint x: 416, startPoint y: 297, endPoint x: 195, endPoint y: 310, distance: 221.4
click at [195, 310] on div "All Agents ******" at bounding box center [491, 295] width 694 height 46
paste input "text"
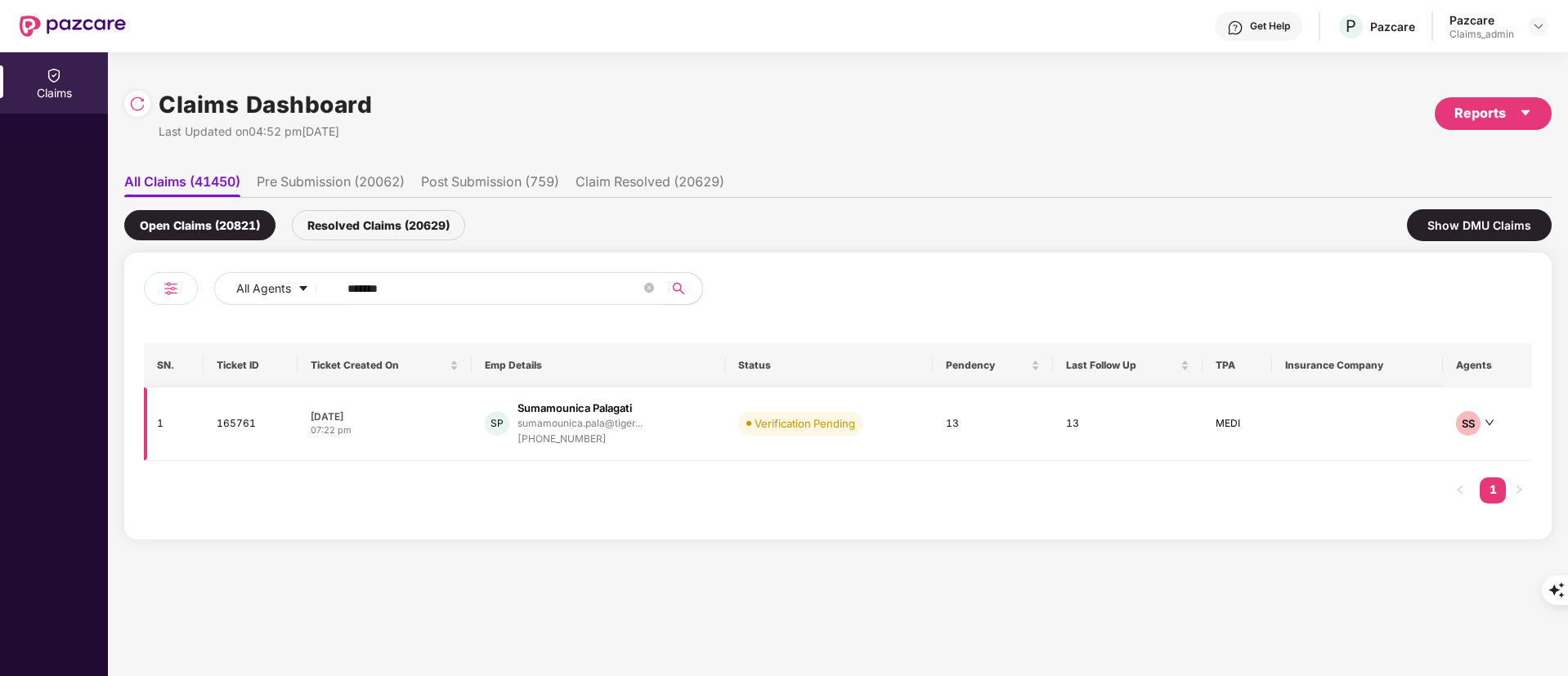
type input "******"
click at [651, 416] on div "SP Sumamounica Palagati sumamounica.pala@tiger... [PHONE_NUMBER]" at bounding box center [598, 424] width 226 height 47
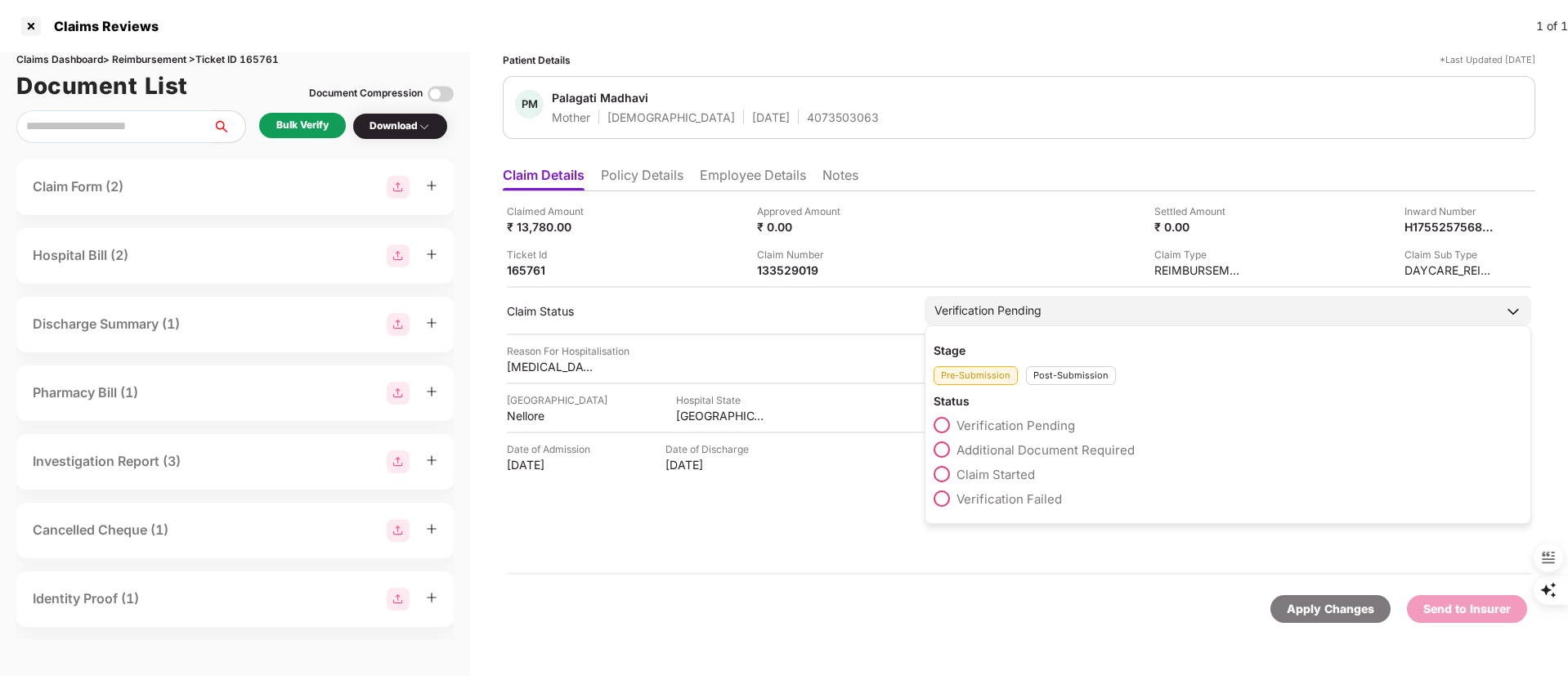
click at [1059, 374] on div "Post-Submission" at bounding box center [1070, 375] width 90 height 19
click at [1013, 450] on span "Claim Under Process" at bounding box center [1018, 450] width 123 height 16
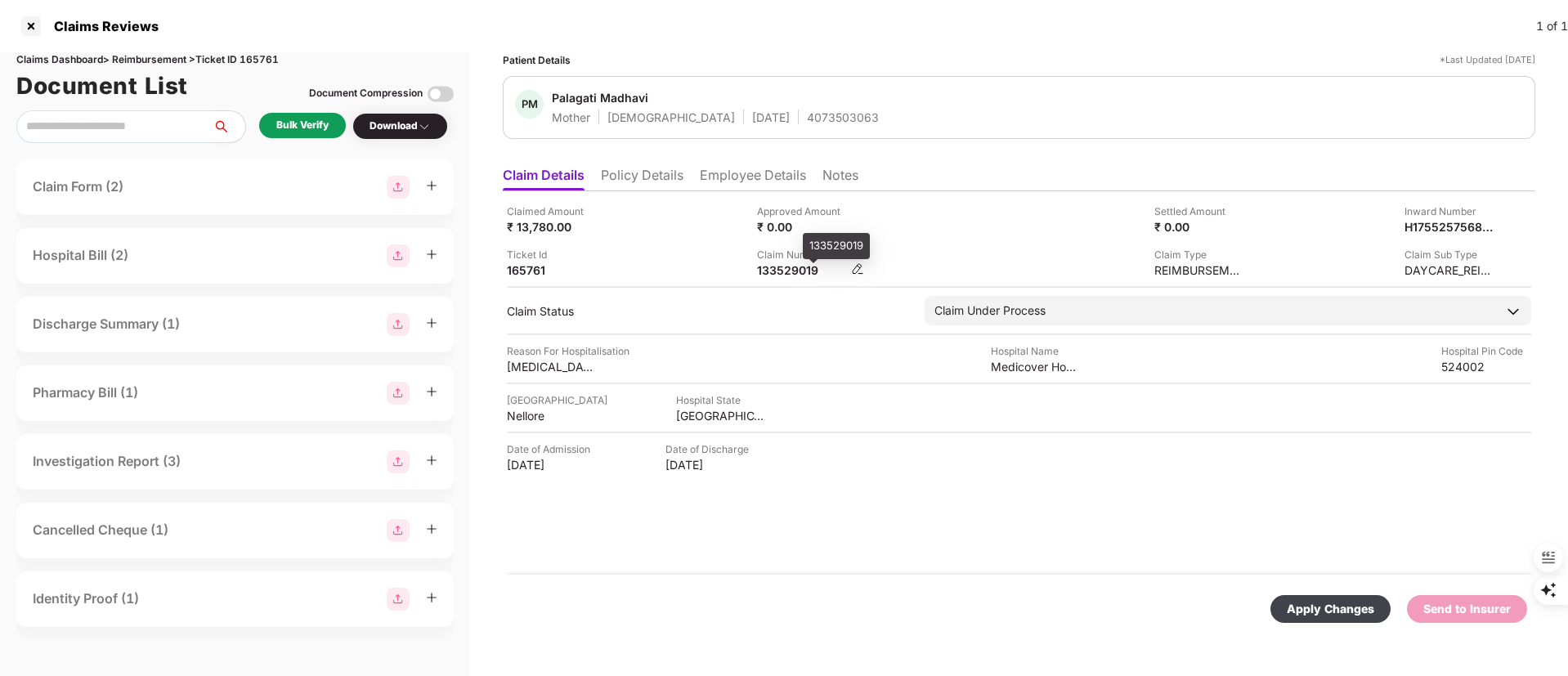
click at [803, 272] on div "133529019" at bounding box center [801, 270] width 90 height 16
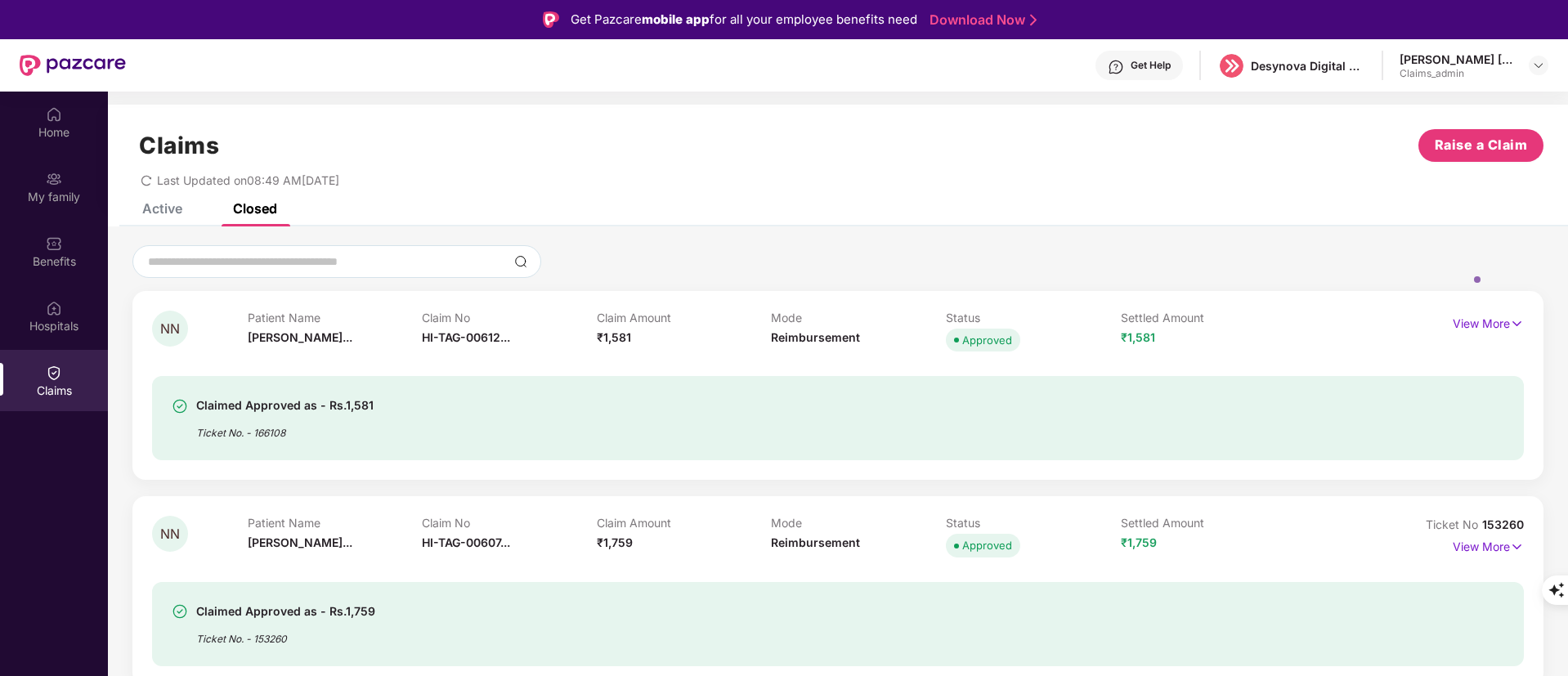
scroll to position [439, 0]
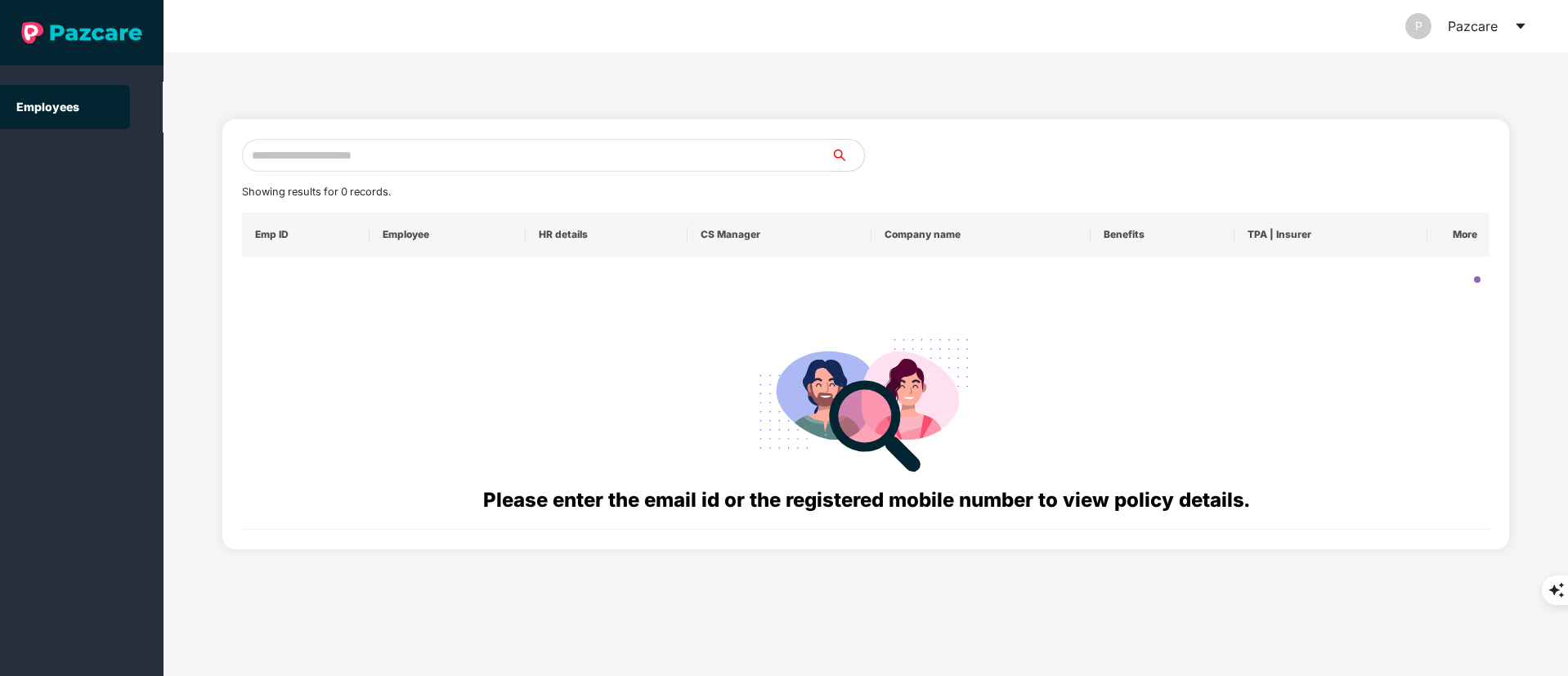
click at [351, 163] on input "text" at bounding box center [536, 156] width 589 height 33
paste input "**********"
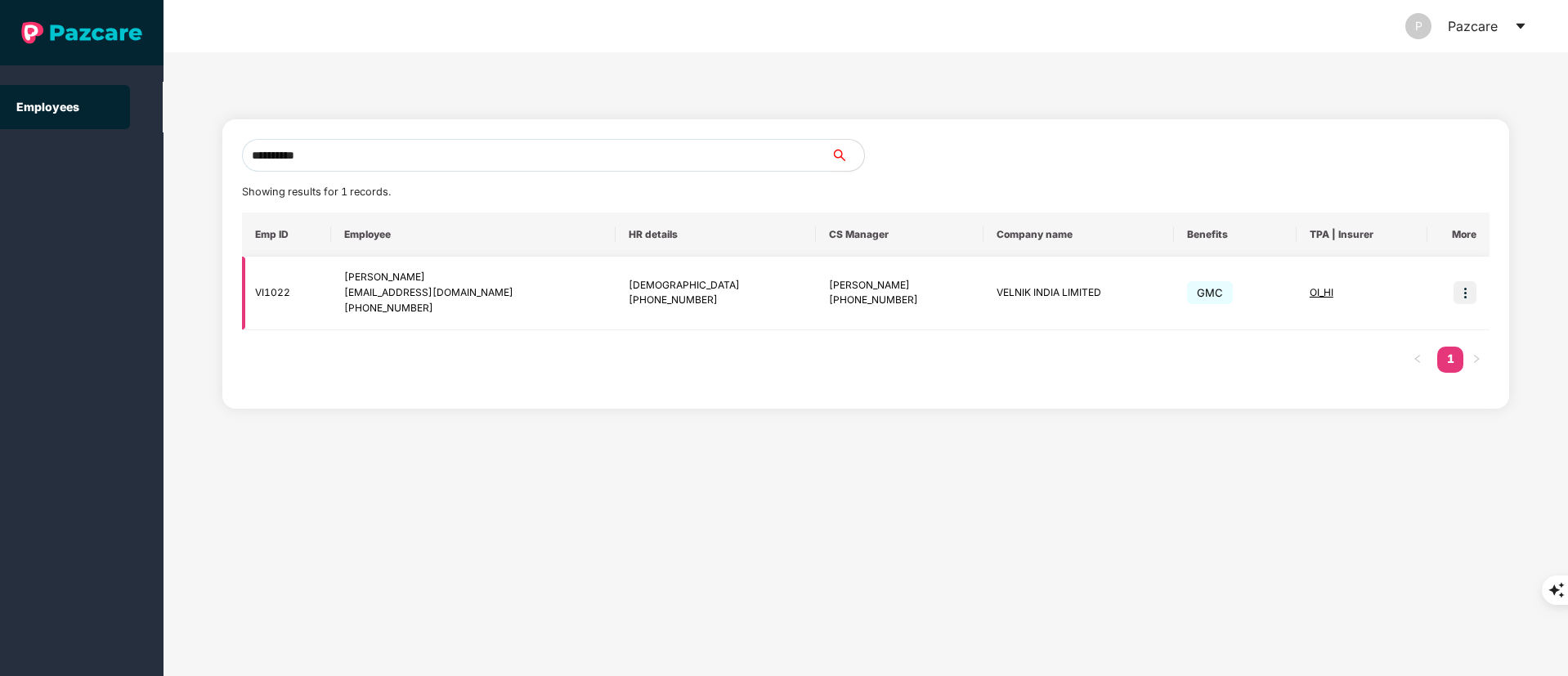
type input "**********"
click at [462, 310] on div "+919582274441" at bounding box center [473, 308] width 258 height 16
click at [1464, 302] on img at bounding box center [1465, 293] width 23 height 23
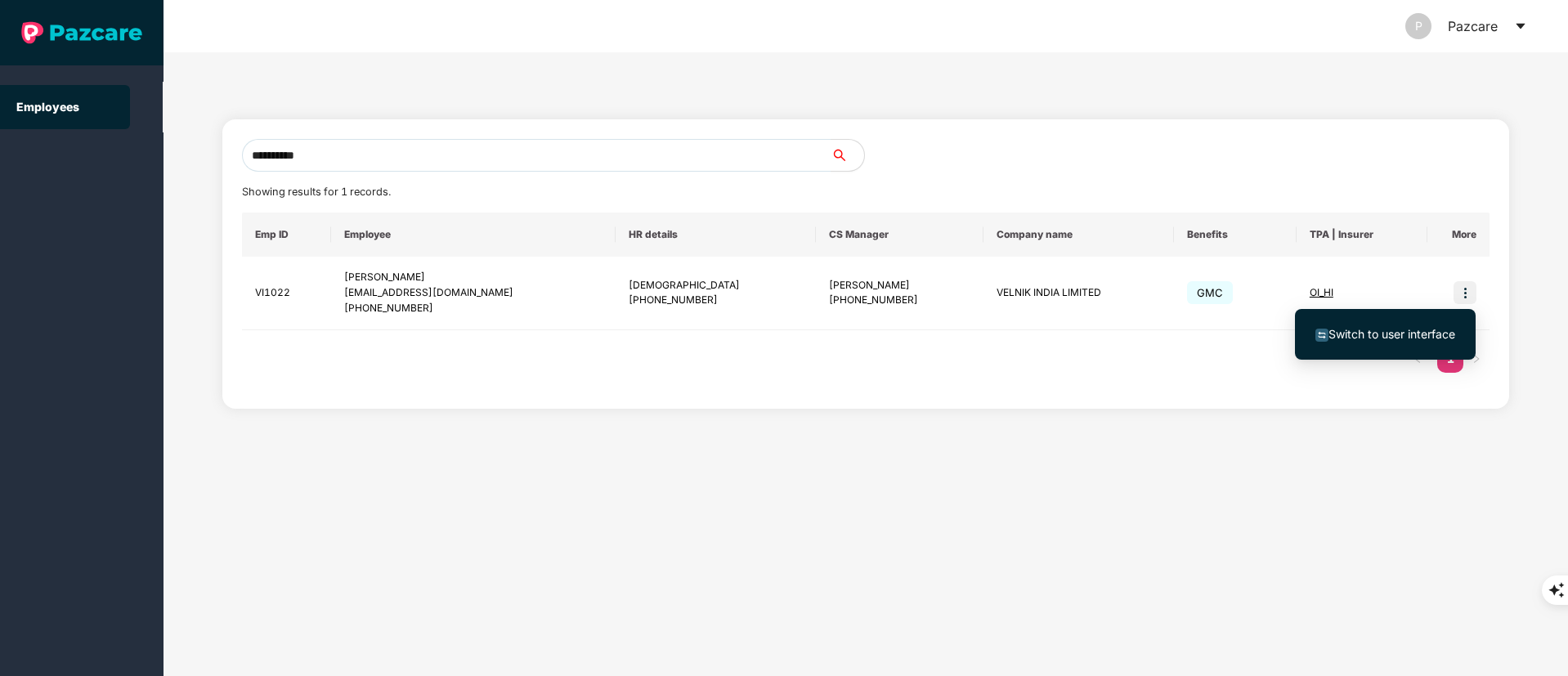
click at [1382, 341] on span "Switch to user interface" at bounding box center [1385, 334] width 140 height 18
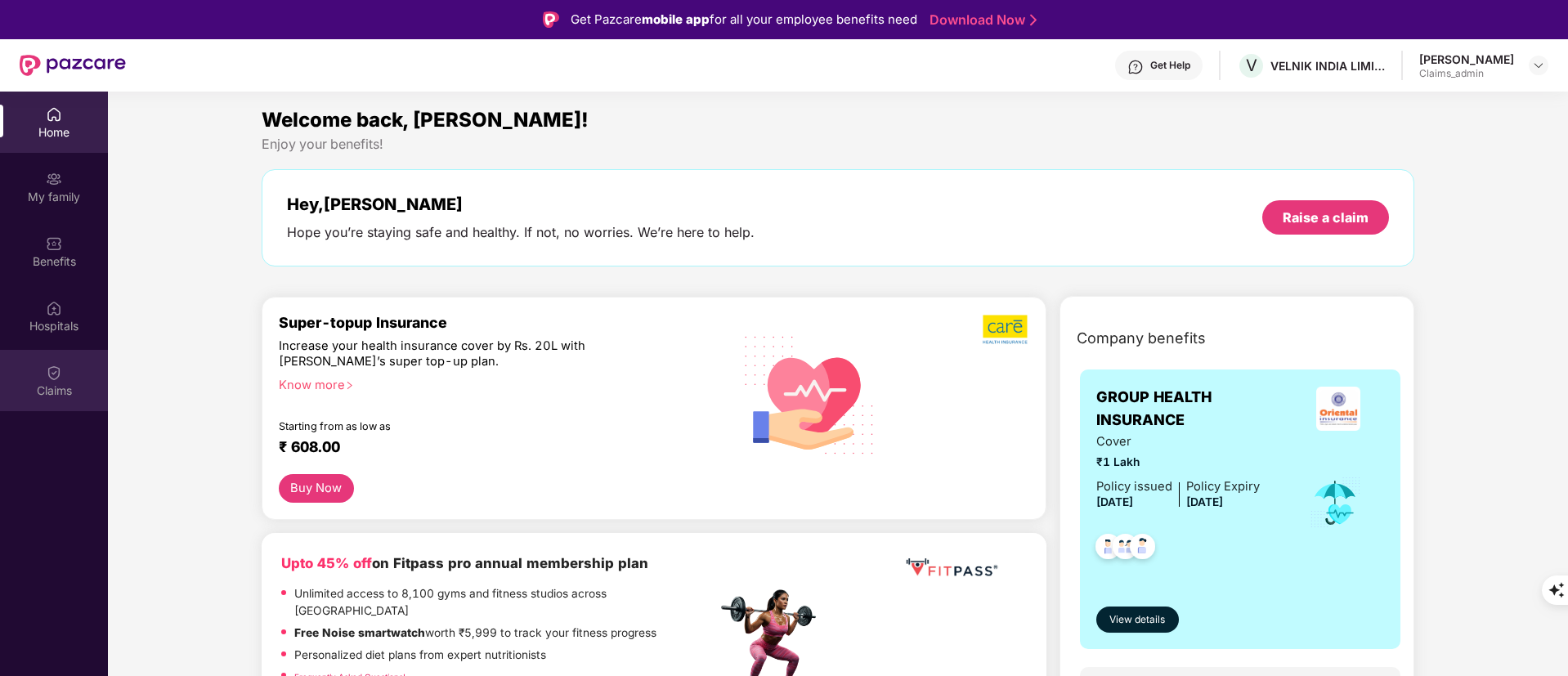
click at [70, 367] on div "Claims" at bounding box center [54, 381] width 108 height 62
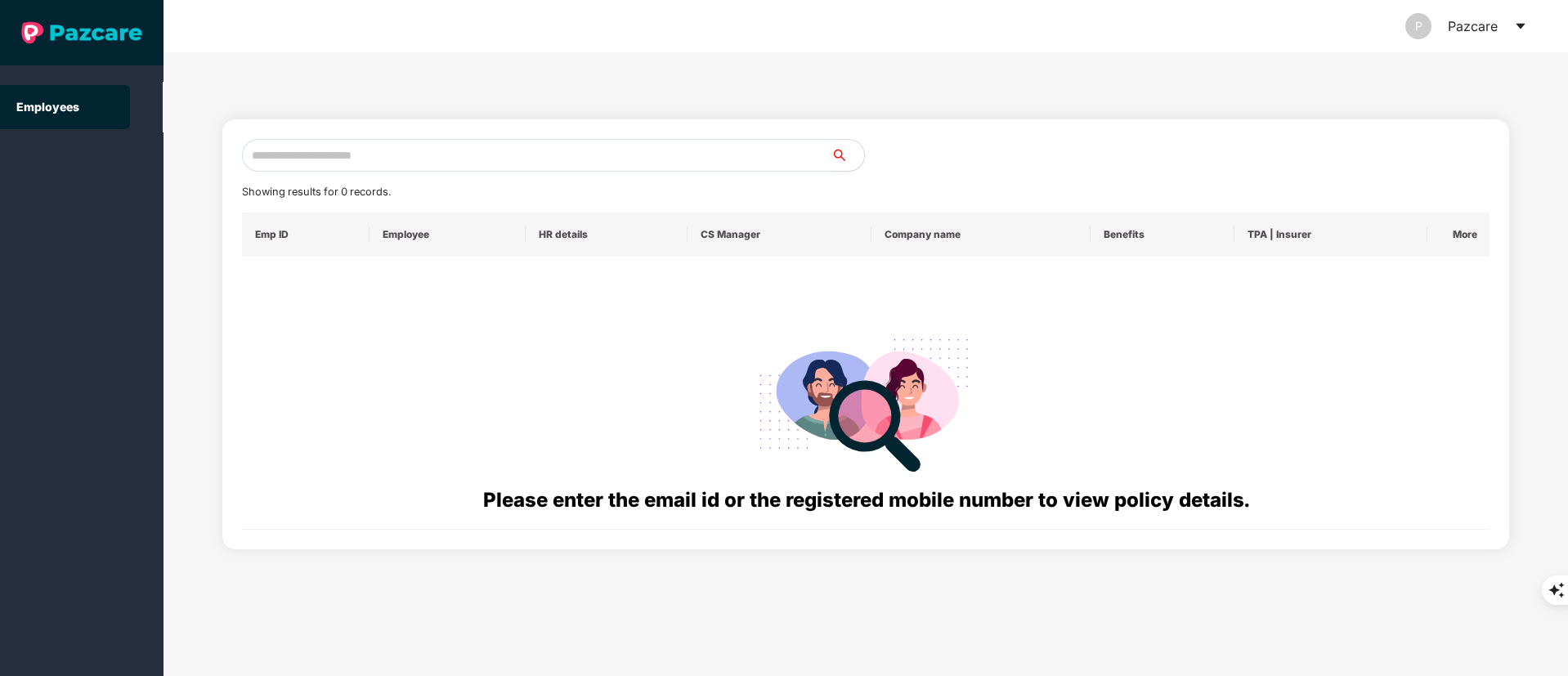
click at [360, 164] on input "text" at bounding box center [536, 156] width 589 height 33
paste input "**********"
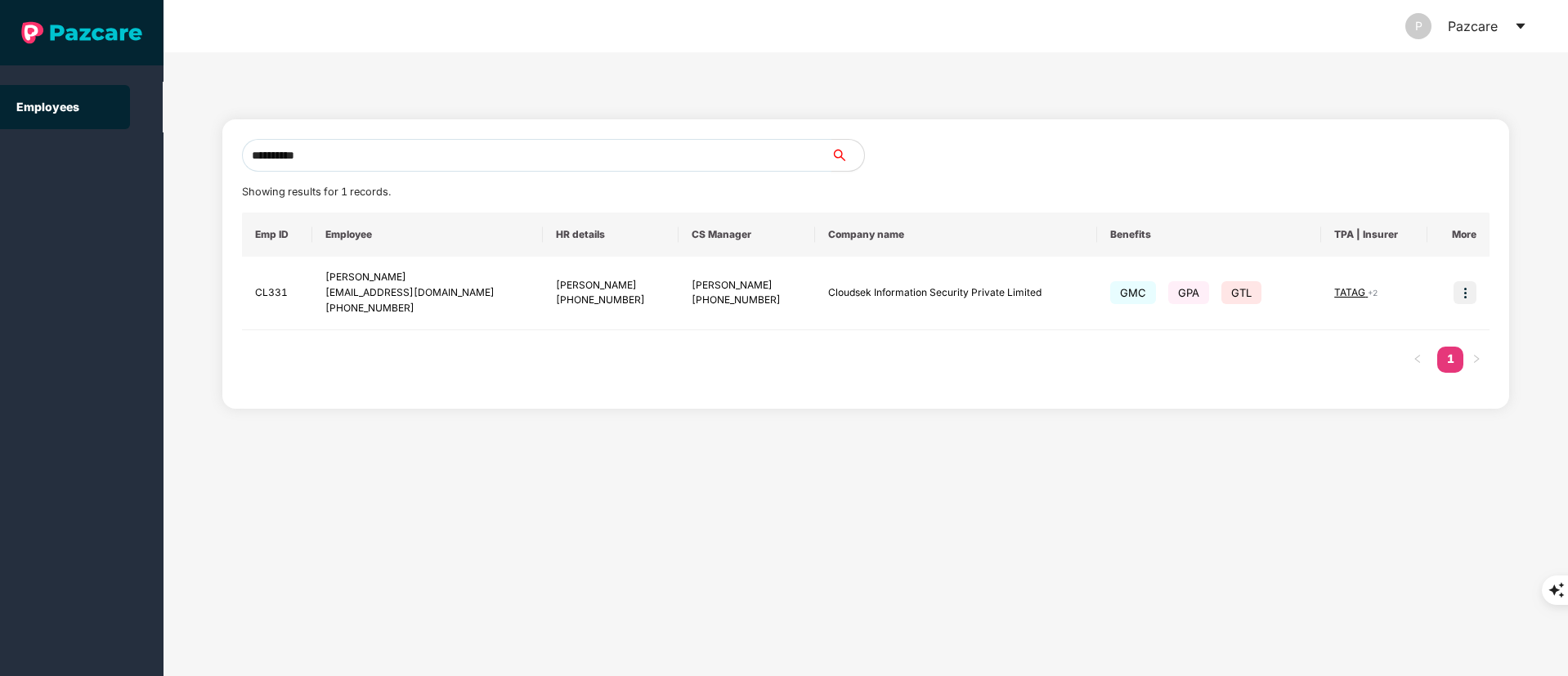
drag, startPoint x: 405, startPoint y: 158, endPoint x: 0, endPoint y: 158, distance: 405.0
click at [0, 158] on section "**********" at bounding box center [784, 338] width 1568 height 676
paste input "text"
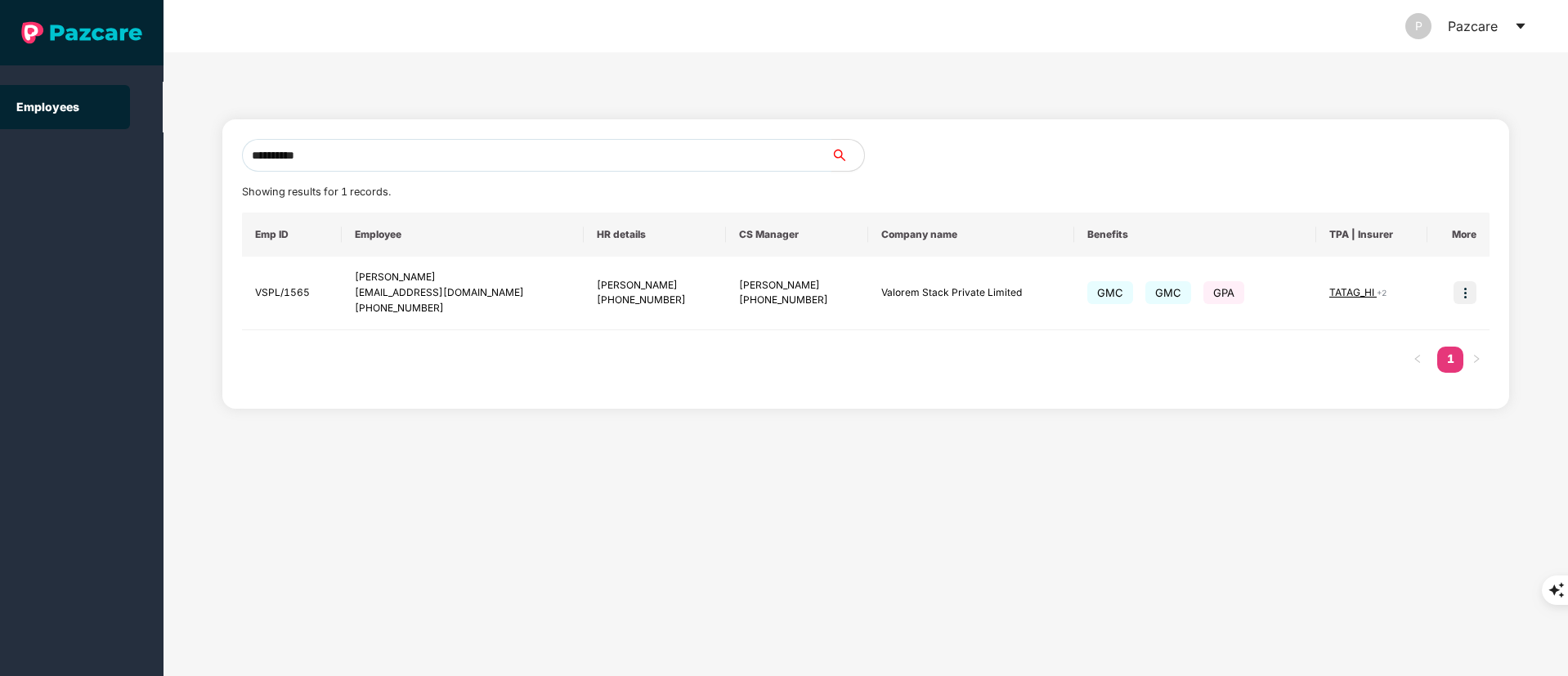
type input "**********"
drag, startPoint x: 361, startPoint y: 161, endPoint x: 130, endPoint y: 161, distance: 231.0
click at [130, 161] on section "**********" at bounding box center [784, 338] width 1568 height 676
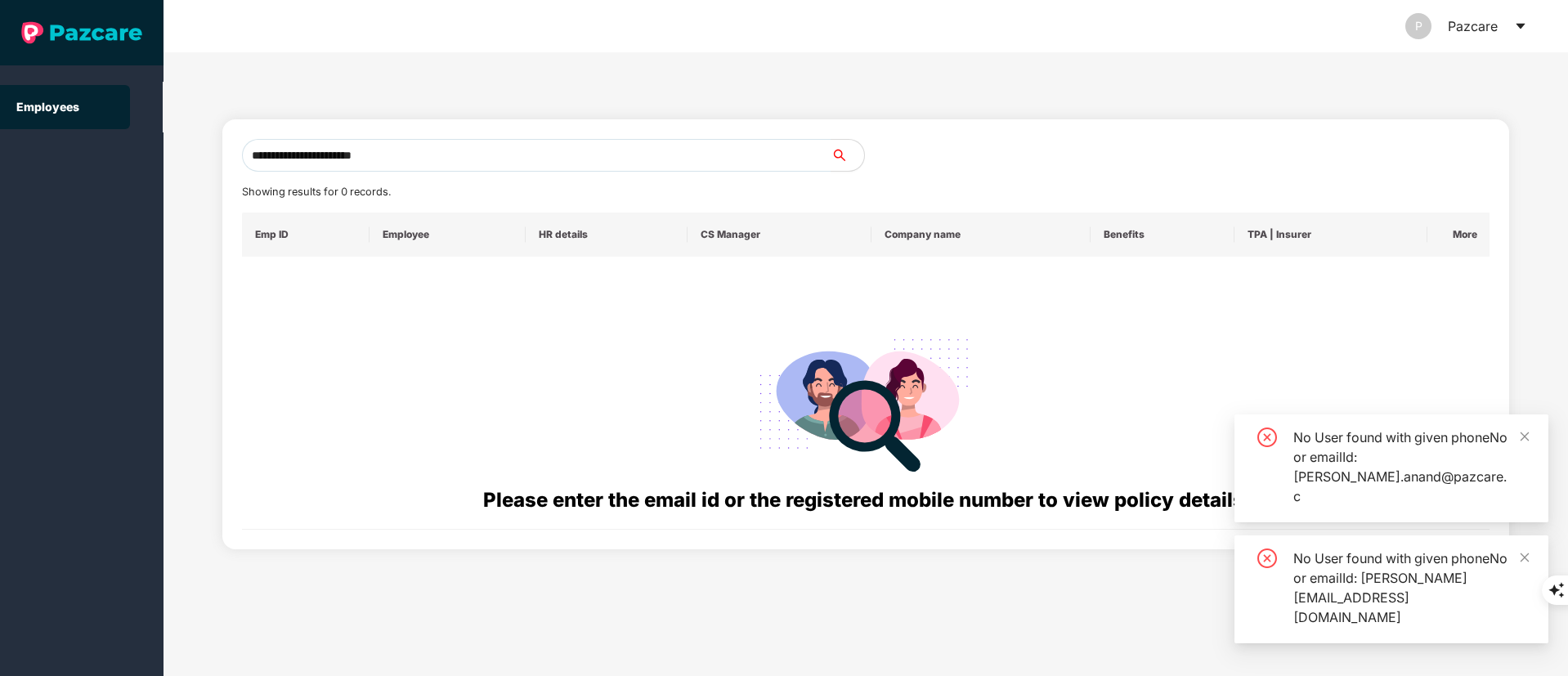
type input "**********"
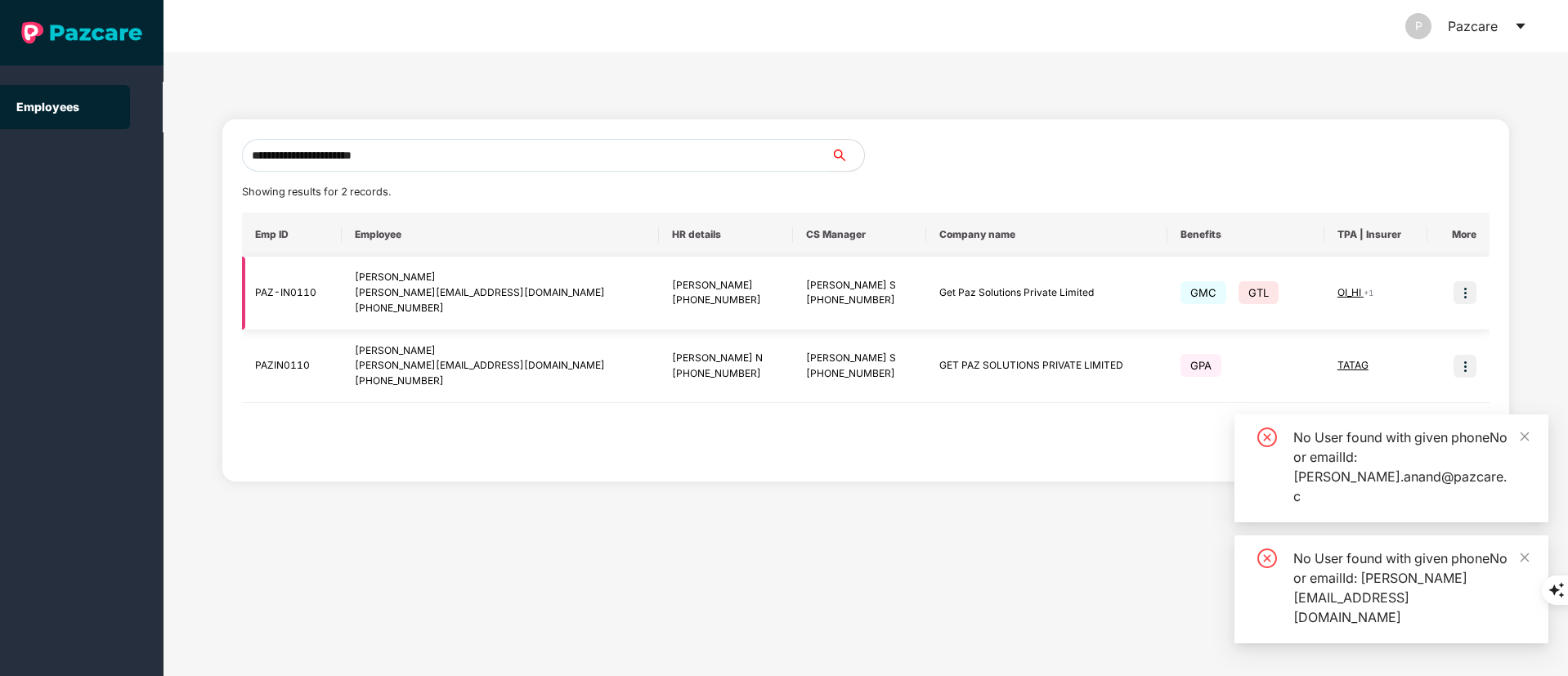
click at [1461, 290] on img at bounding box center [1465, 293] width 23 height 23
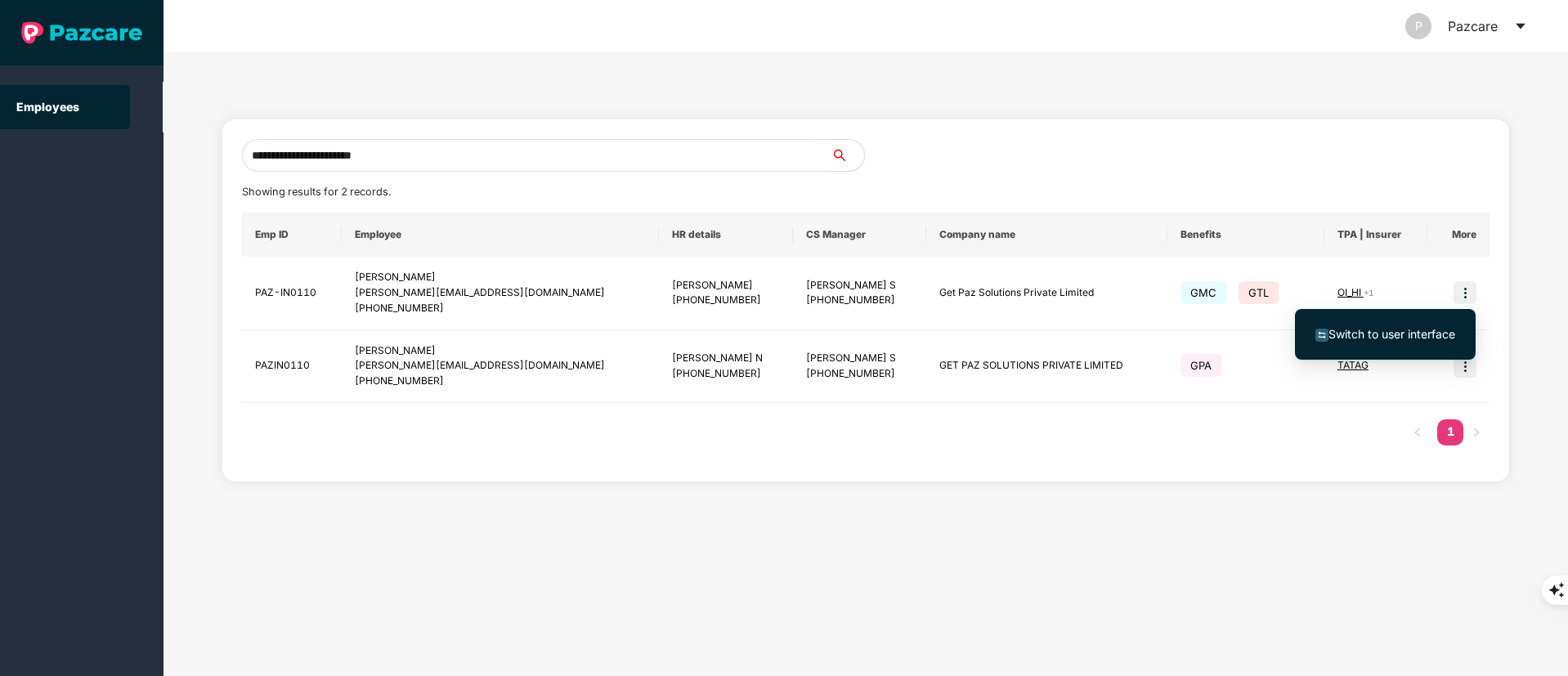
click at [1352, 329] on span "Switch to user interface" at bounding box center [1392, 334] width 127 height 14
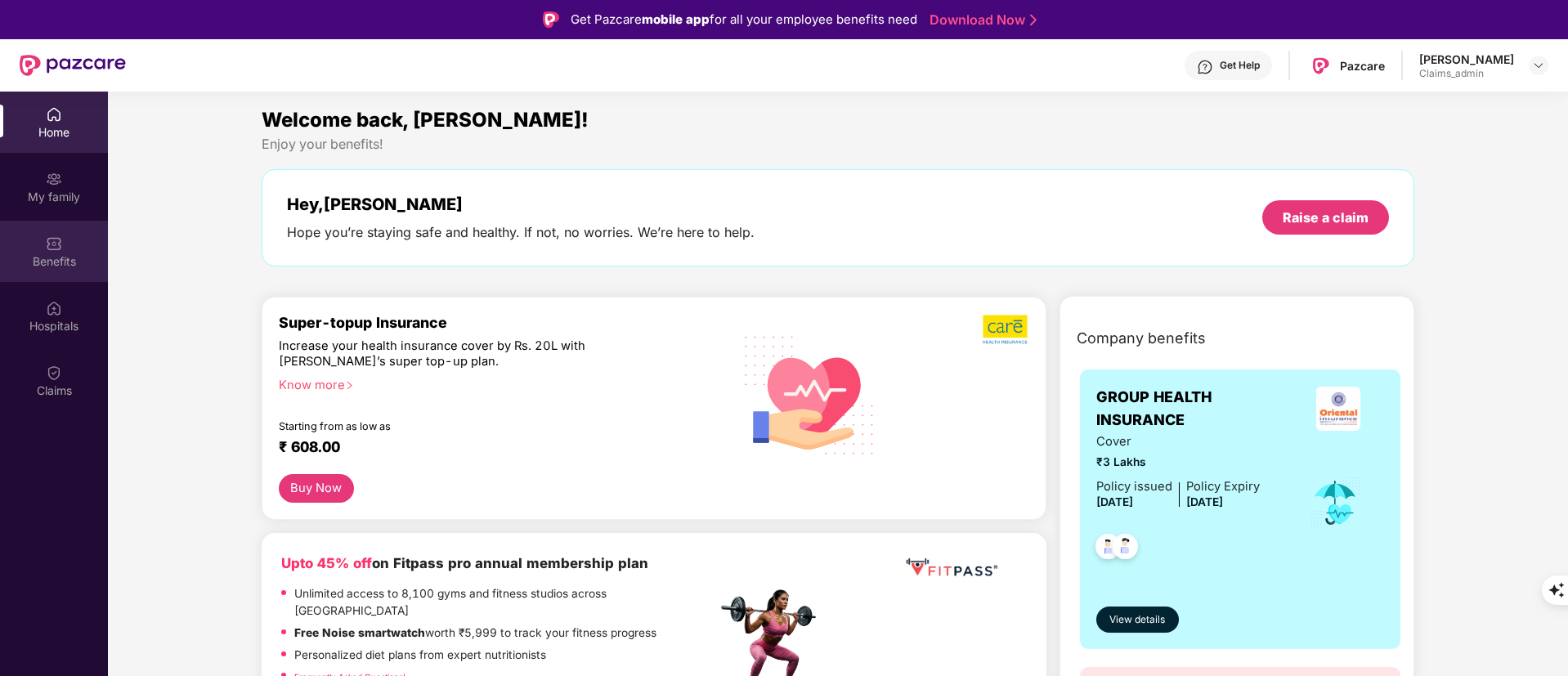
click at [60, 248] on img at bounding box center [54, 243] width 17 height 17
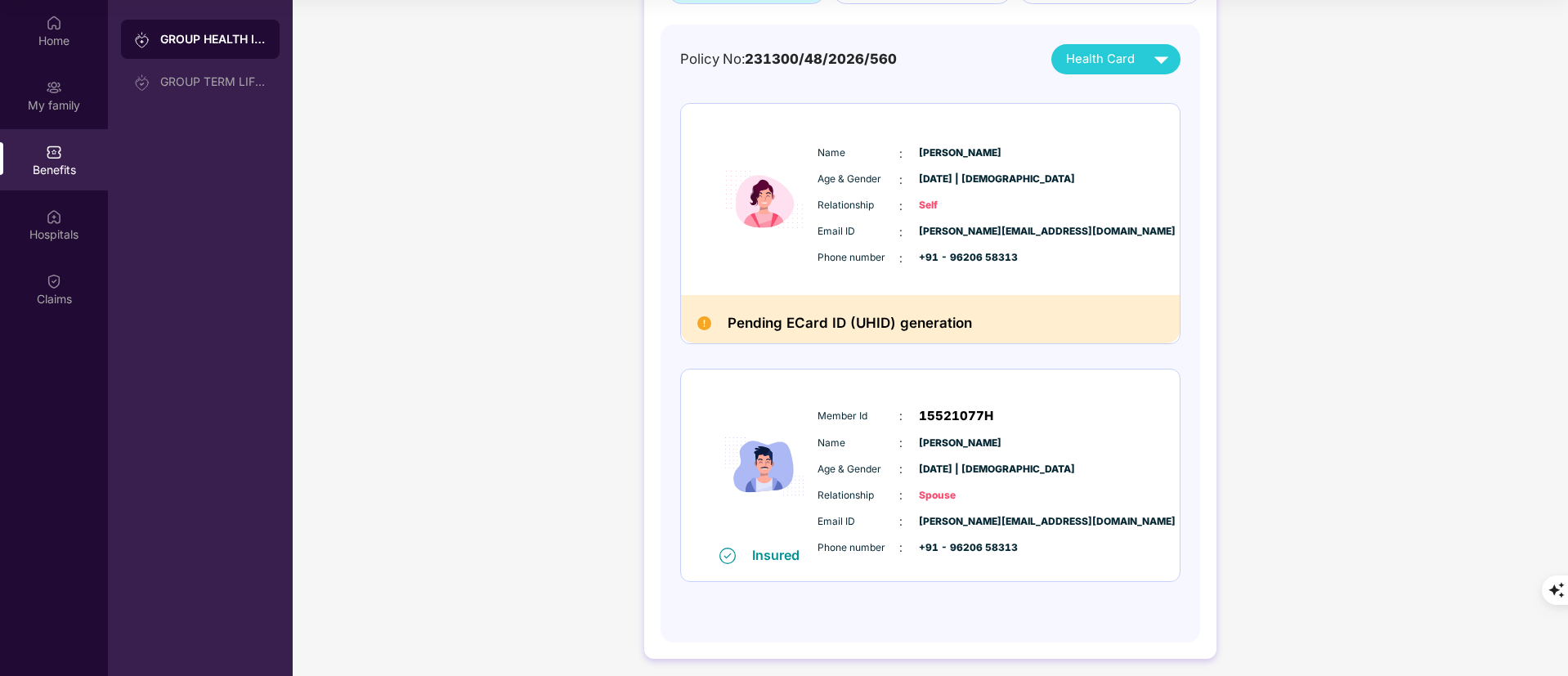
scroll to position [149, 0]
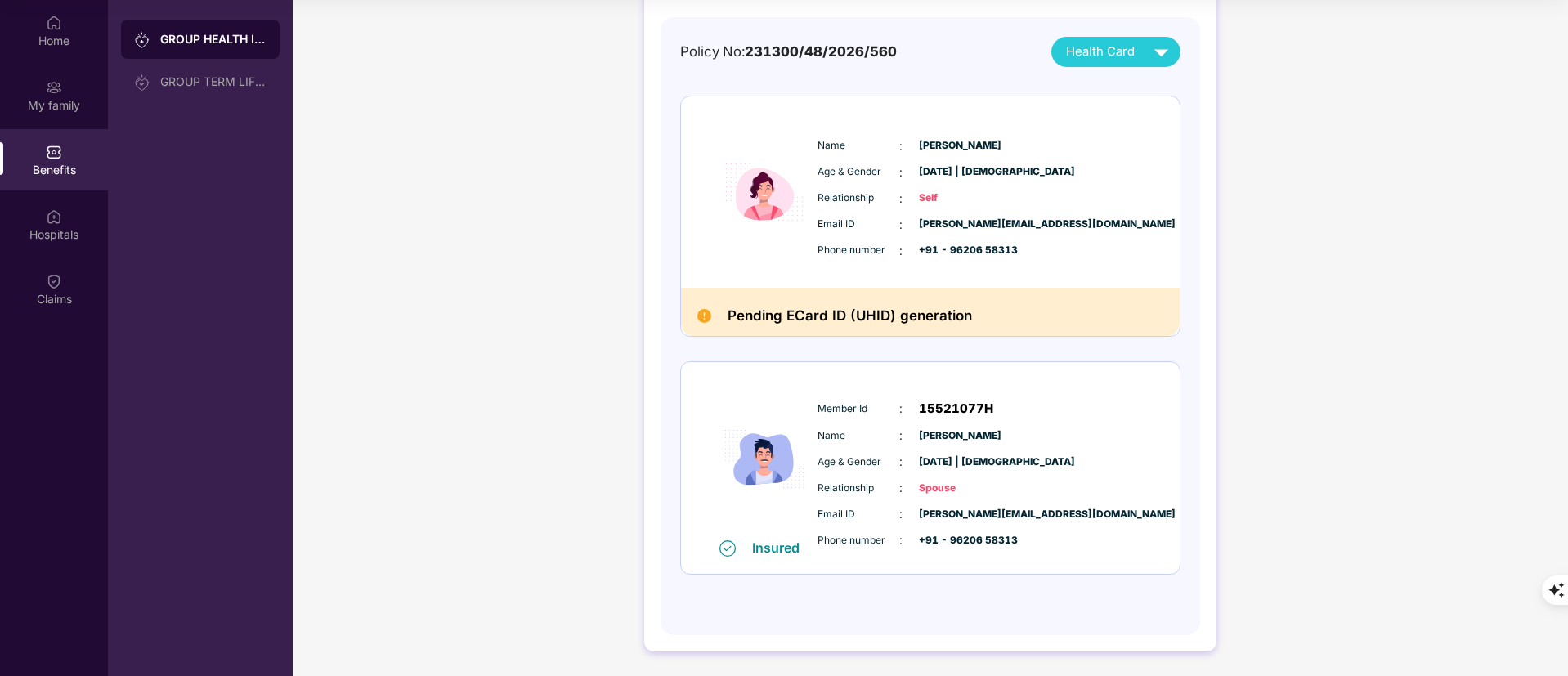
click at [1301, 457] on div "GROUP HEALTH INSURANCE DETAILS INCLUSIONS EXCLUSIONS Policy No: 231300/48/2026/…" at bounding box center [930, 267] width 1275 height 816
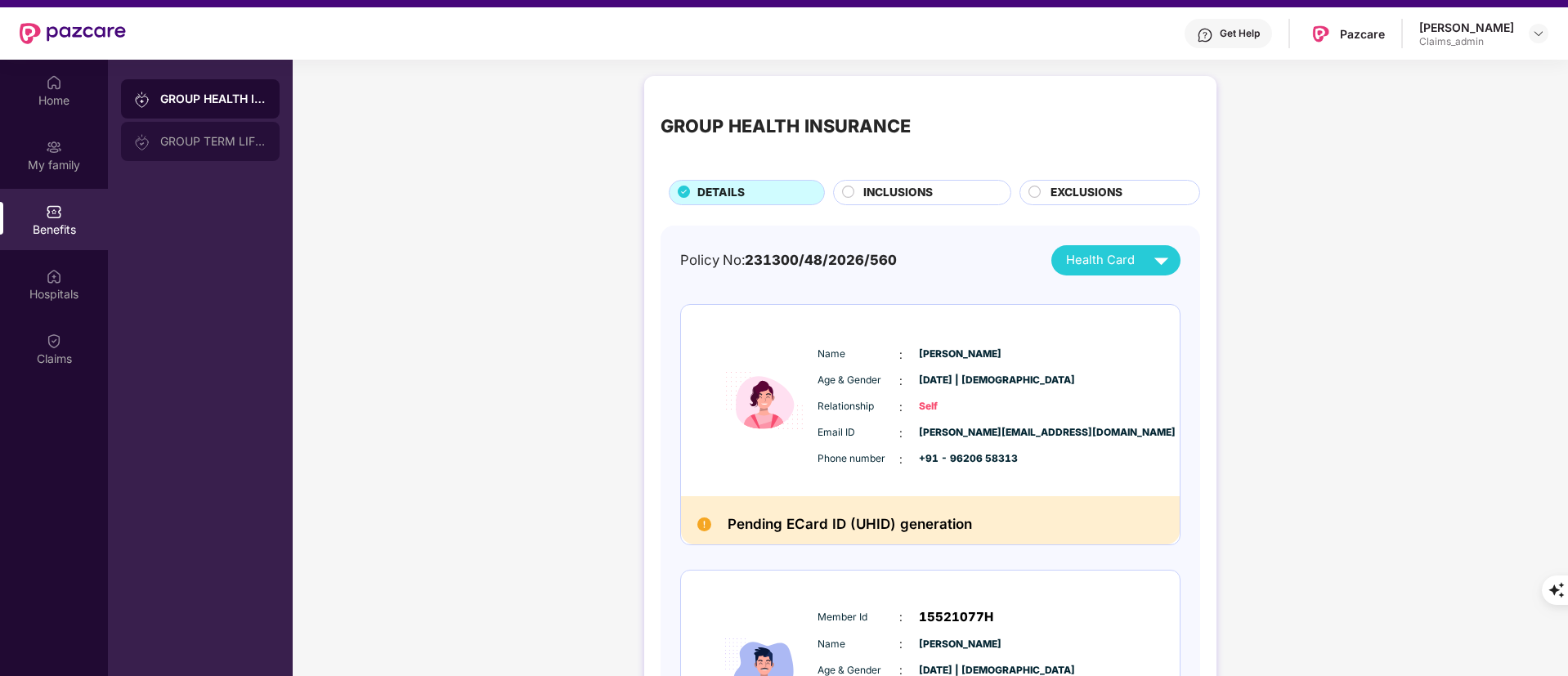
scroll to position [0, 0]
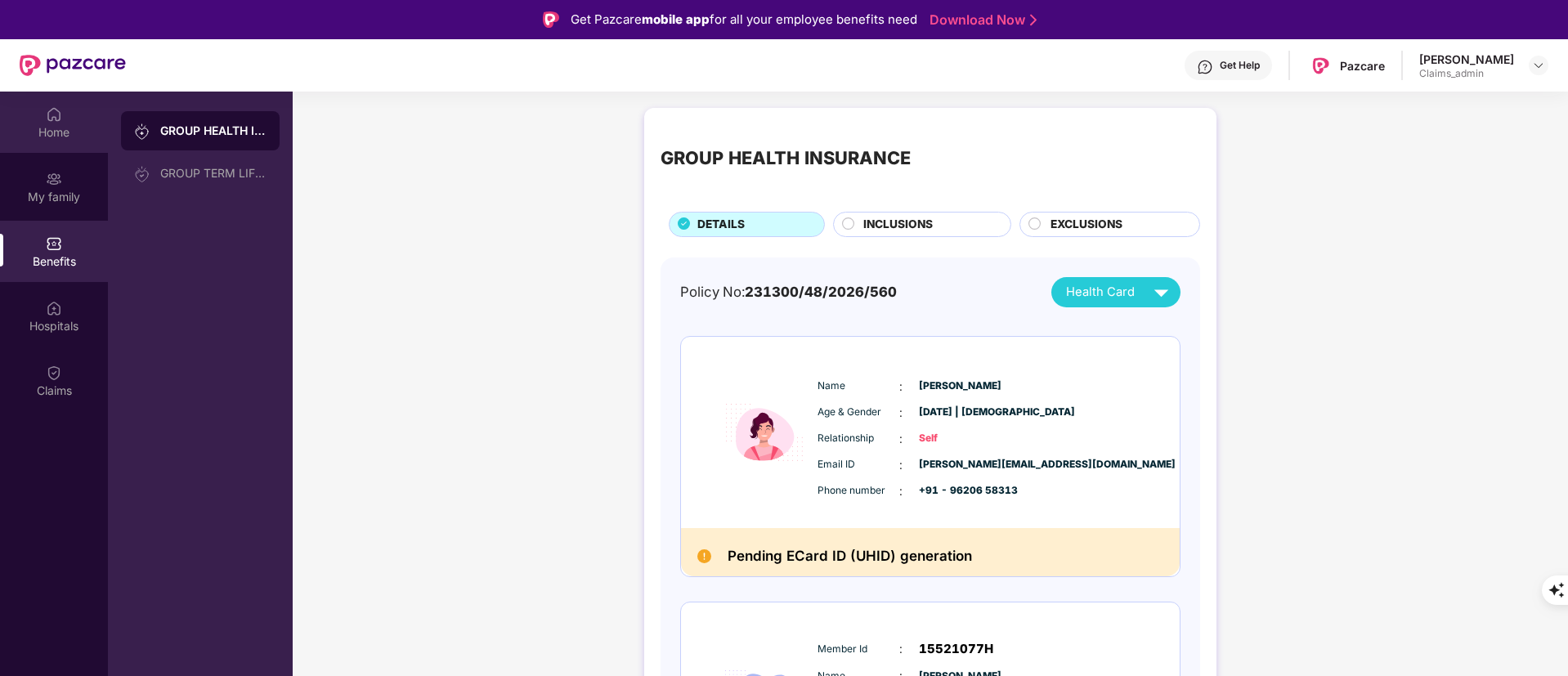
click at [34, 105] on div "Home" at bounding box center [54, 122] width 108 height 62
